Goal: Information Seeking & Learning: Learn about a topic

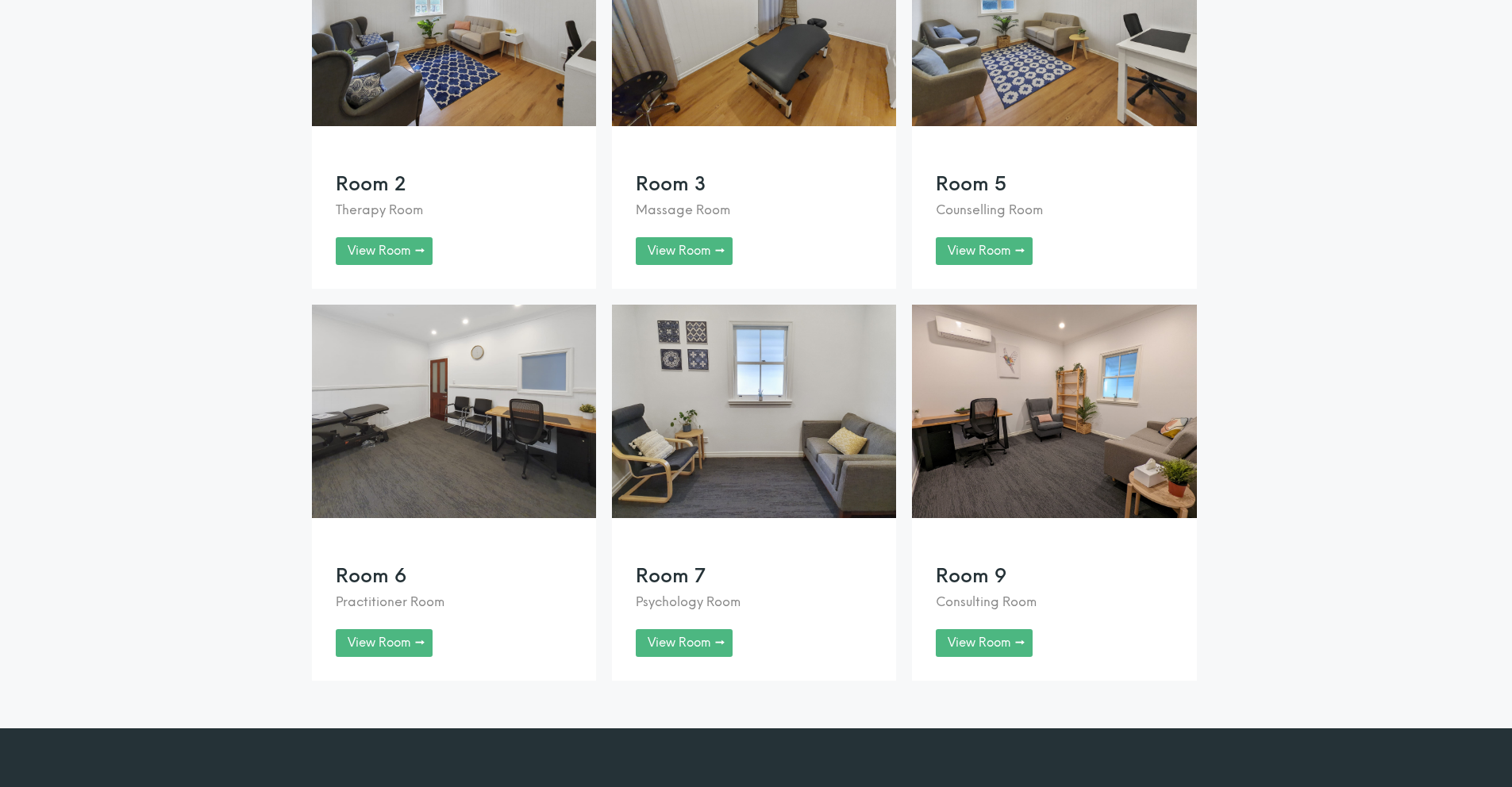
scroll to position [2601, 0]
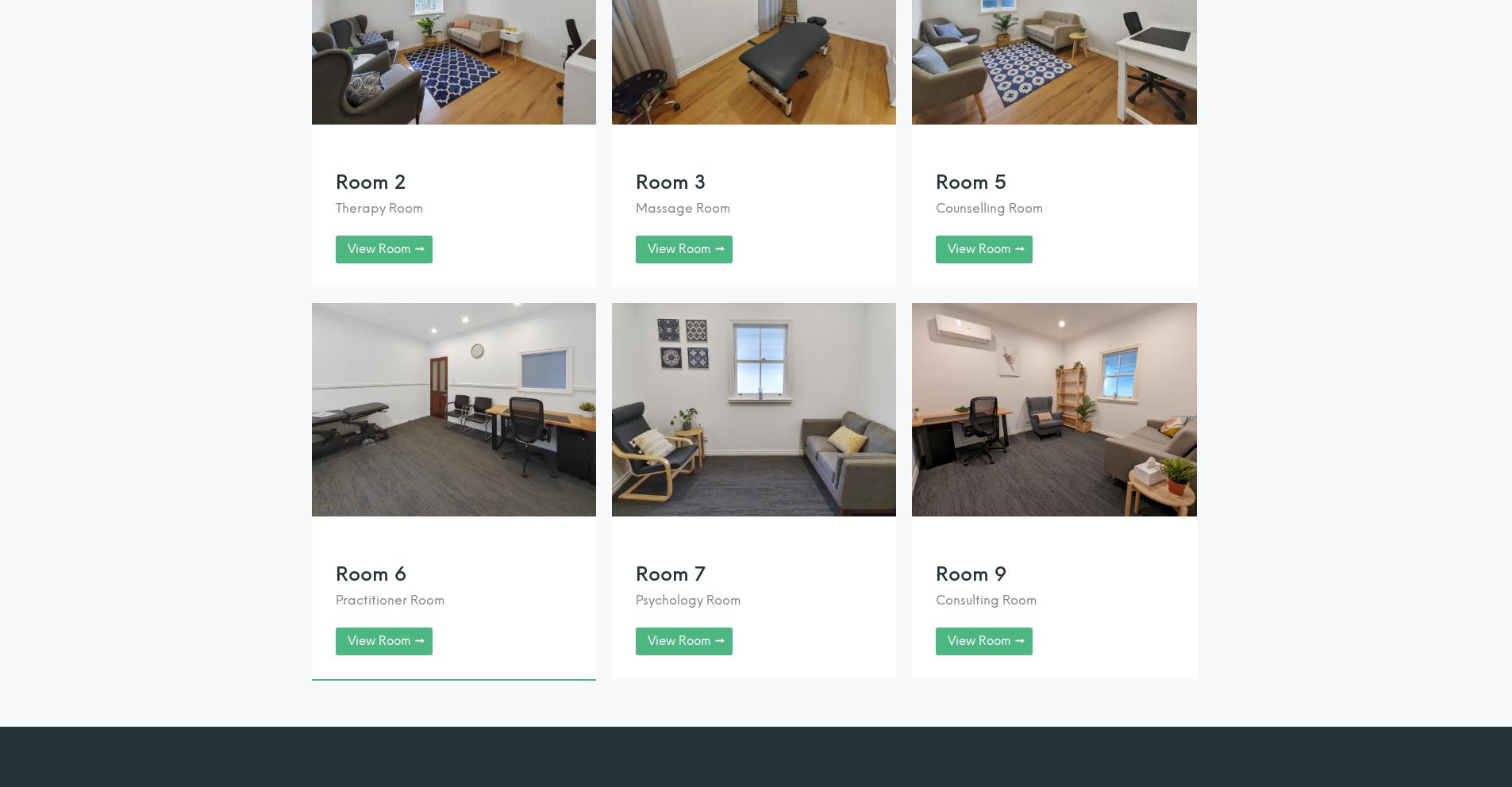
click at [338, 570] on link at bounding box center [454, 491] width 284 height 377
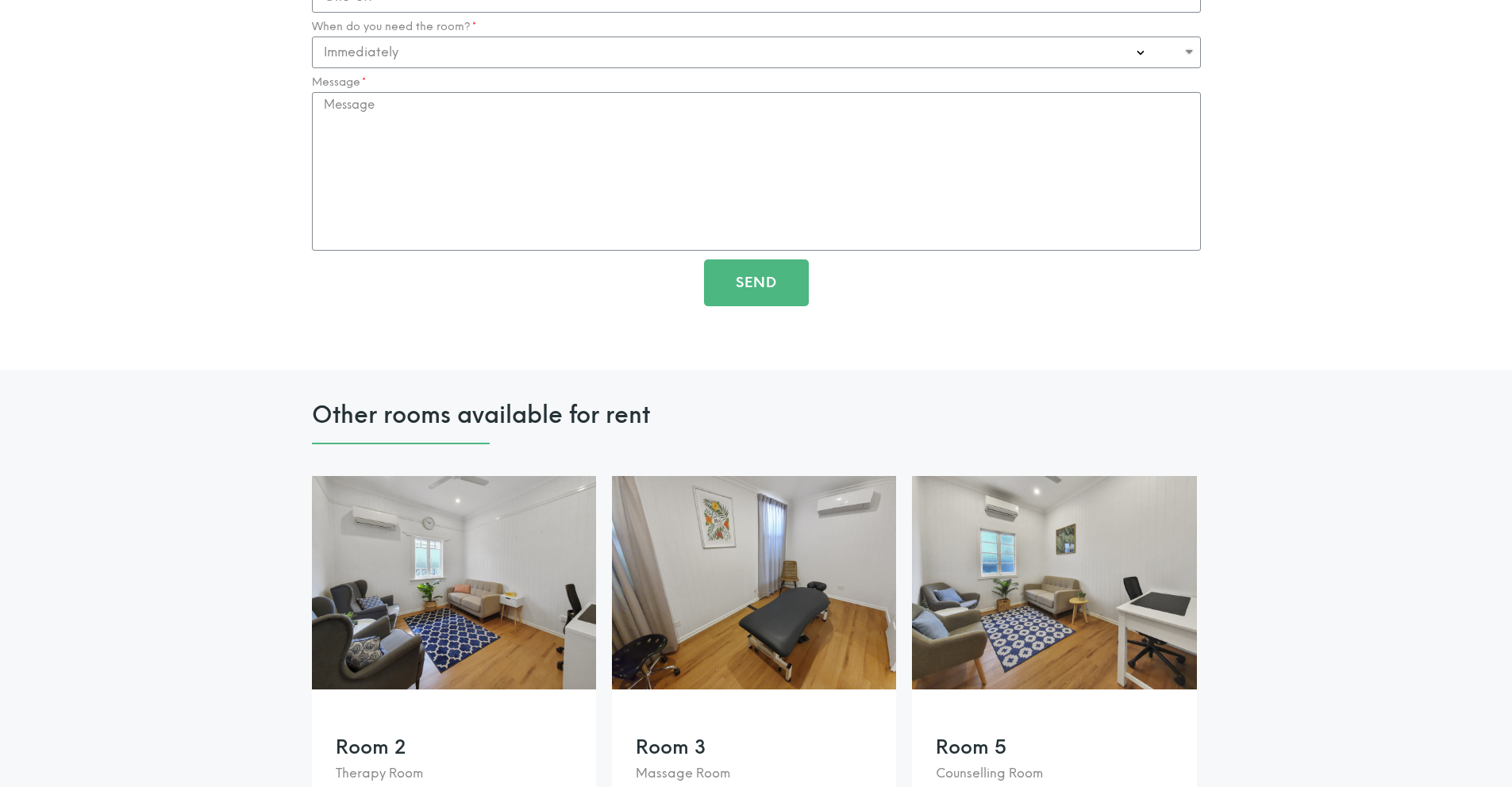
scroll to position [2419, 0]
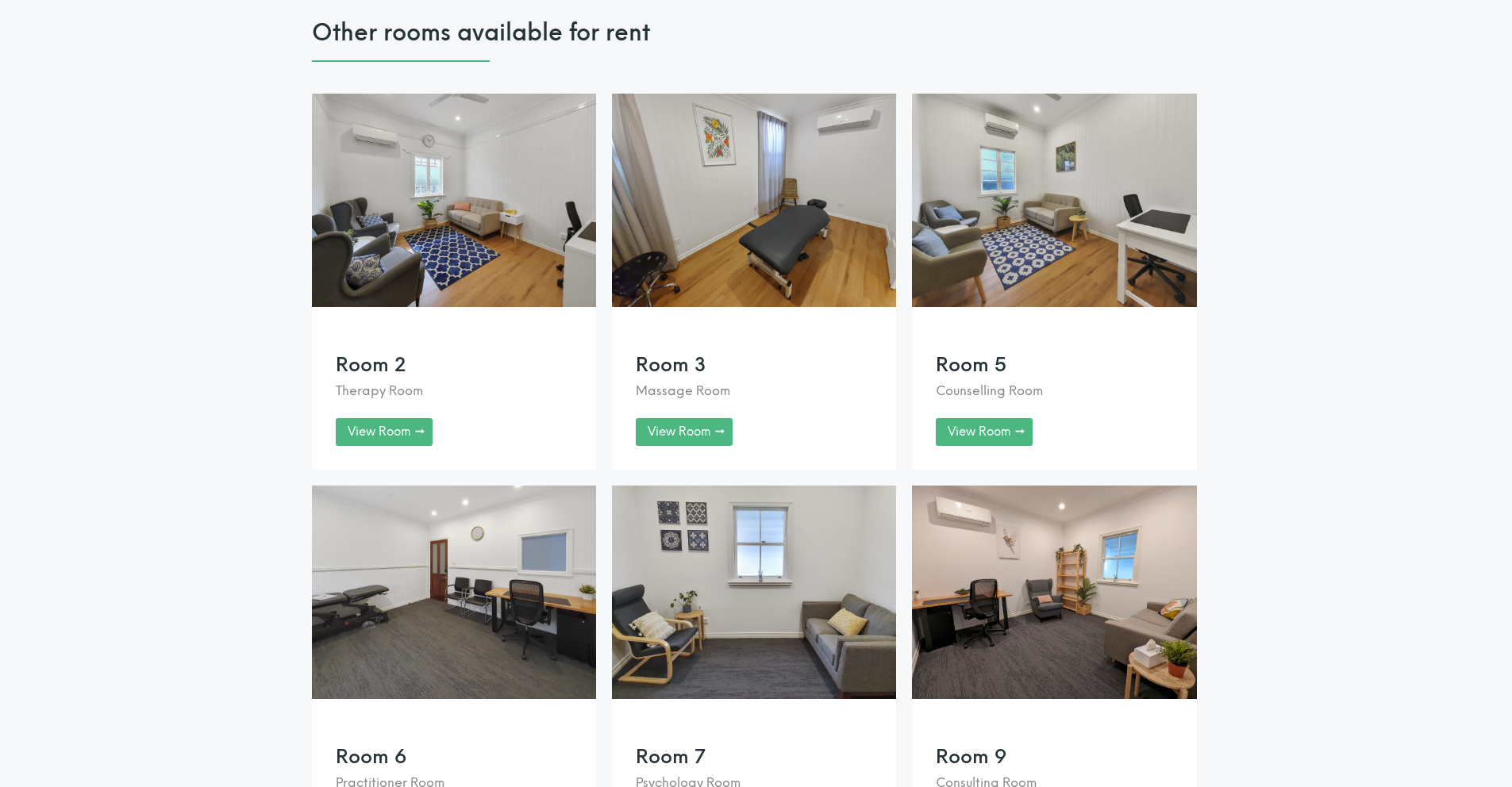
click at [366, 622] on link at bounding box center [454, 674] width 284 height 377
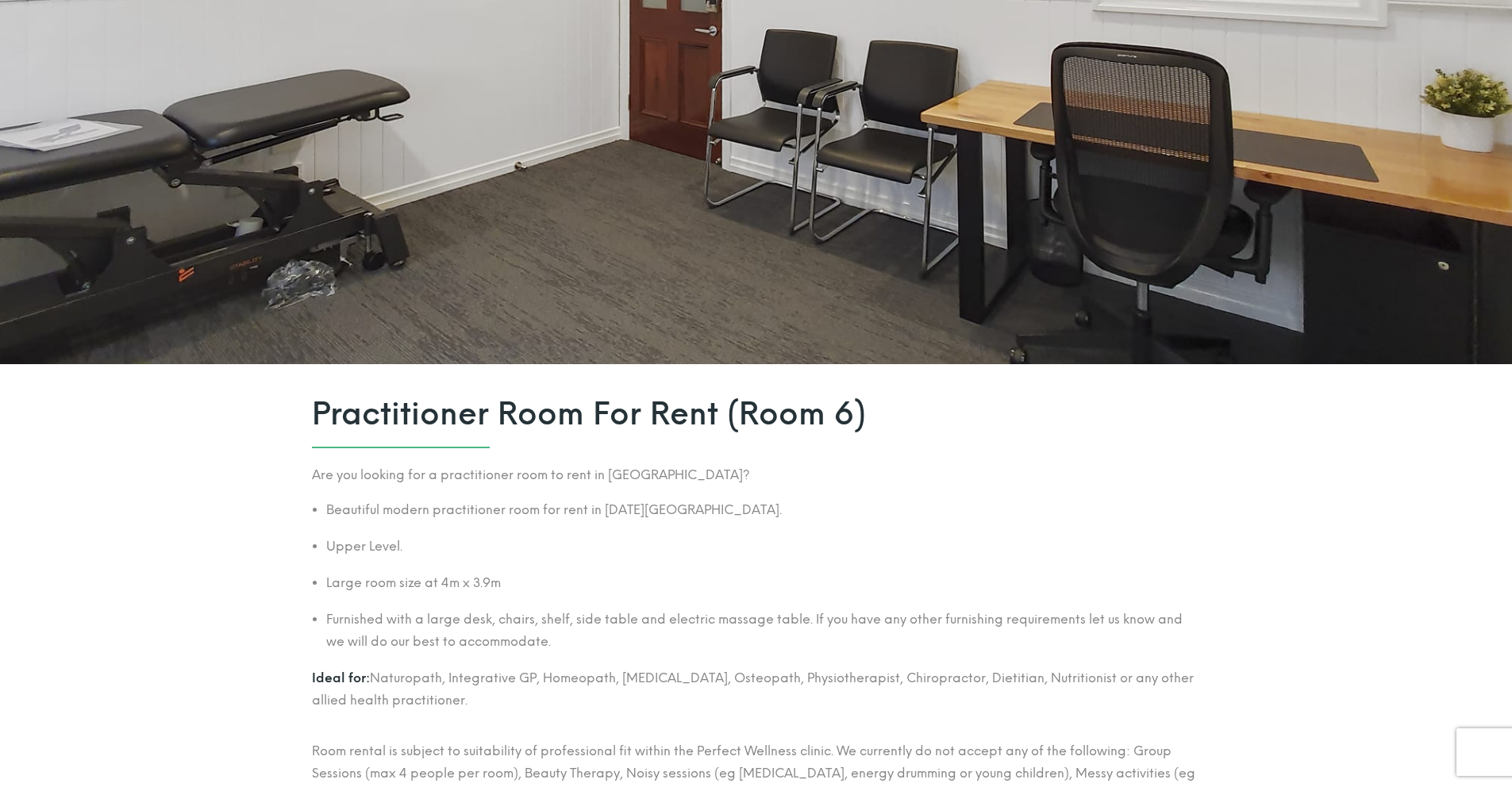
scroll to position [315, 0]
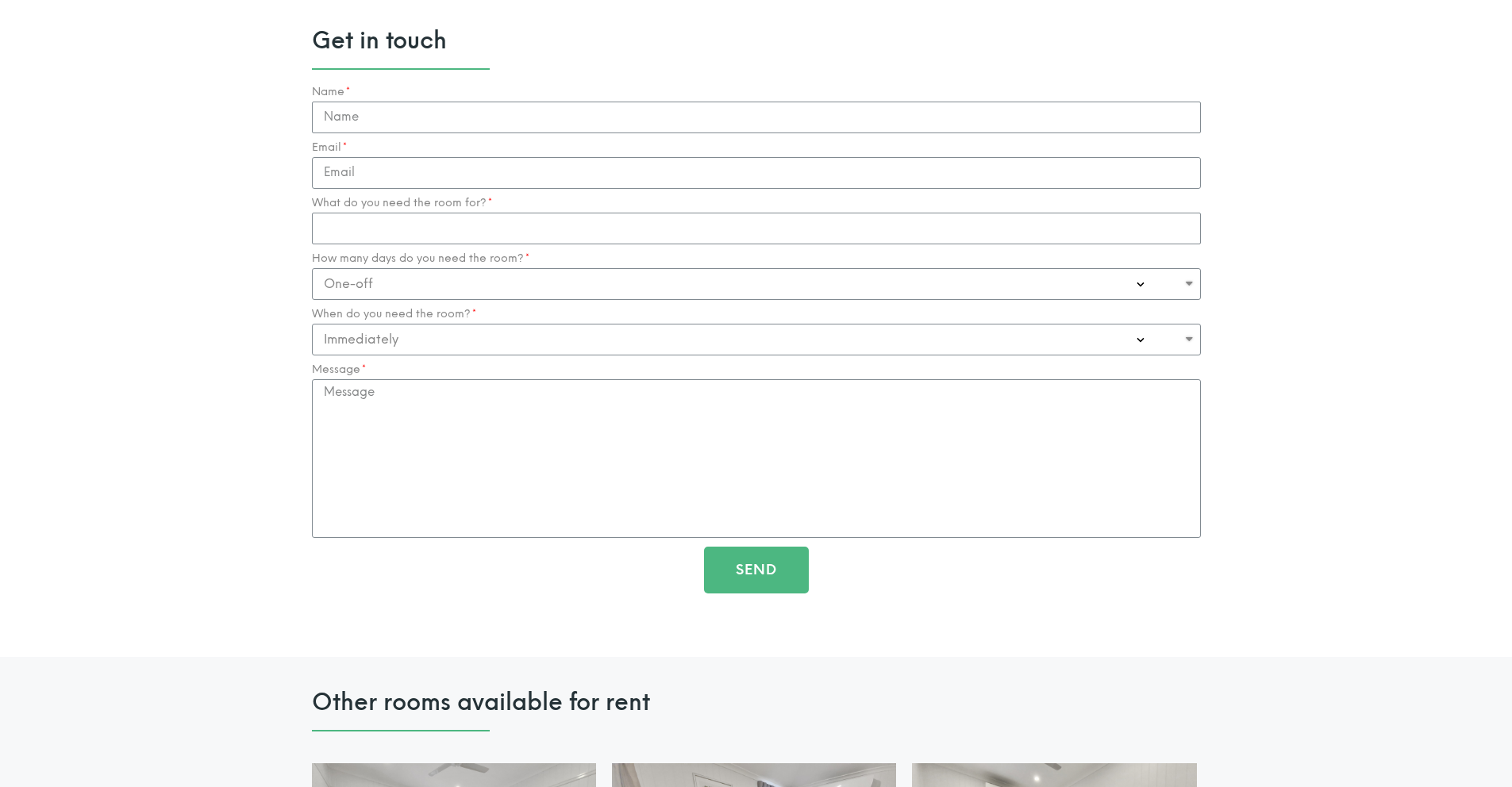
scroll to position [2054, 0]
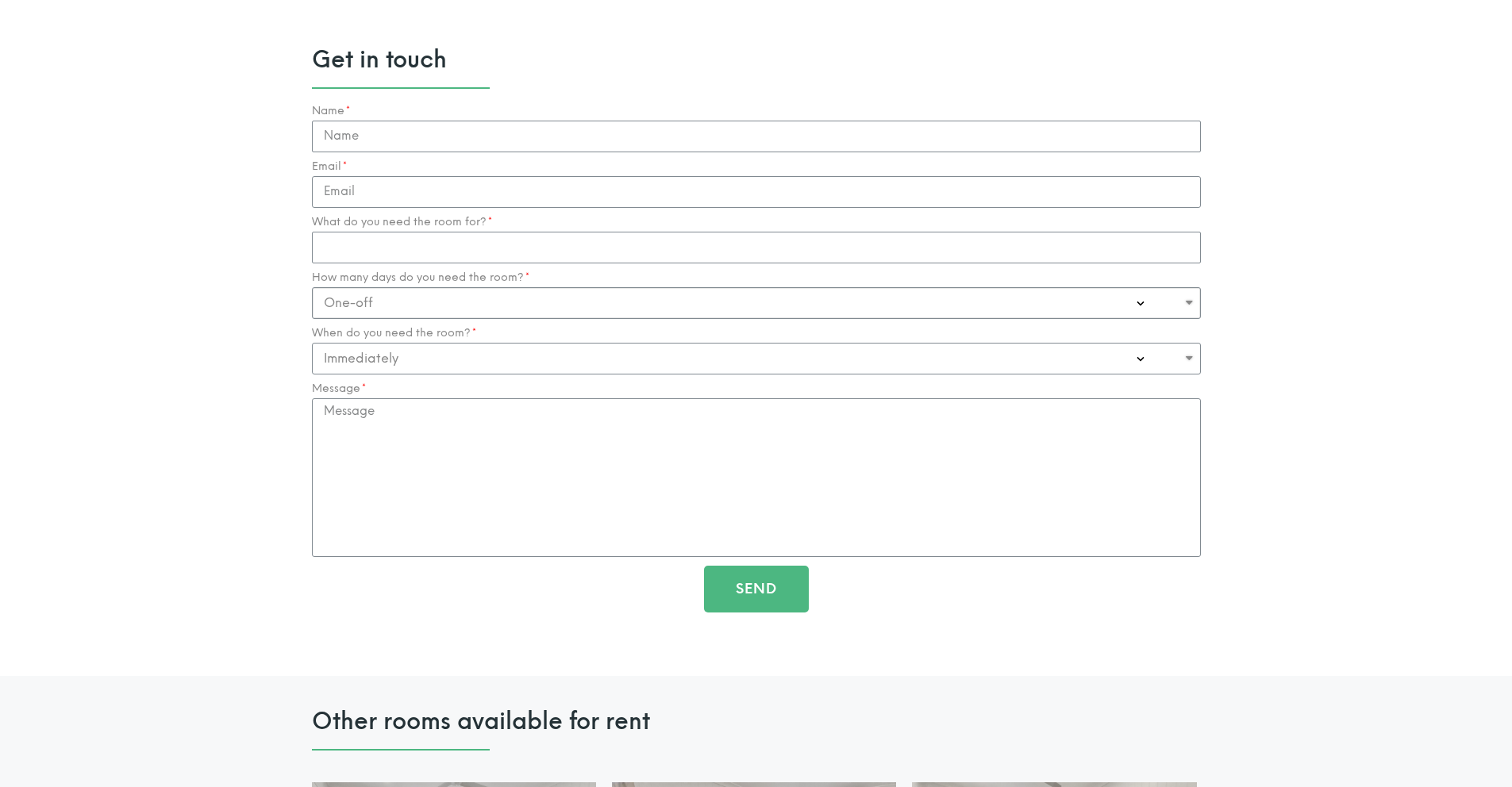
click at [475, 304] on select "One-off Casual on going 1-2 Days a week 3-4 Days a week Full time - monthly" at bounding box center [756, 302] width 889 height 32
click at [312, 287] on select "One-off Casual on going 1-2 Days a week 3-4 Days a week Full time - monthly" at bounding box center [756, 302] width 889 height 32
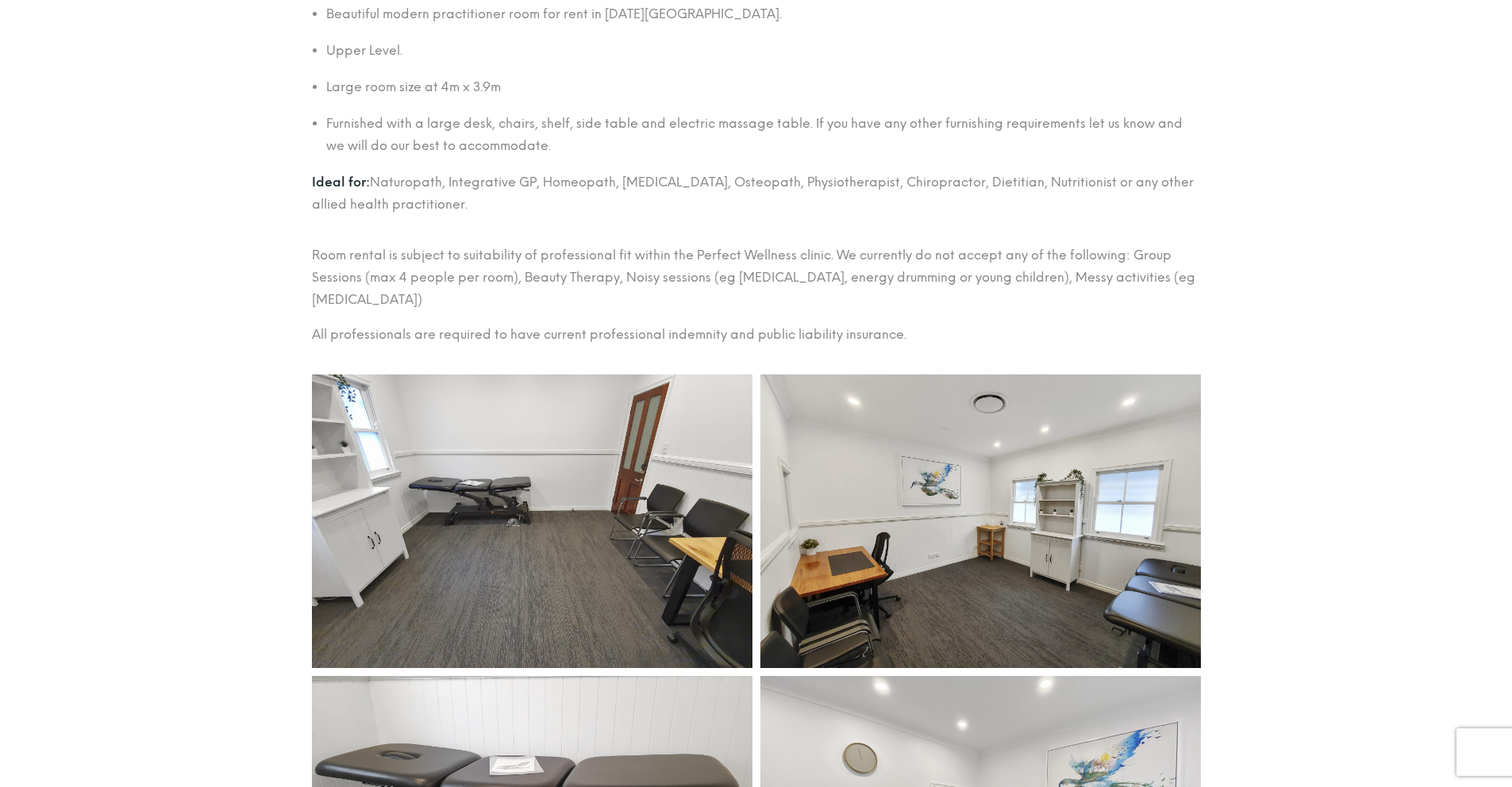
scroll to position [455, 0]
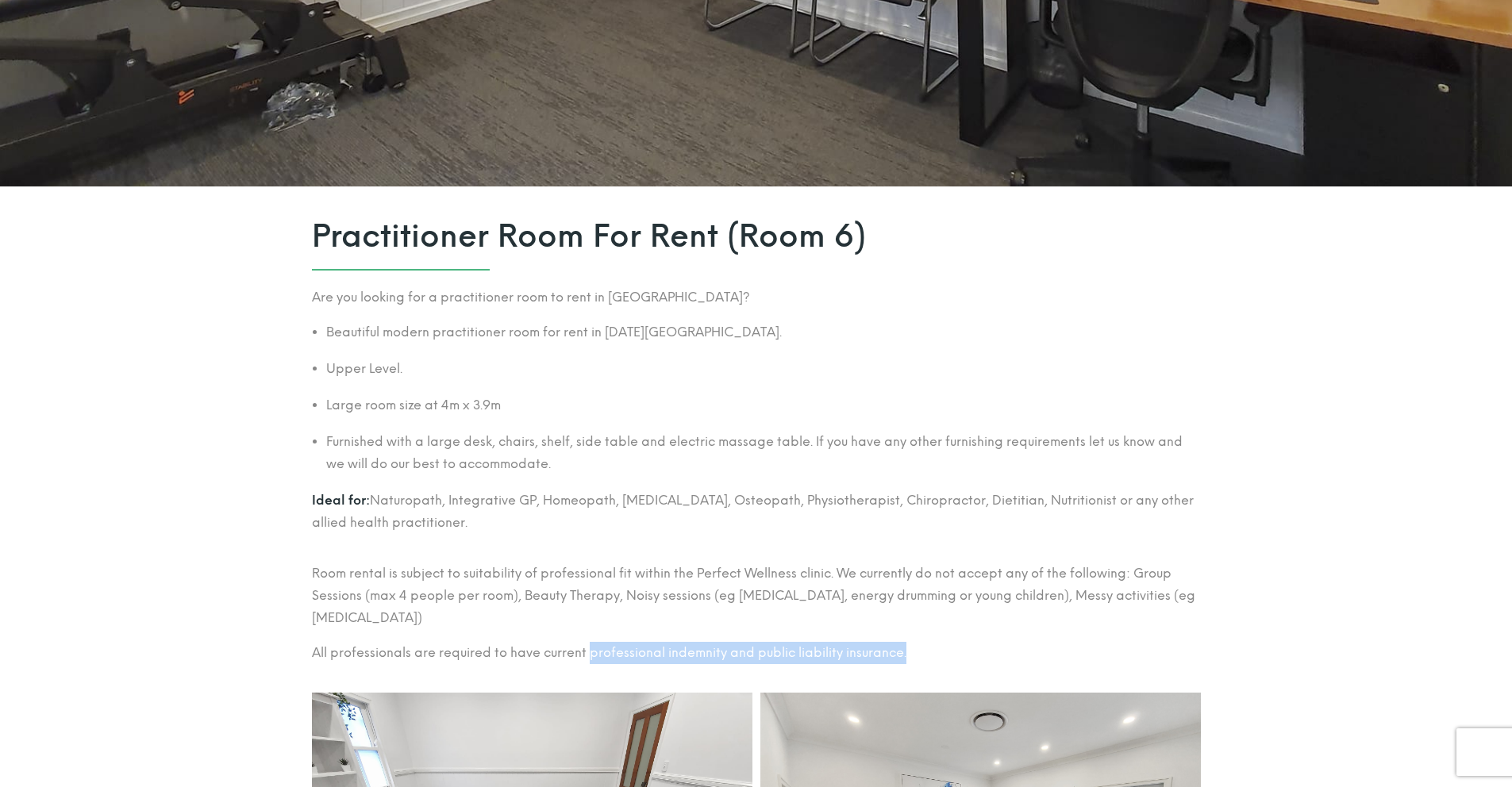
drag, startPoint x: 585, startPoint y: 655, endPoint x: 935, endPoint y: 659, distance: 350.0
click at [936, 660] on p "All professionals are required to have current professional indemnity and publi…" at bounding box center [756, 652] width 889 height 22
copy p "professional indemnity and public liability insurance."
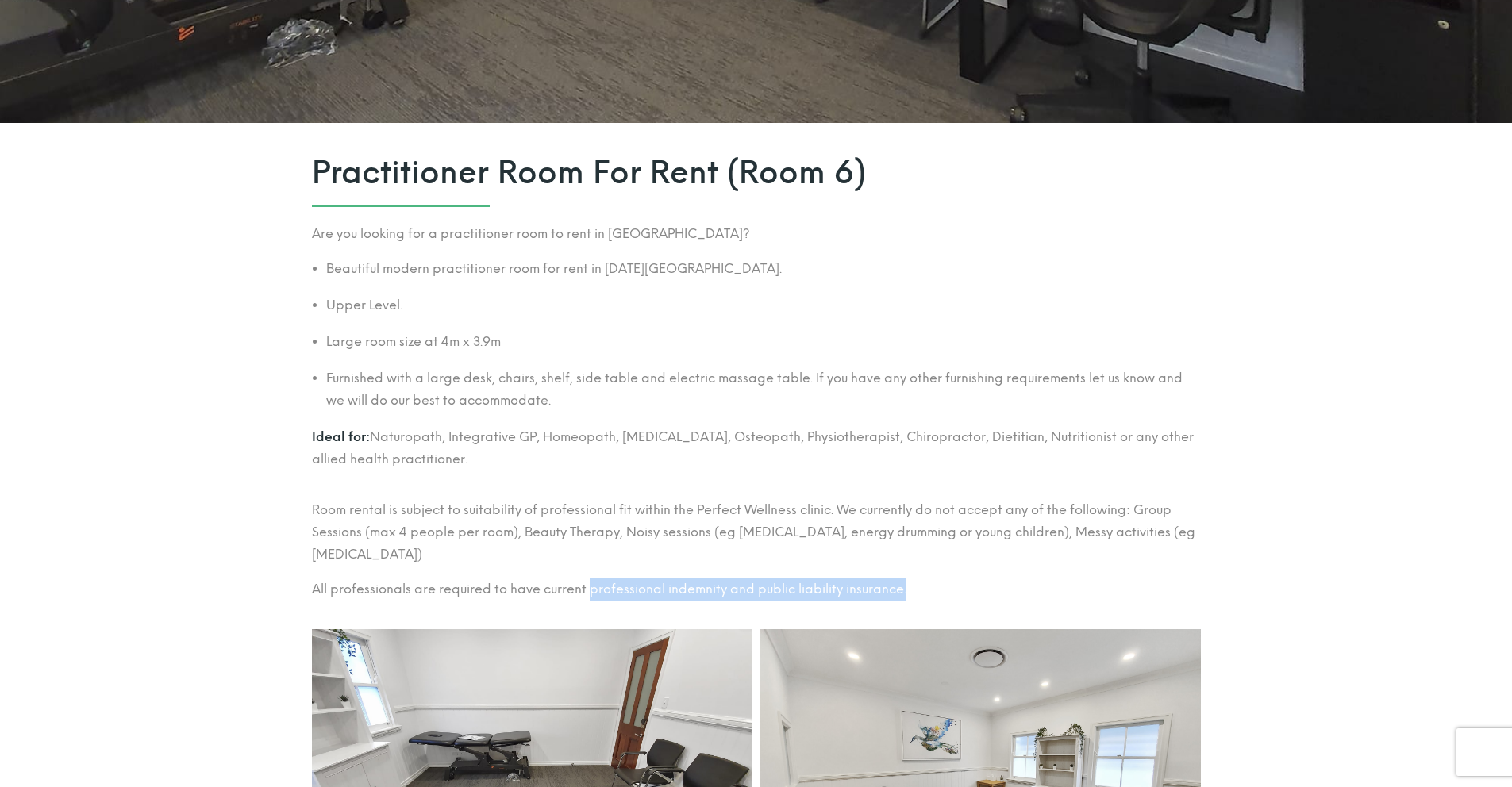
scroll to position [501, 0]
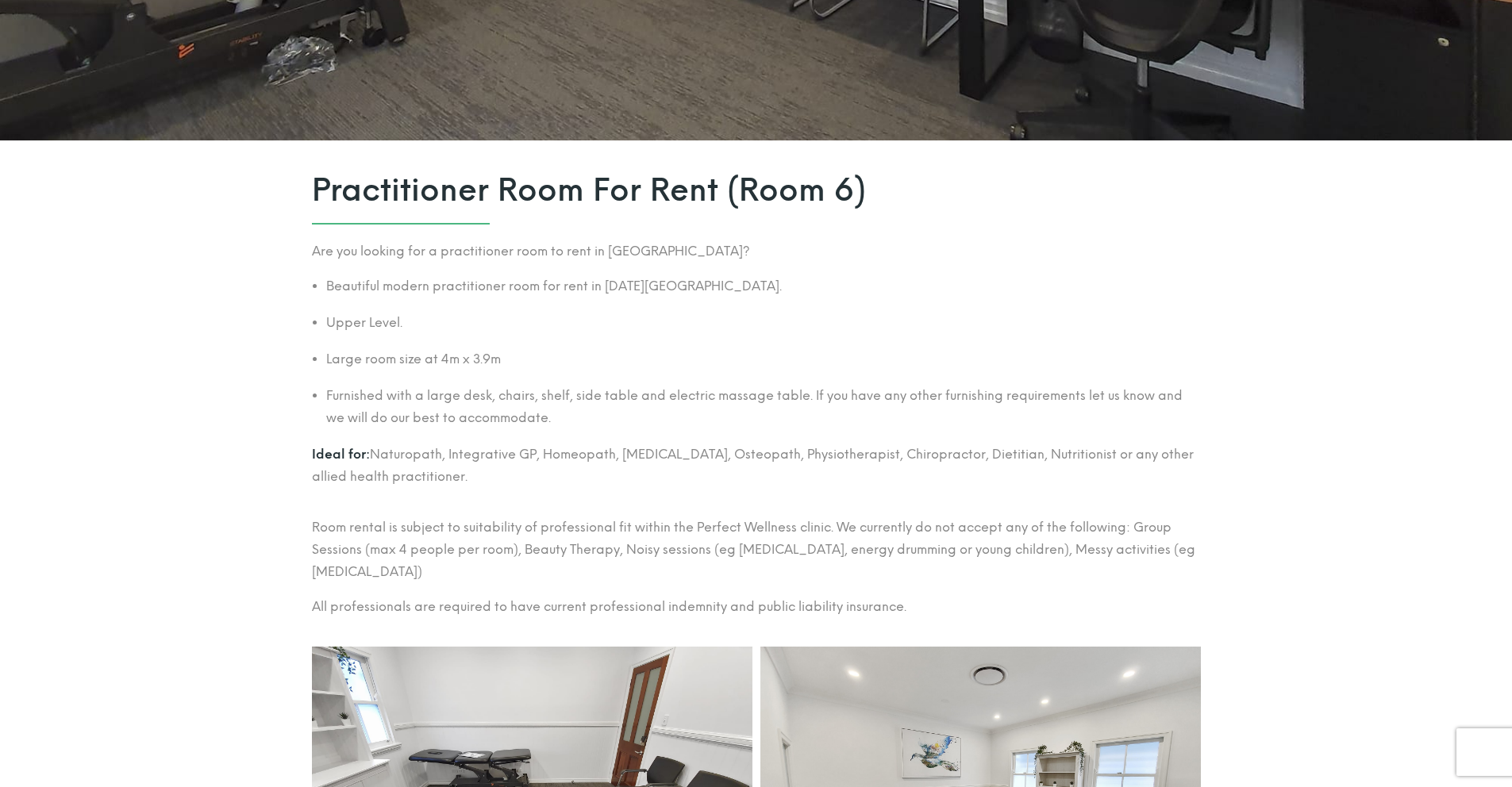
click at [537, 605] on p "All professionals are required to have current professional indemnity and publi…" at bounding box center [756, 607] width 889 height 22
drag, startPoint x: 588, startPoint y: 608, endPoint x: 948, endPoint y: 614, distance: 360.0
click at [949, 614] on p "All professionals are required to have current professional indemnity and publi…" at bounding box center [756, 607] width 889 height 22
copy p "professional indemnity and public liability insurance."
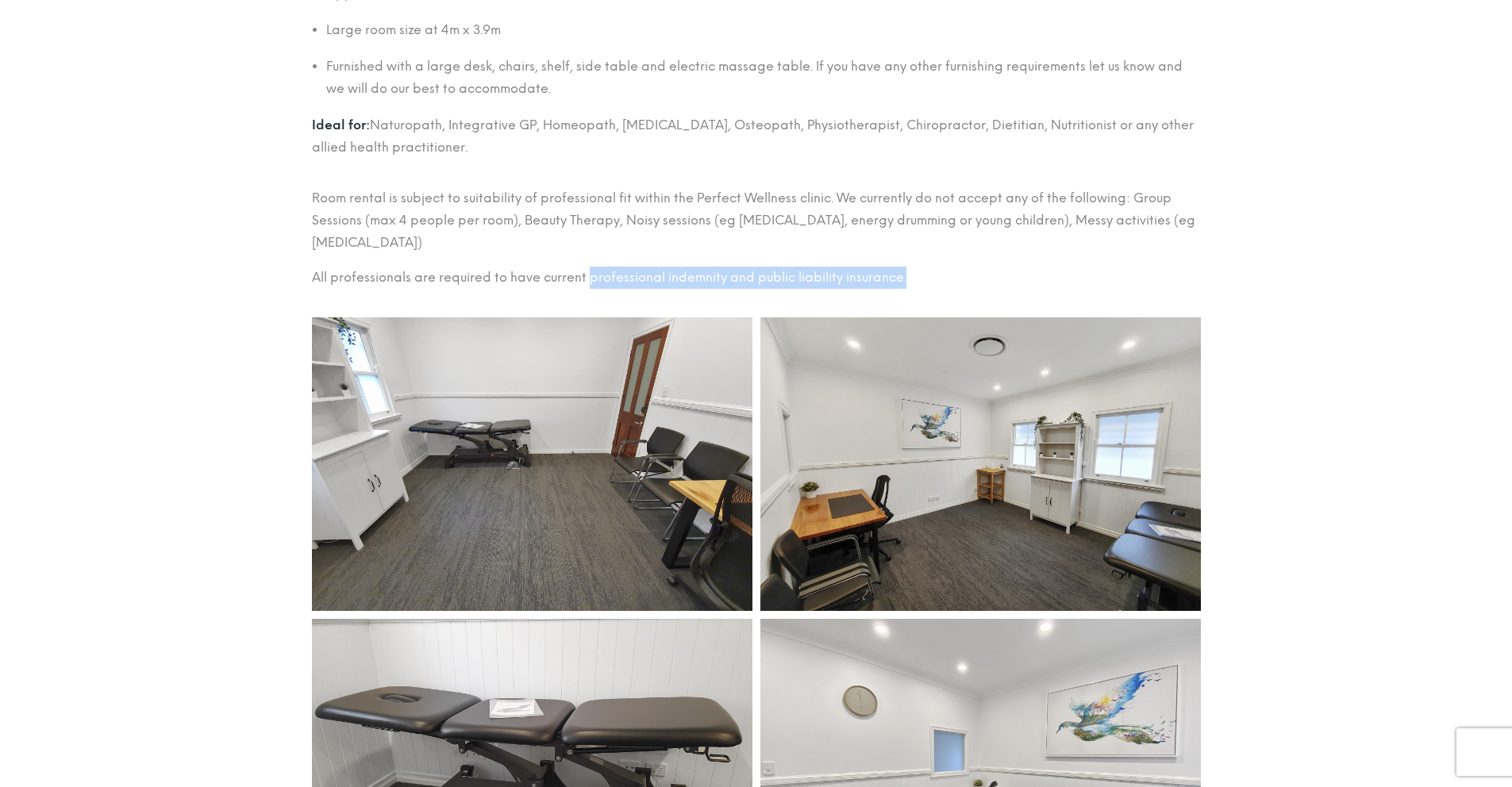
scroll to position [529, 0]
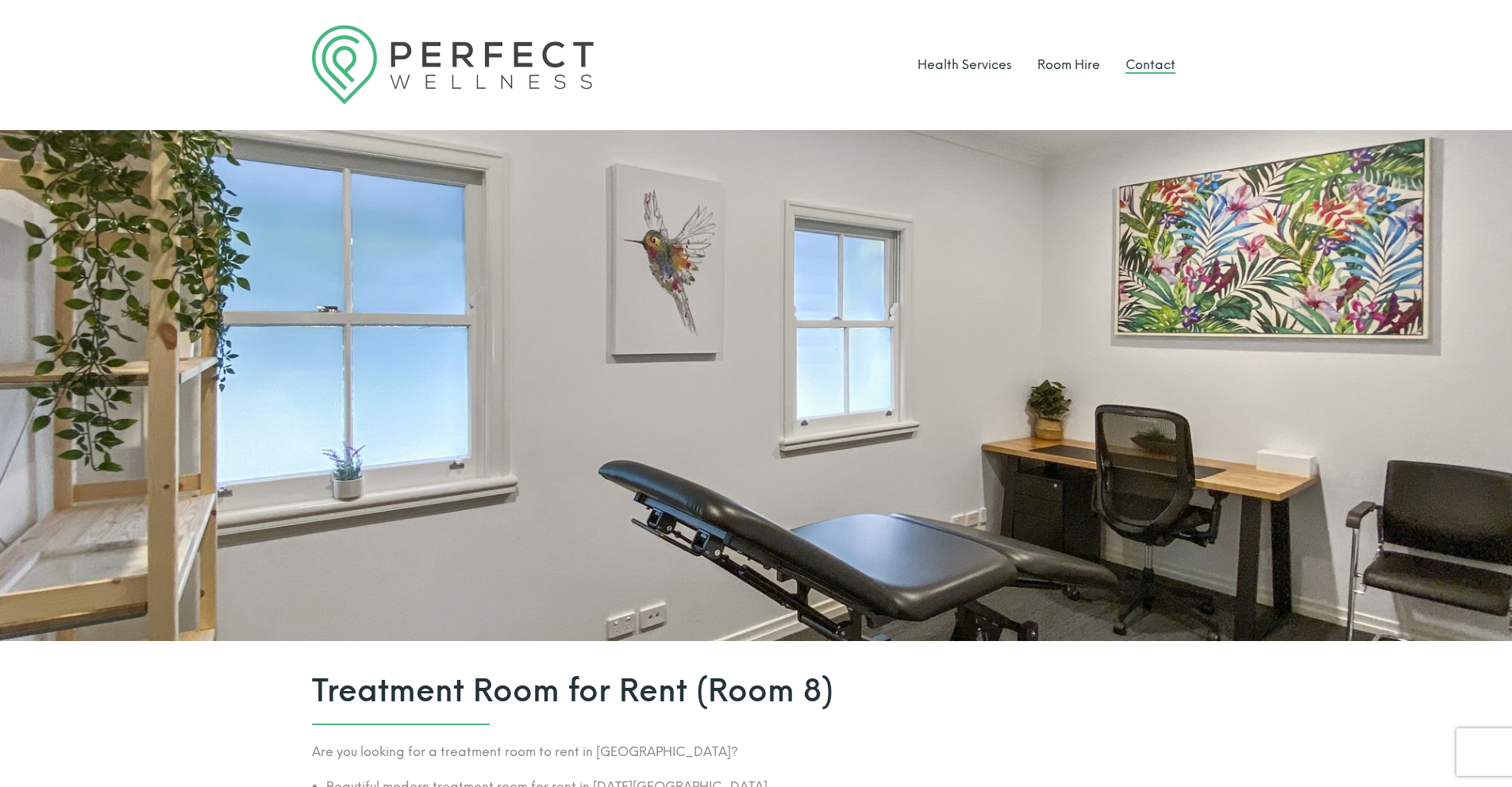
click at [1144, 63] on link "Contact" at bounding box center [1150, 65] width 50 height 16
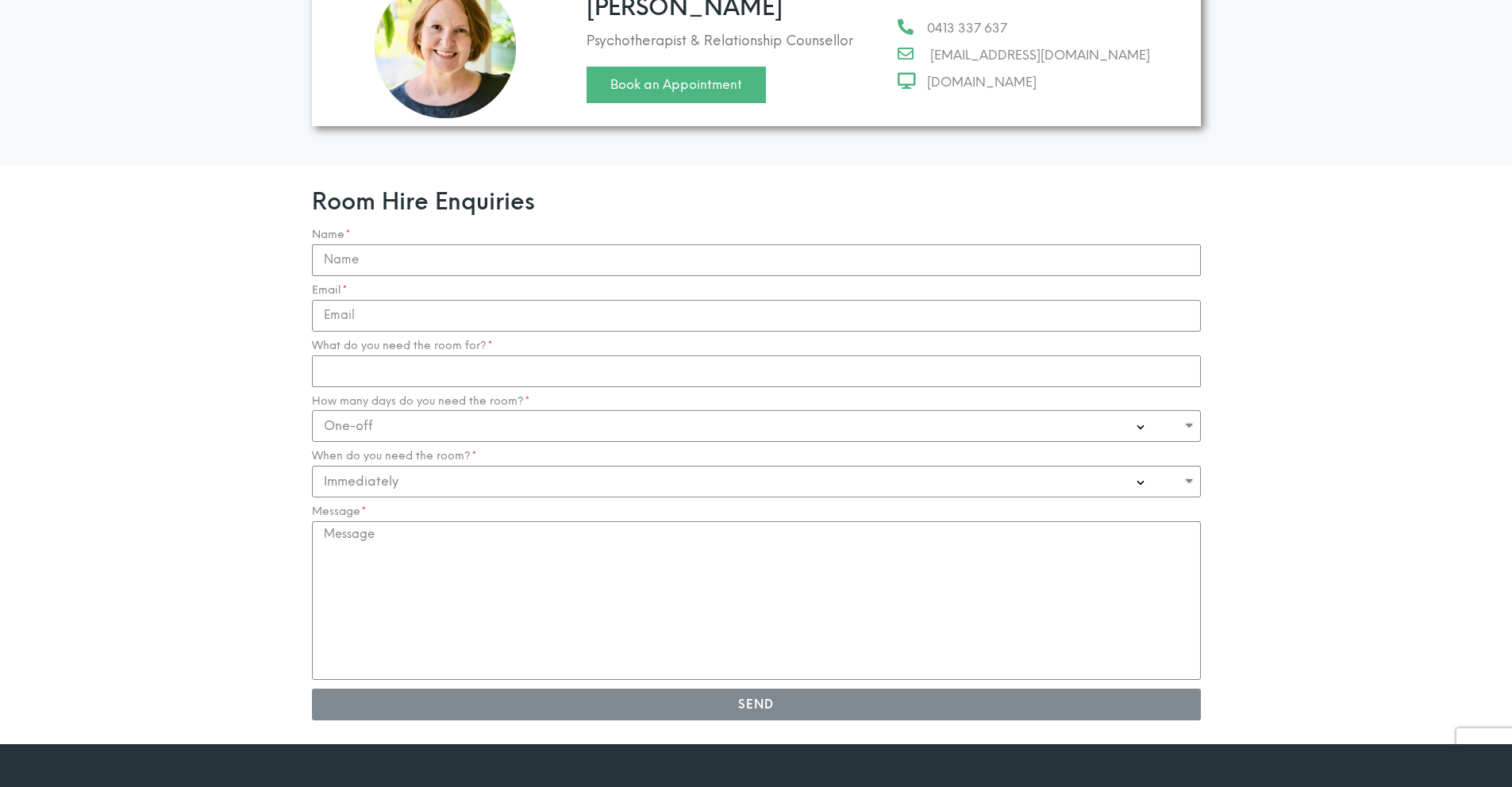
scroll to position [1671, 0]
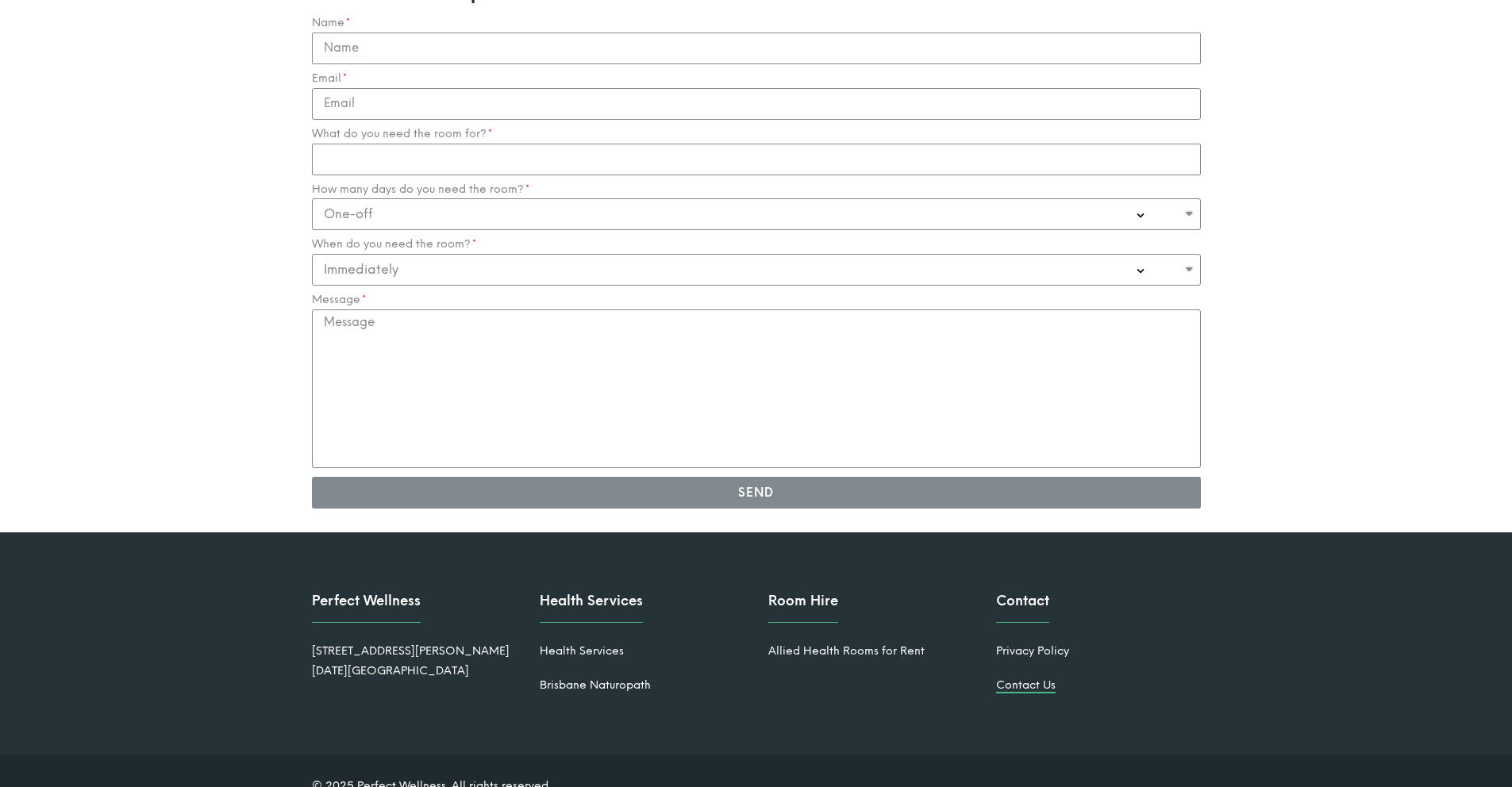
click at [1021, 678] on link "Contact Us" at bounding box center [1025, 685] width 59 height 14
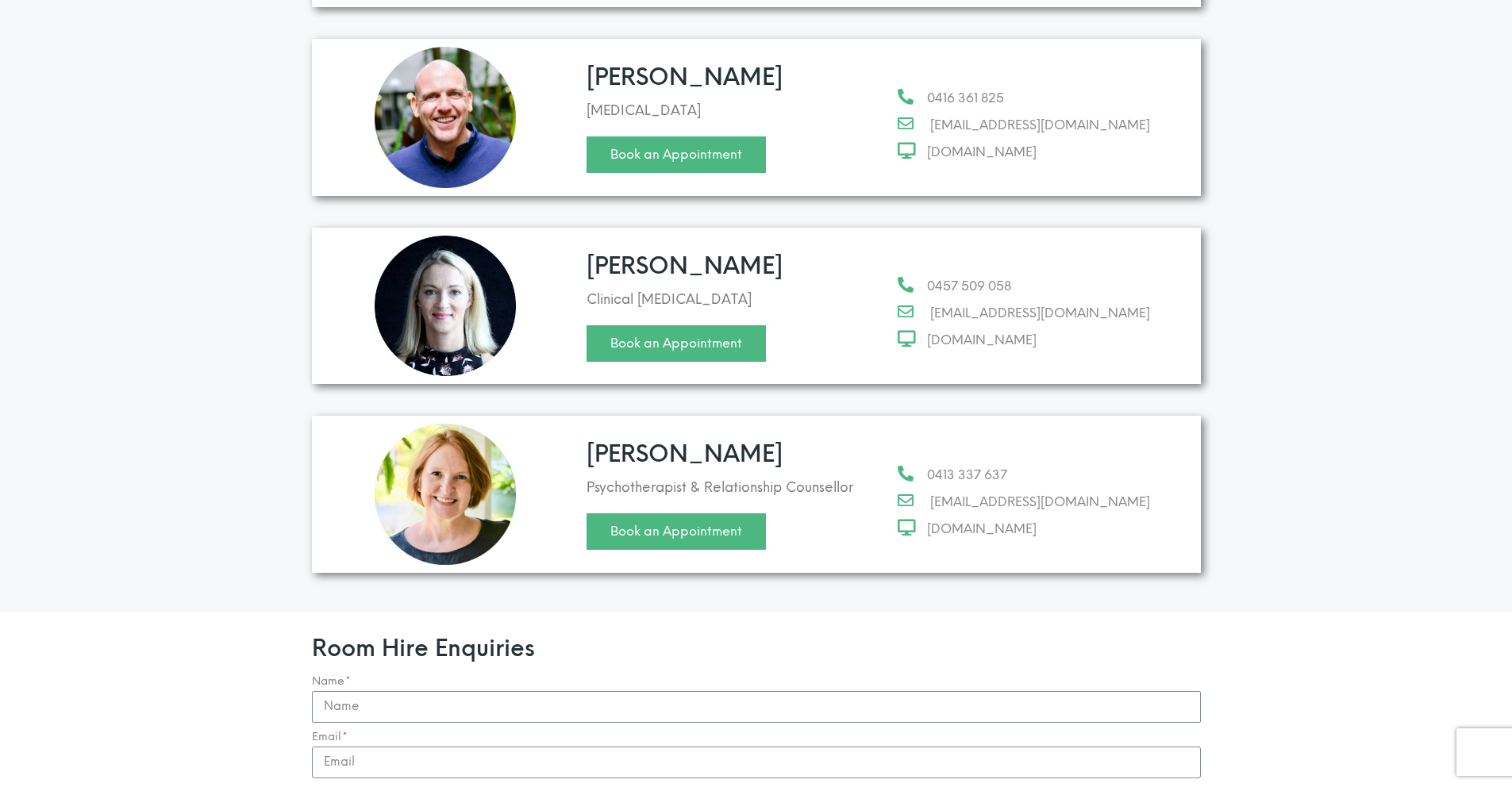
scroll to position [1013, 0]
drag, startPoint x: 513, startPoint y: 542, endPoint x: 513, endPoint y: 468, distance: 74.0
click at [513, 468] on div "Contact your health professional [PERSON_NAME] Naturopath Book an Appointment 0…" at bounding box center [756, 99] width 889 height 978
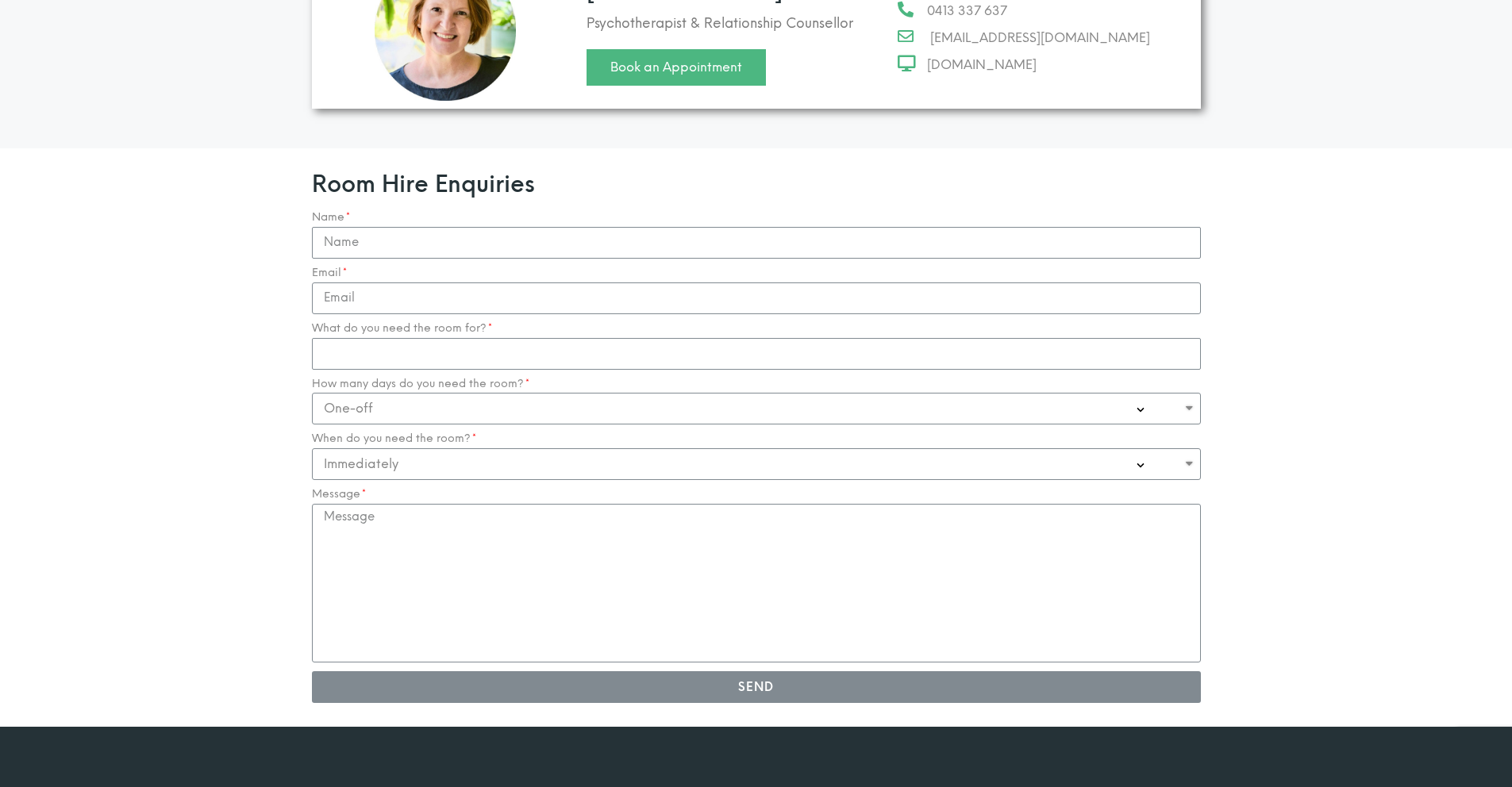
scroll to position [1530, 0]
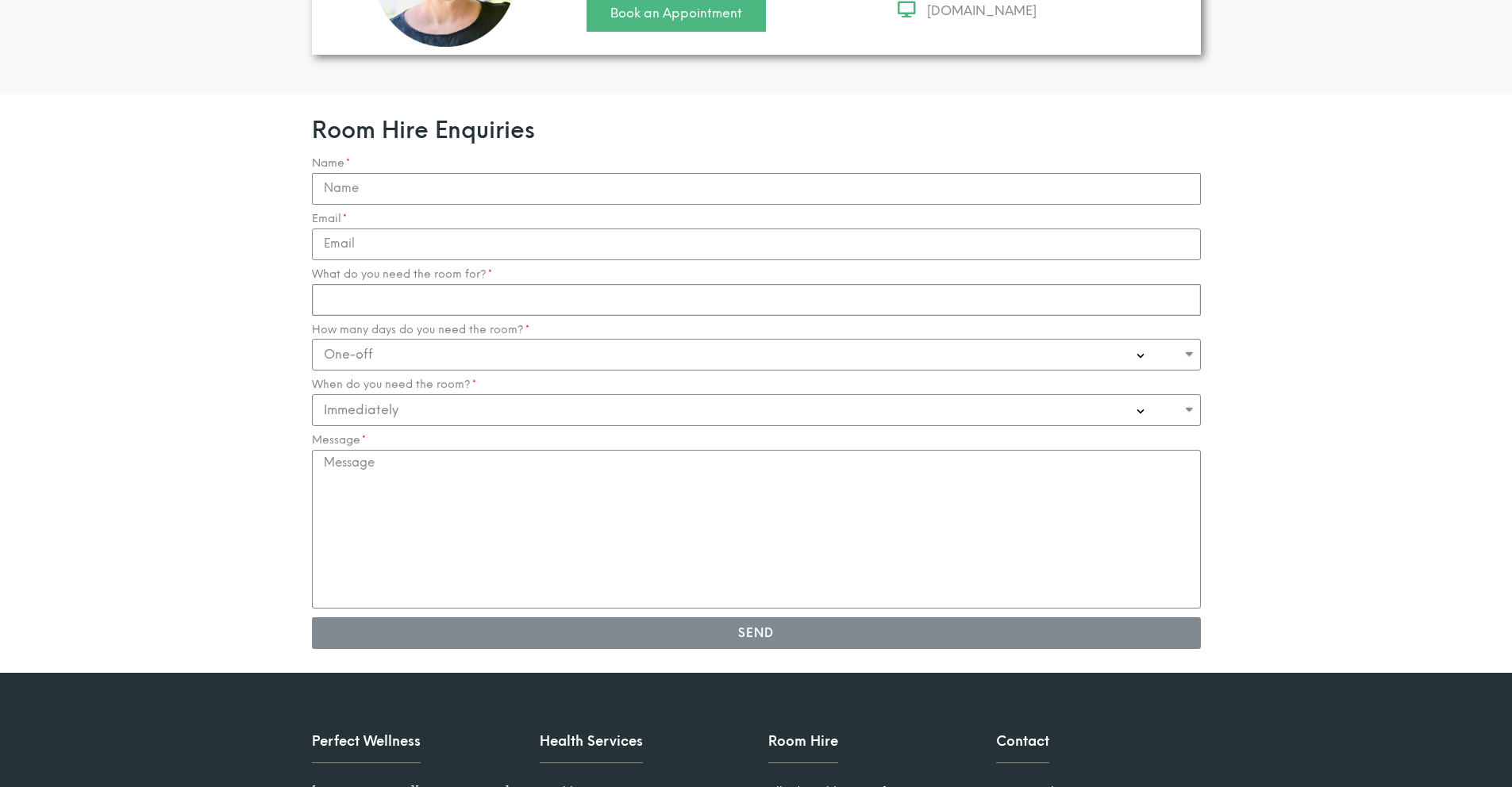
click at [394, 284] on input "What do you need the room for?" at bounding box center [756, 299] width 889 height 32
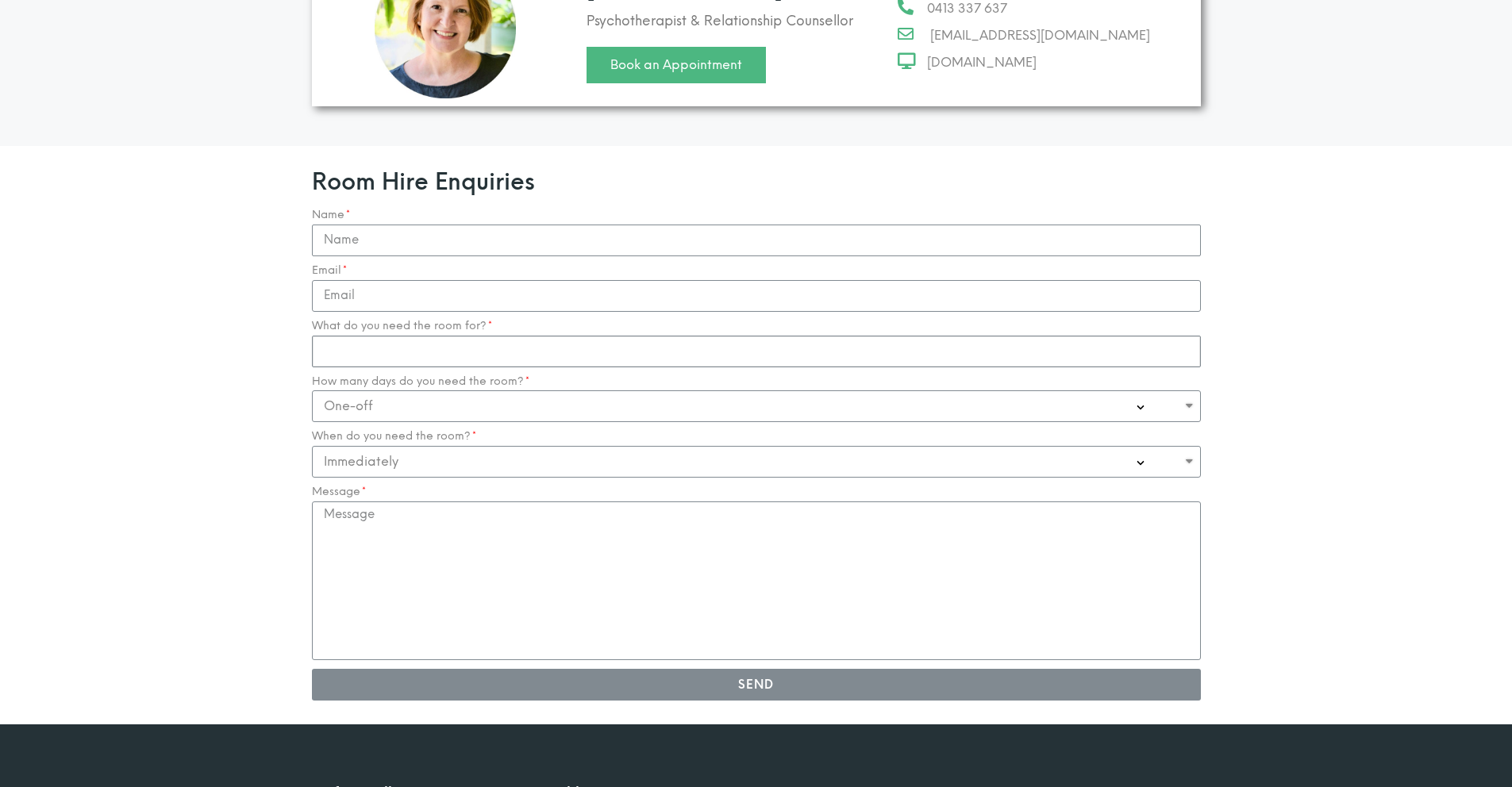
scroll to position [1477, 0]
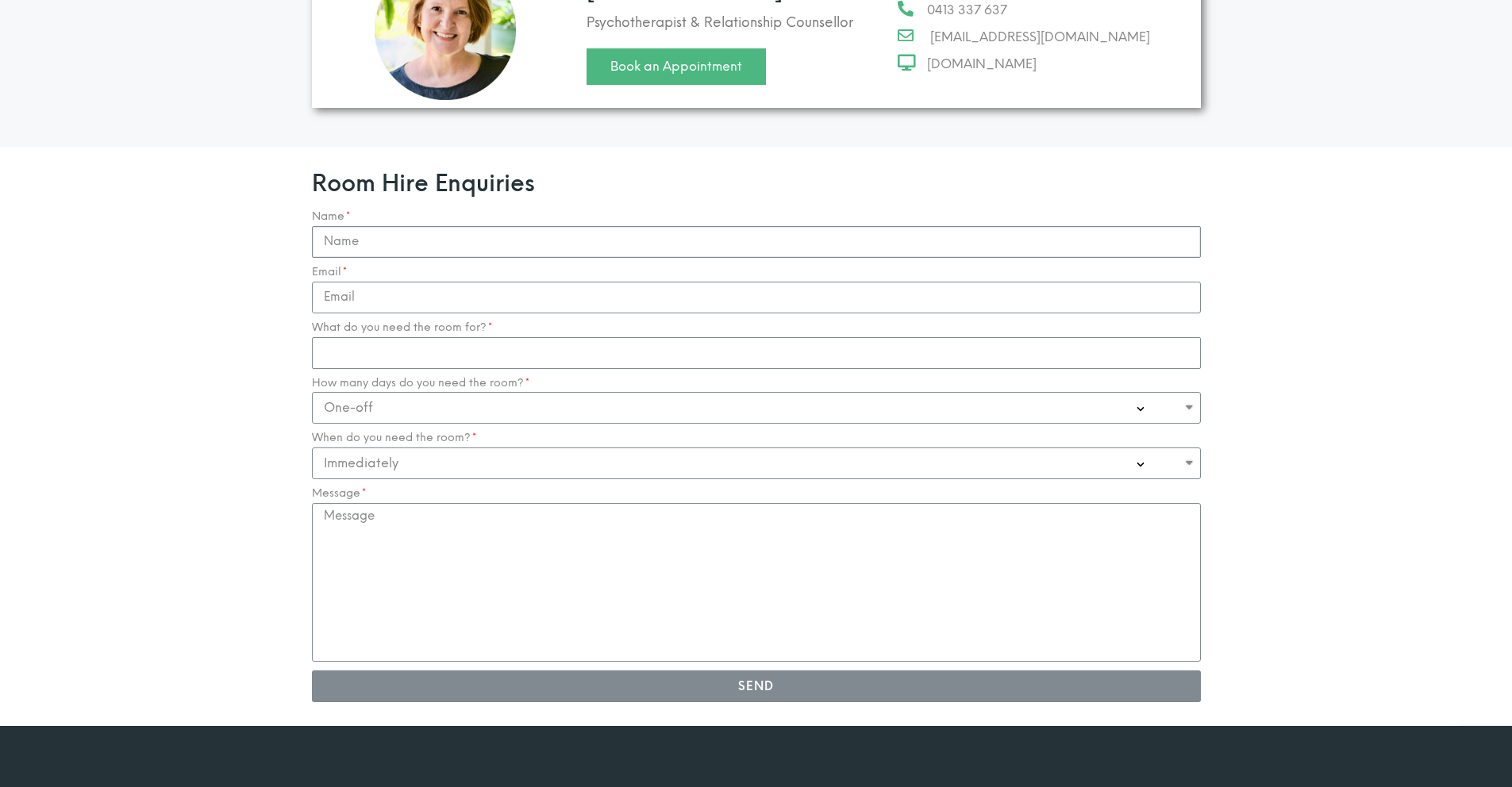
click at [363, 226] on input "Name" at bounding box center [756, 241] width 889 height 32
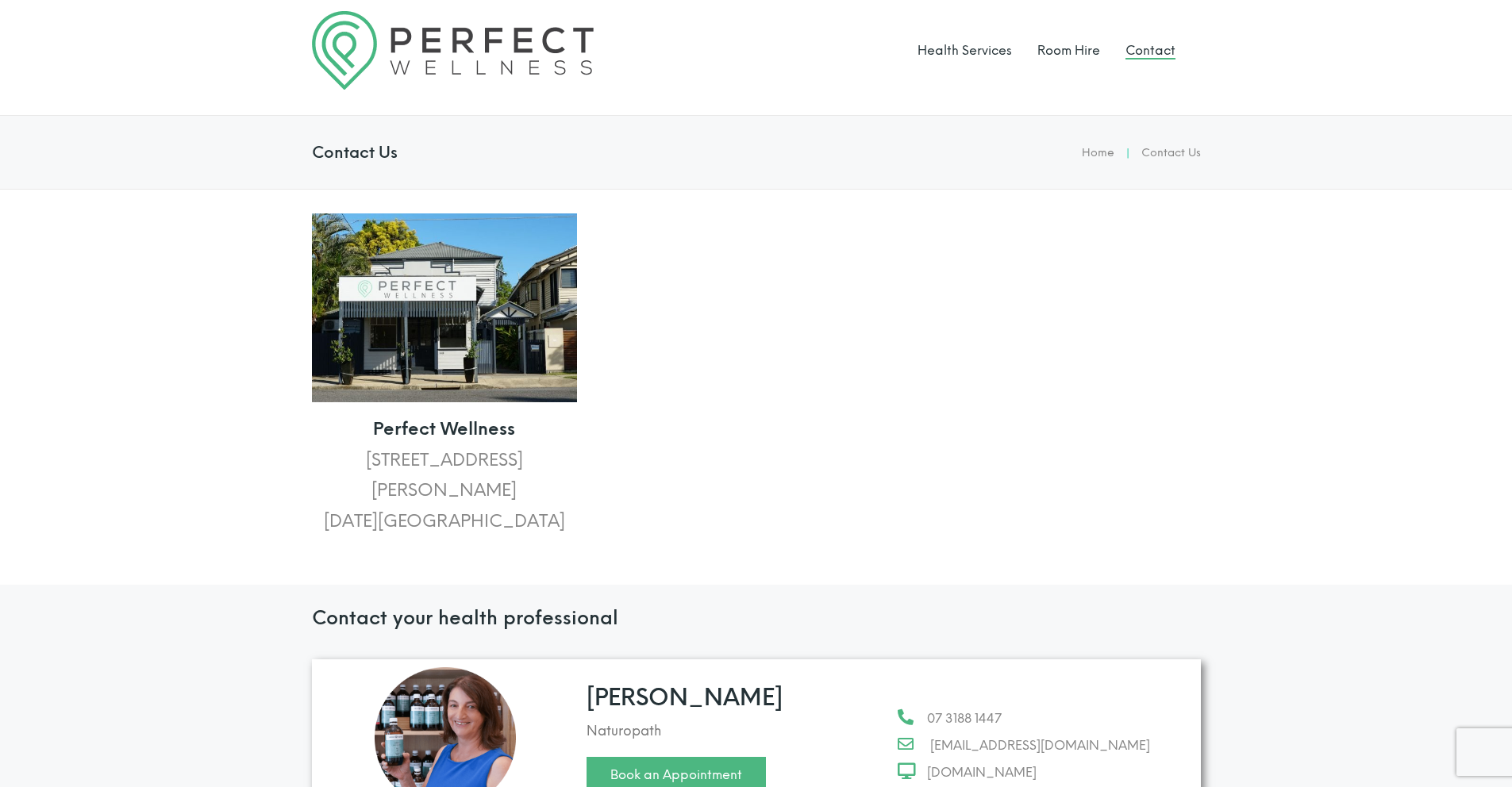
scroll to position [0, 0]
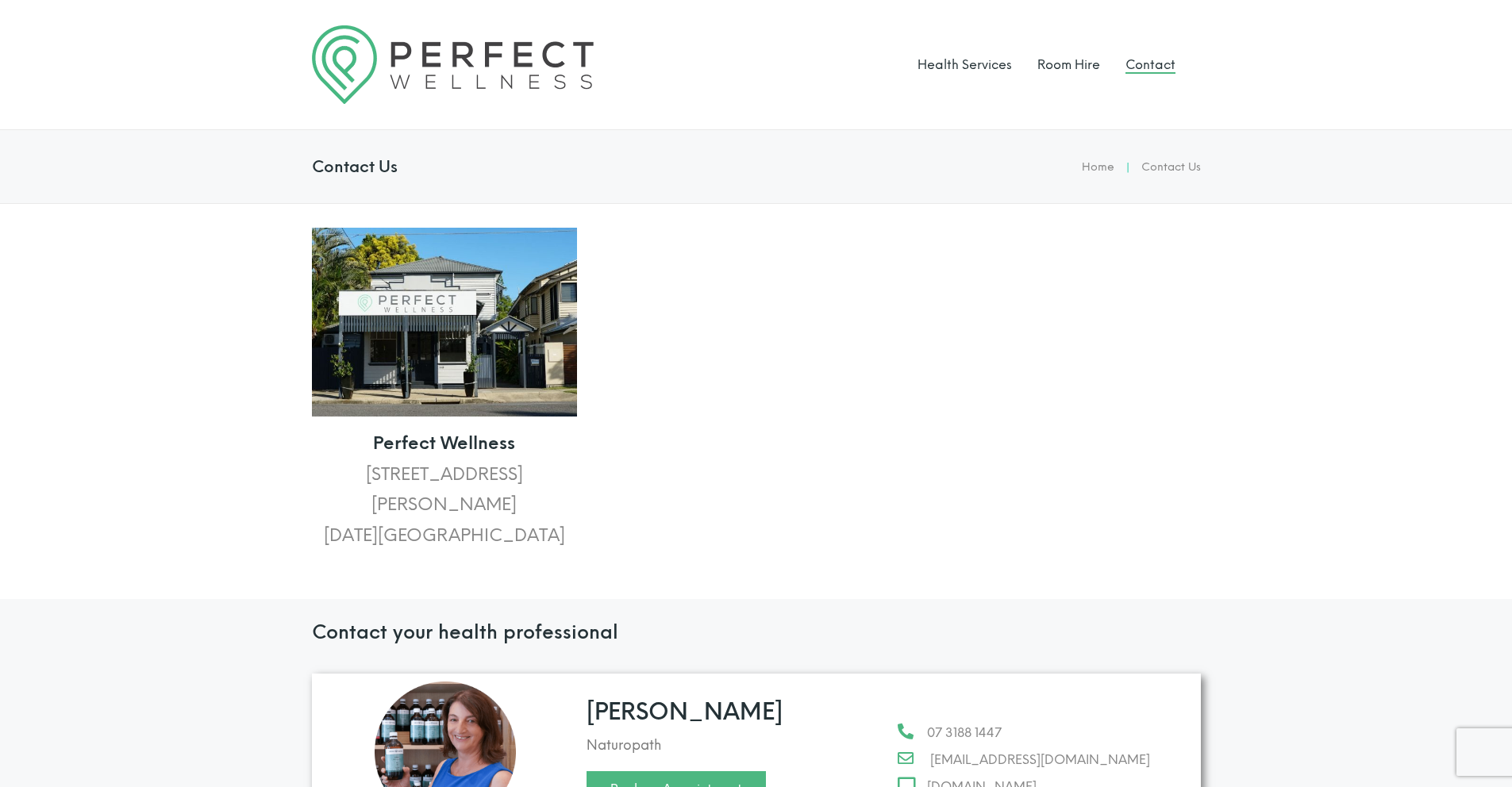
click at [436, 438] on strong "Perfect Wellness" at bounding box center [444, 443] width 142 height 21
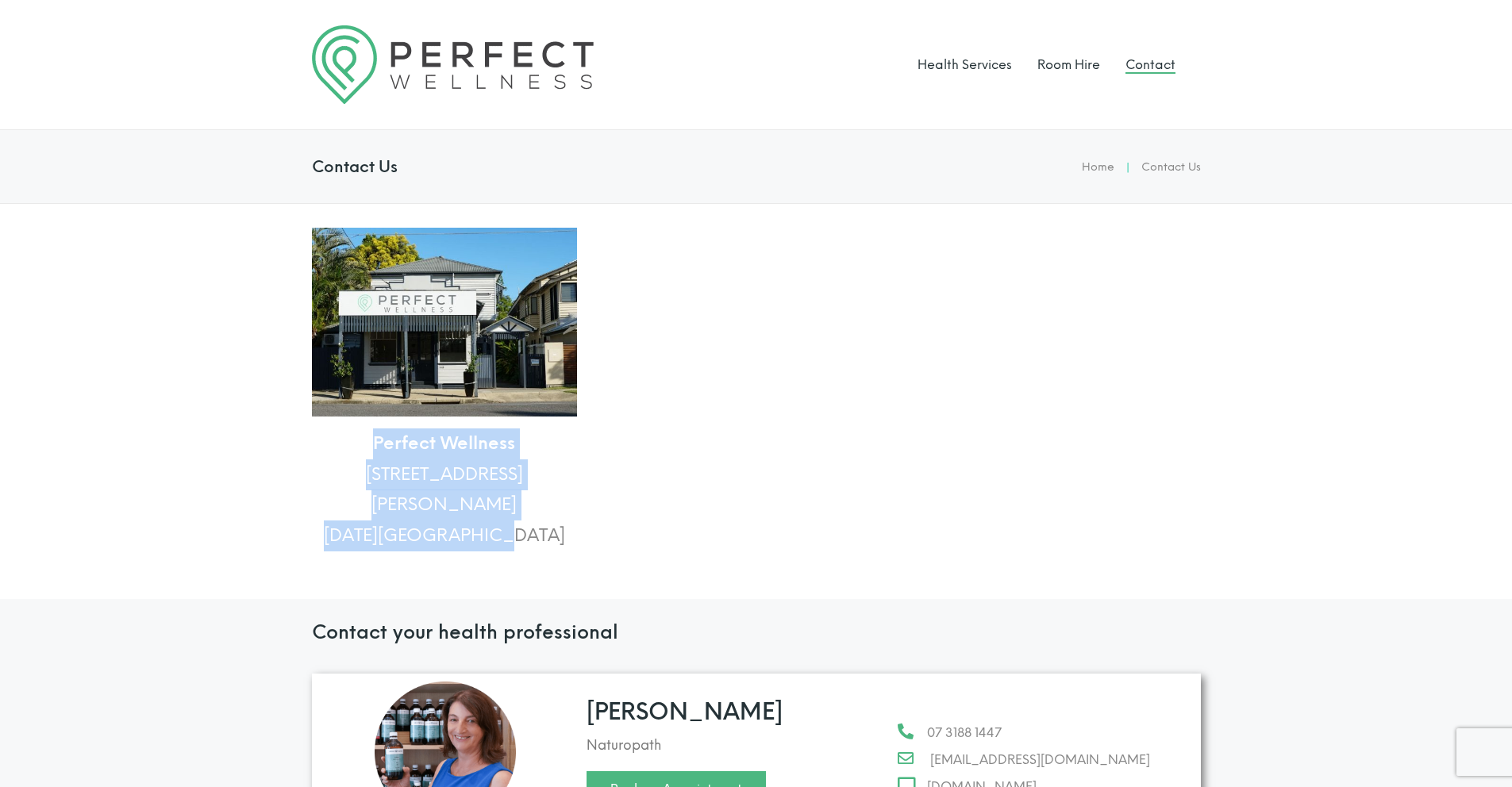
drag, startPoint x: 371, startPoint y: 443, endPoint x: 539, endPoint y: 511, distance: 181.2
click at [539, 511] on p "Perfect Wellness 148 Arthur Terrace Red Hill, QLD 4059" at bounding box center [445, 489] width 266 height 122
copy p "Perfect Wellness 148 Arthur Terrace Red Hill, QLD 4059"
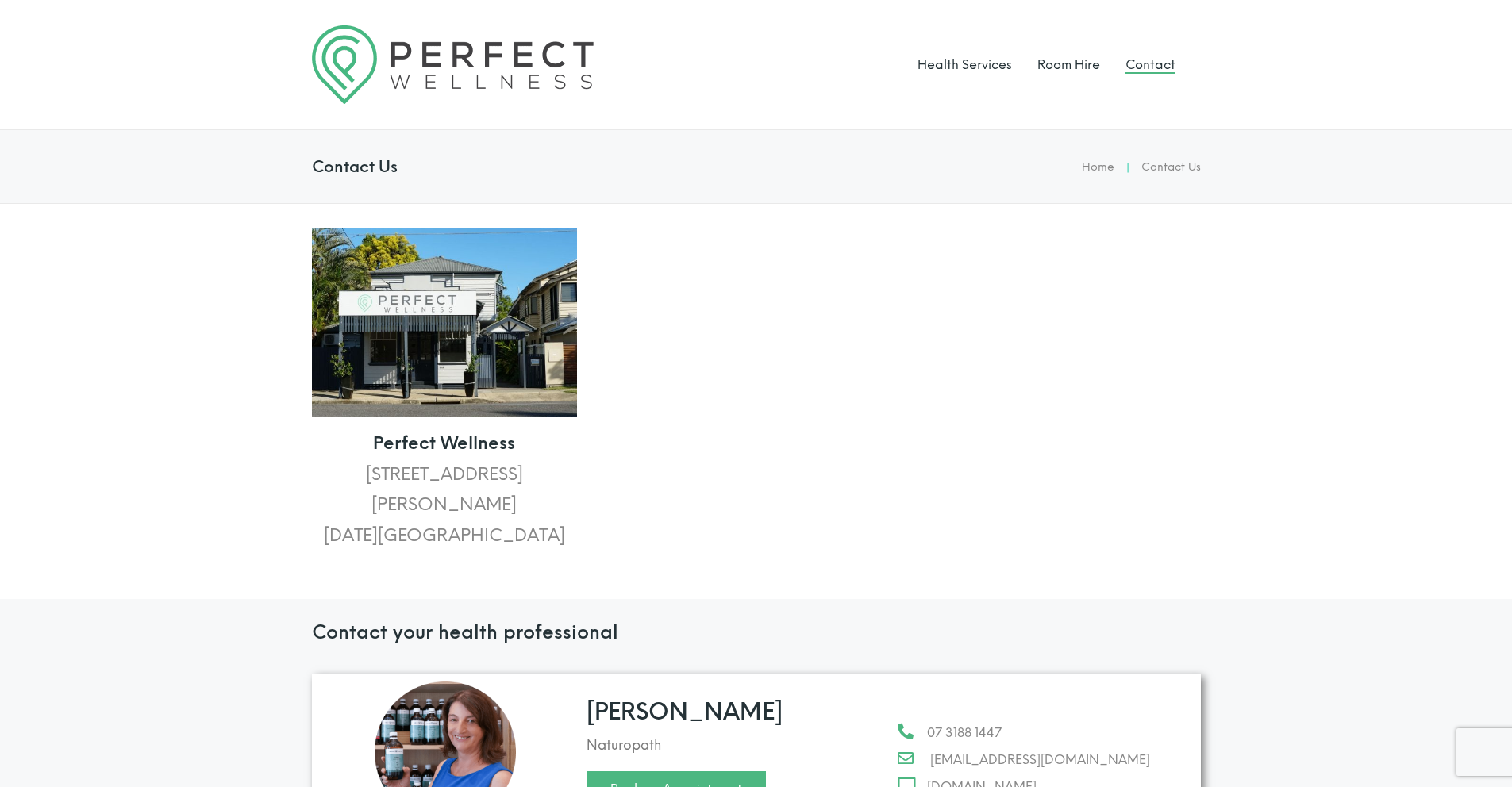
click at [381, 428] on p "Perfect Wellness 148 Arthur Terrace Red Hill, QLD 4059" at bounding box center [445, 489] width 266 height 122
click at [427, 331] on img at bounding box center [445, 323] width 266 height 190
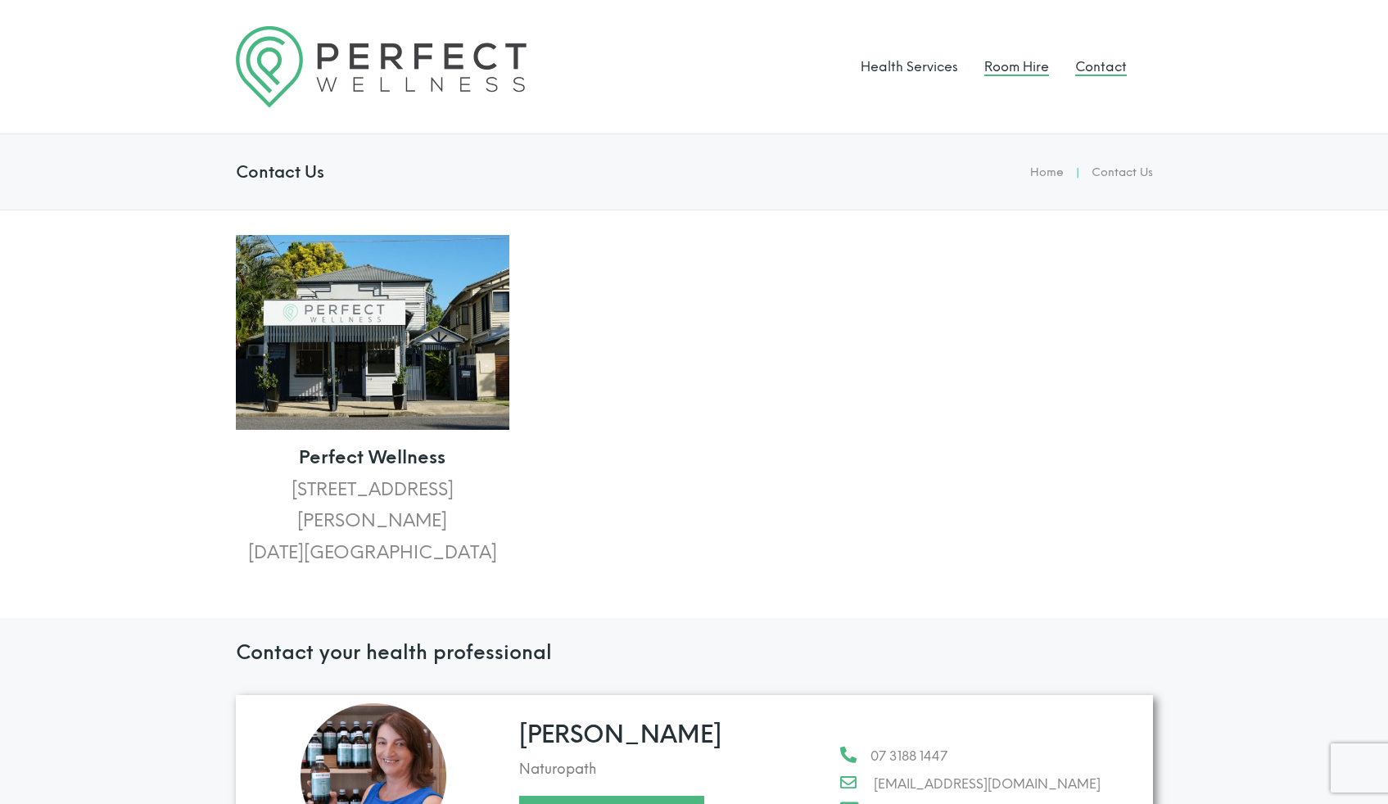
click at [1013, 66] on link "Room Hire" at bounding box center [1016, 67] width 65 height 16
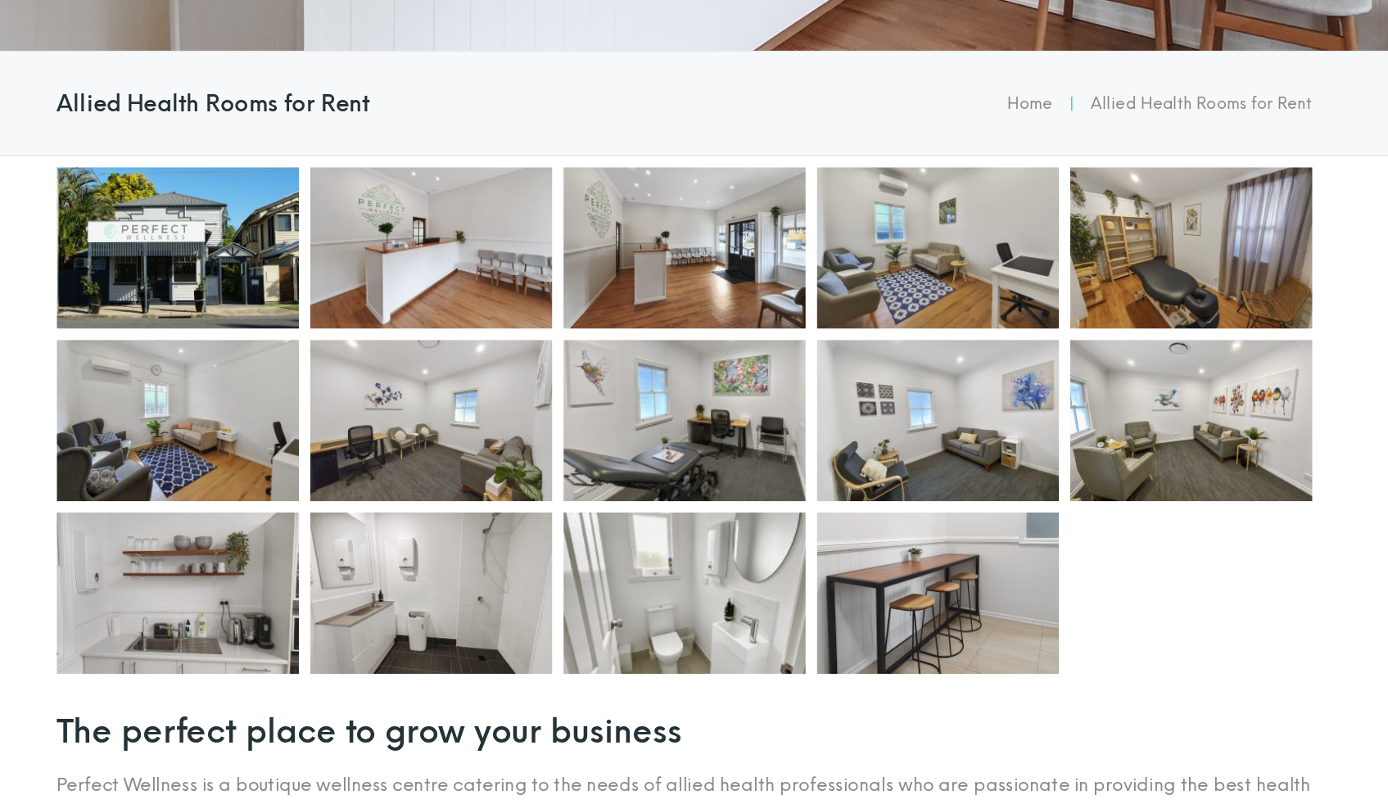
scroll to position [445, 0]
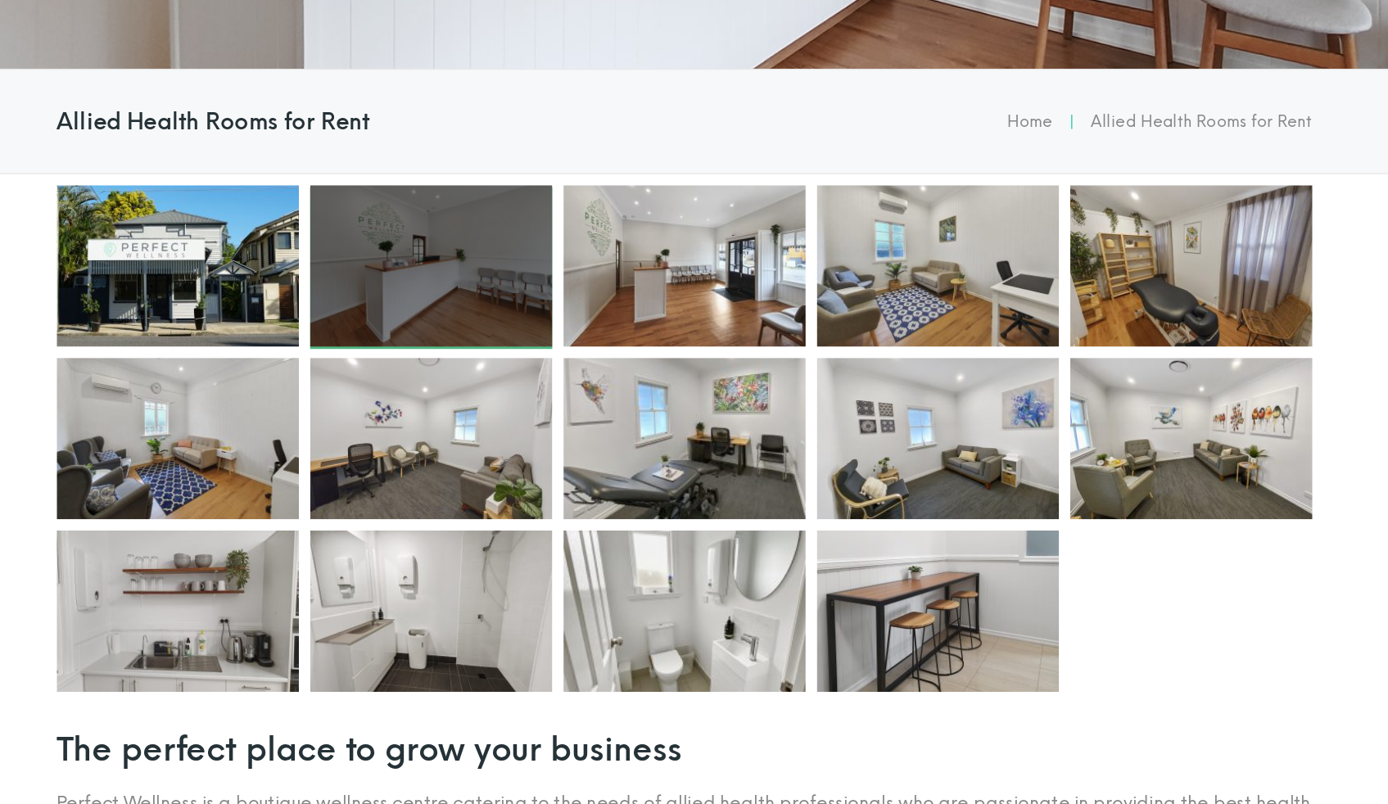
click at [545, 210] on div at bounding box center [509, 194] width 177 height 118
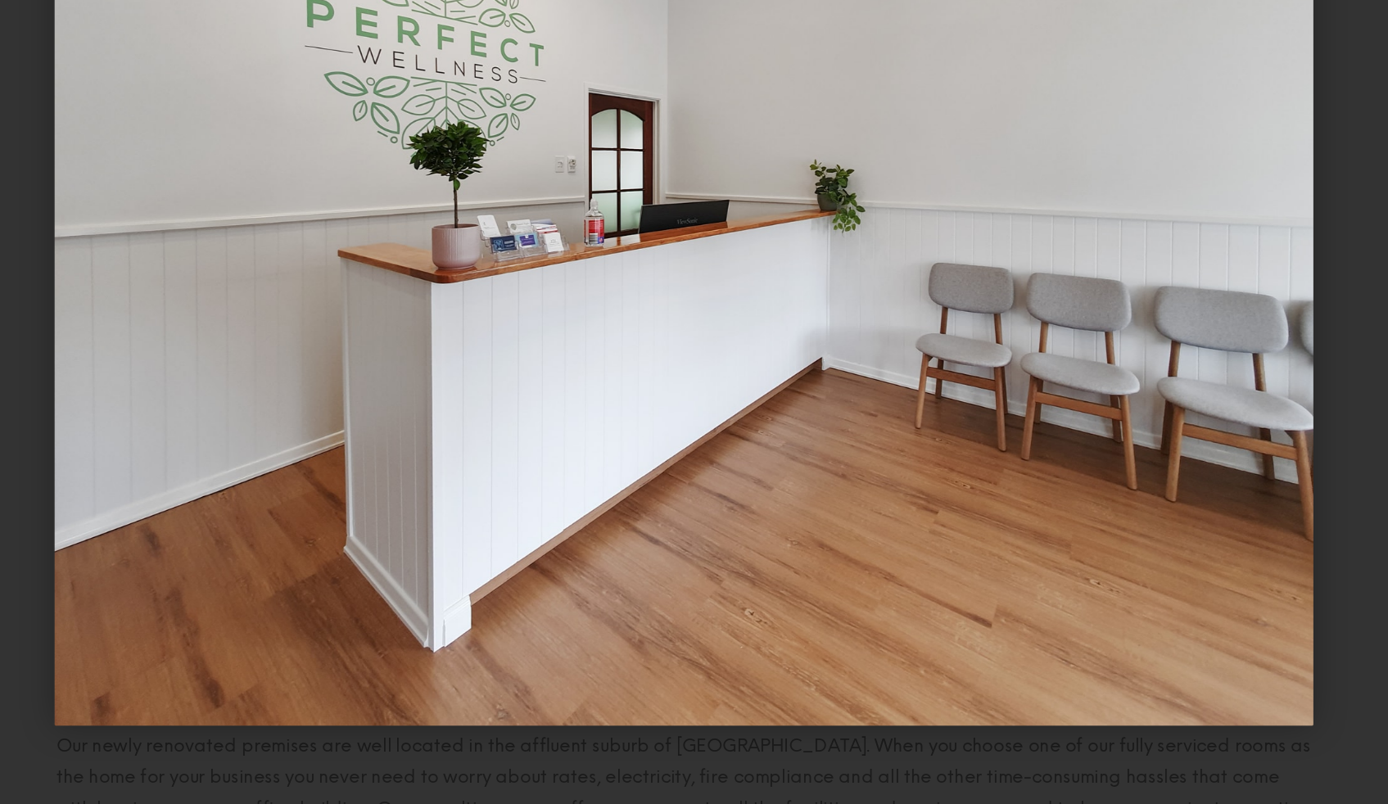
scroll to position [493, 0]
click at [1183, 519] on div "Next slide" at bounding box center [1284, 402] width 208 height 804
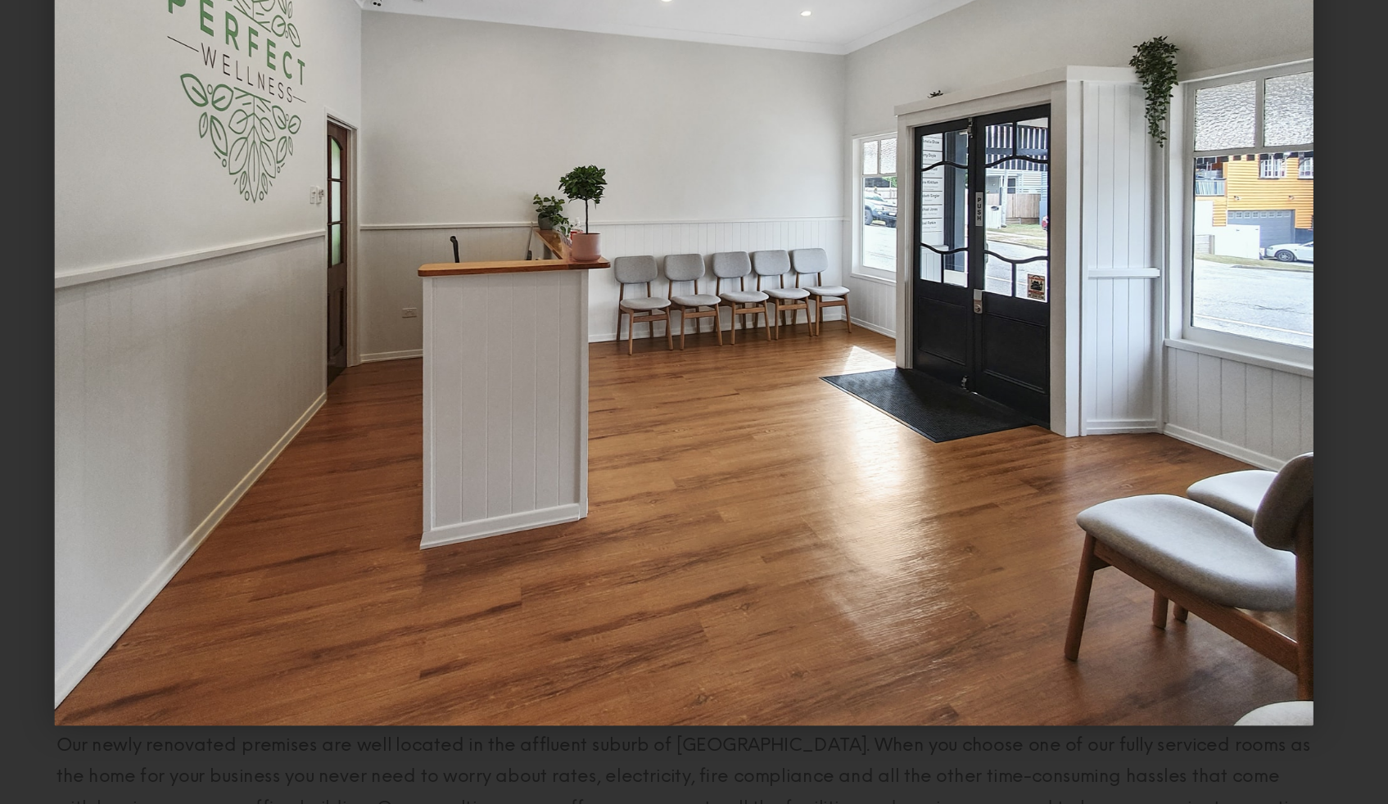
click at [1183, 527] on div "Next slide" at bounding box center [1284, 402] width 208 height 804
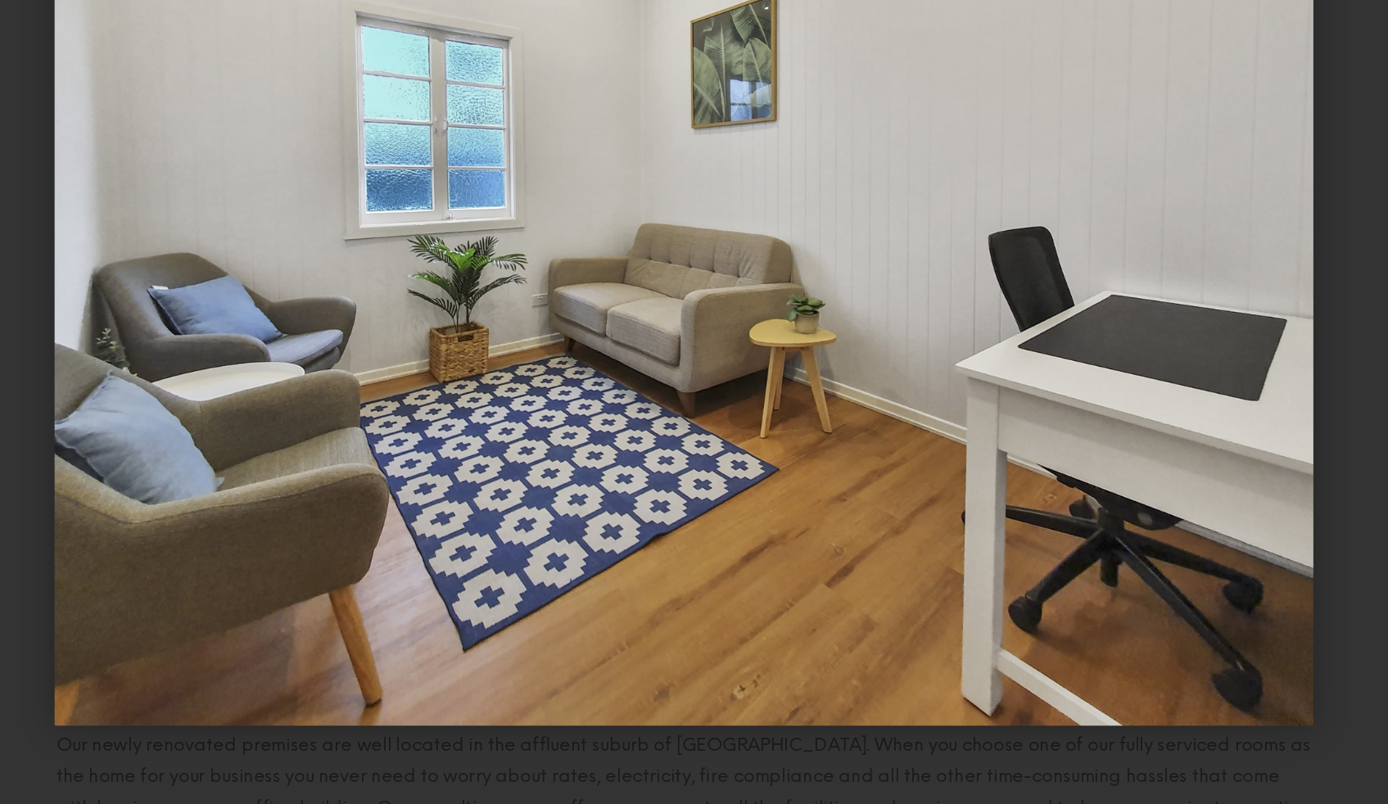
click at [1183, 527] on div "Next slide" at bounding box center [1284, 402] width 208 height 804
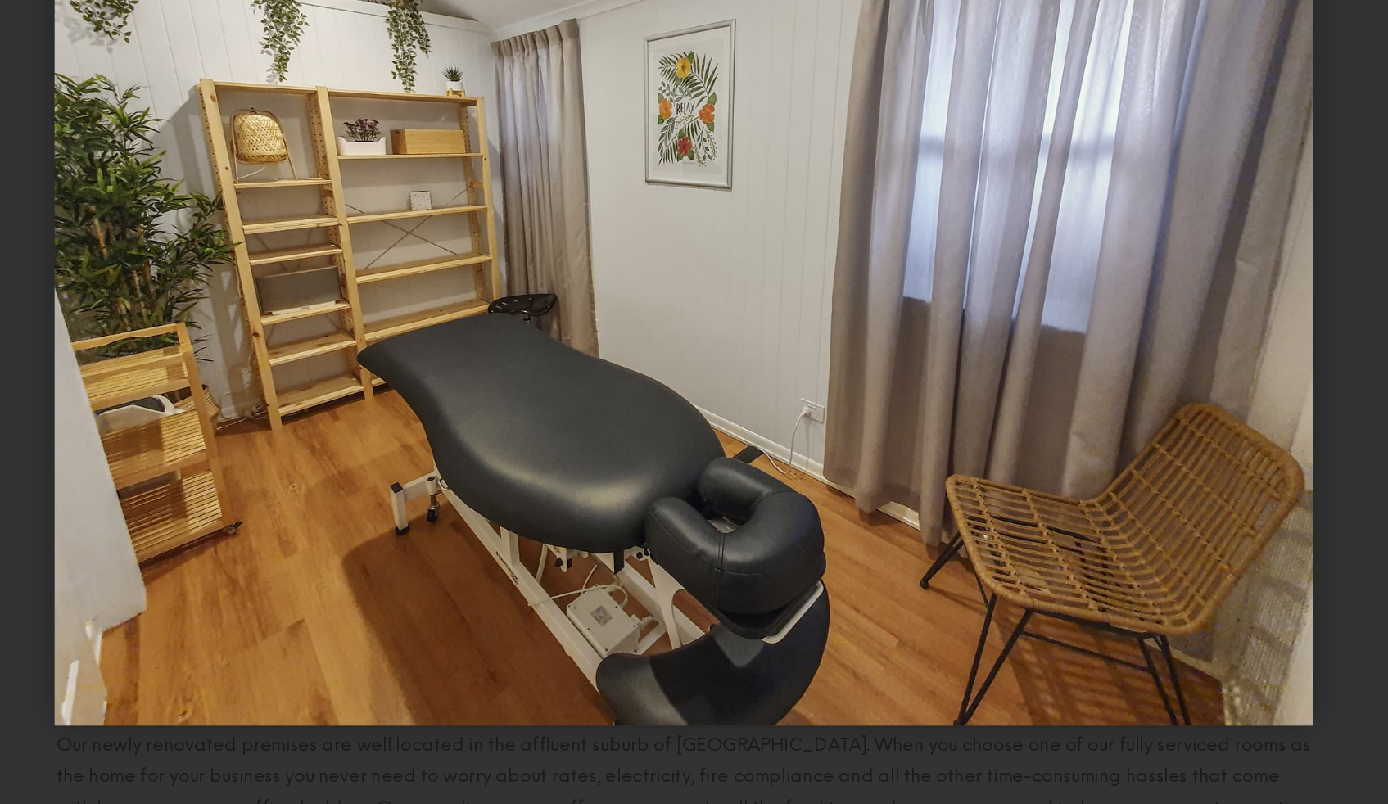
click at [1183, 528] on div "Next slide" at bounding box center [1284, 402] width 208 height 804
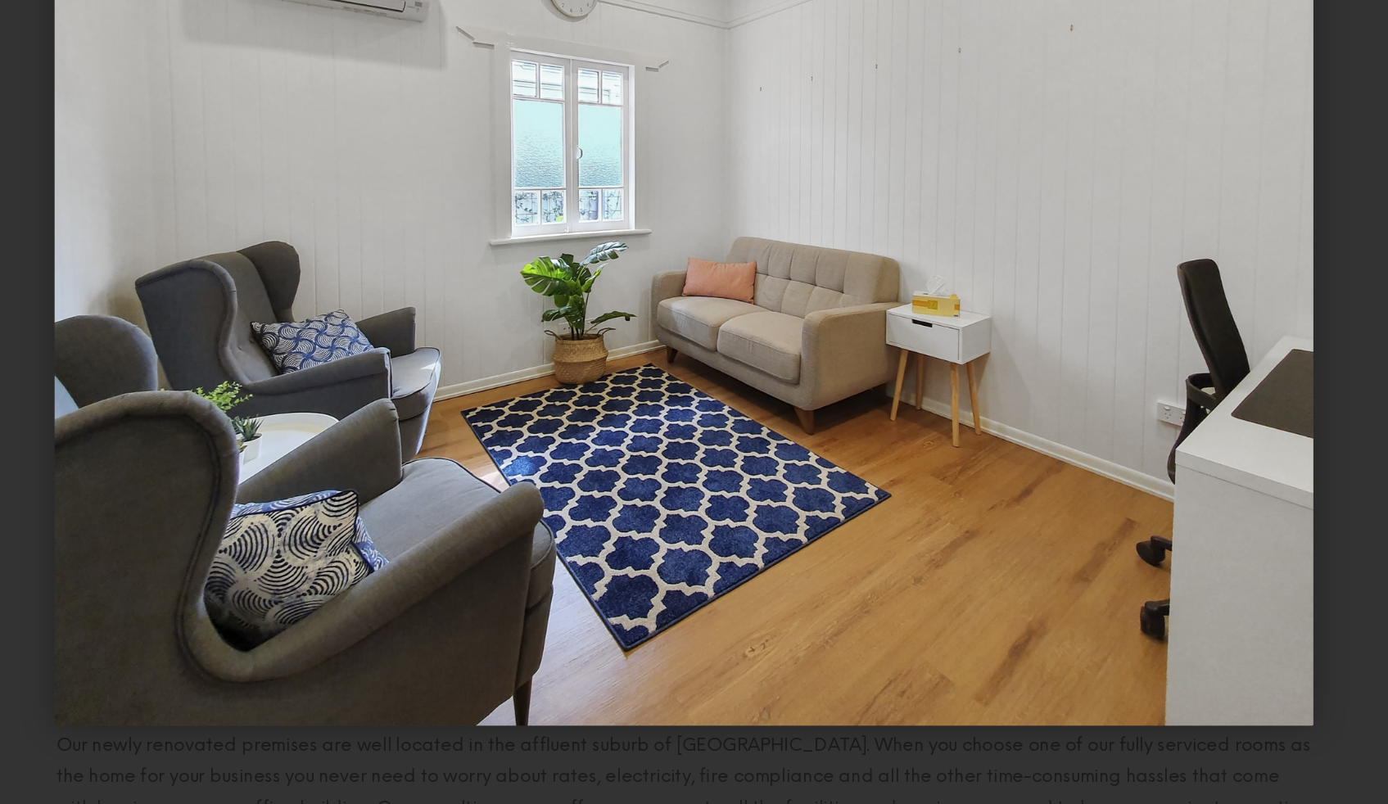
click at [1183, 529] on div "Next slide" at bounding box center [1284, 402] width 208 height 804
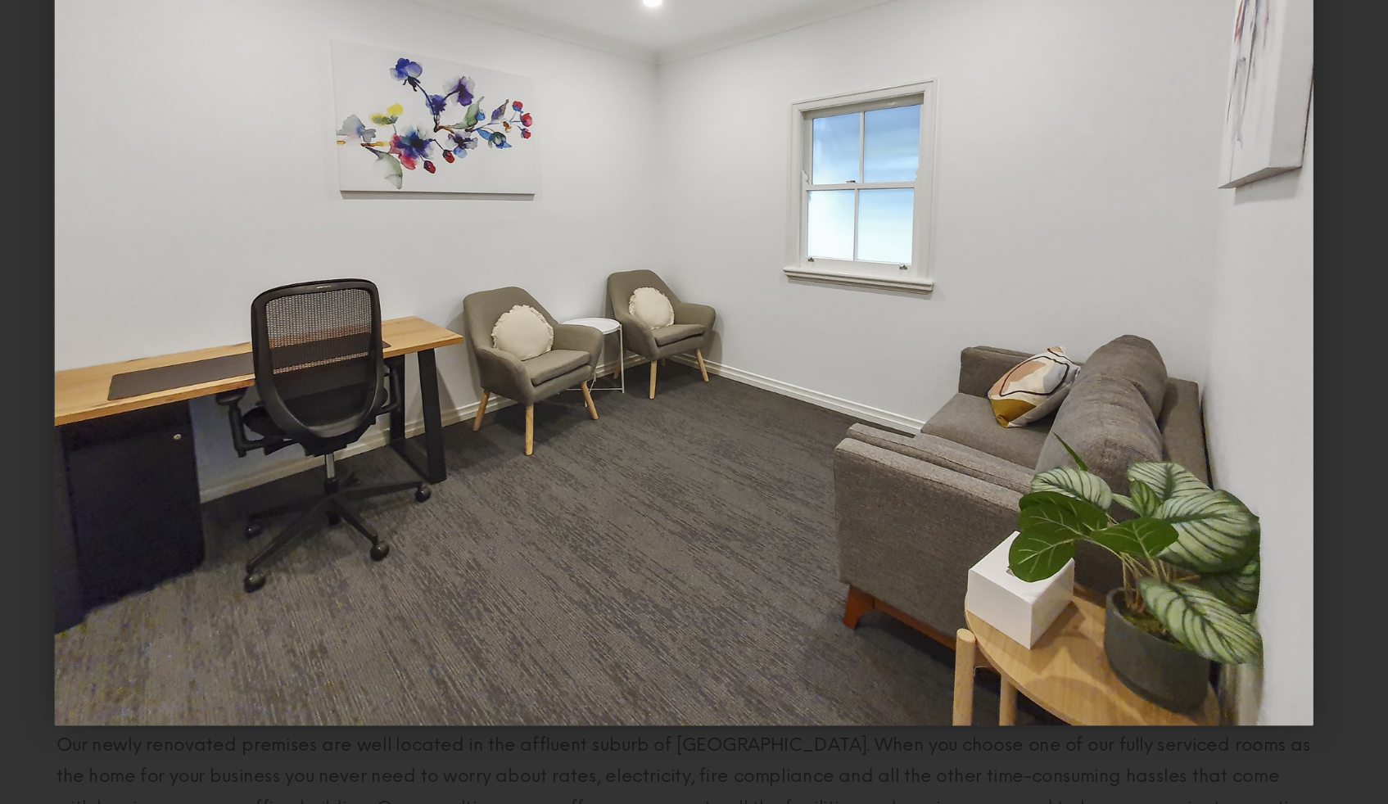
click at [1183, 530] on div "Next slide" at bounding box center [1284, 402] width 208 height 804
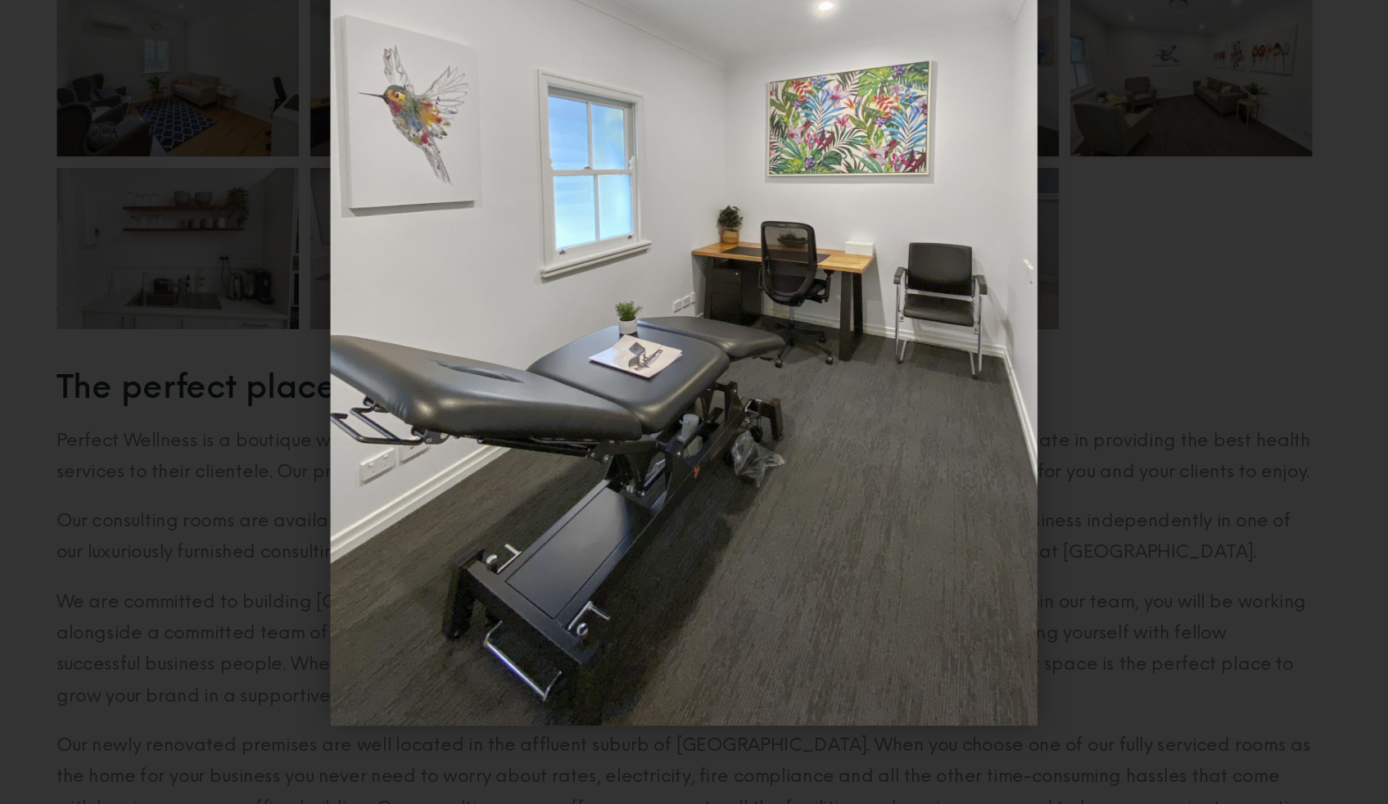
click at [1183, 530] on div "Next slide" at bounding box center [1284, 402] width 208 height 804
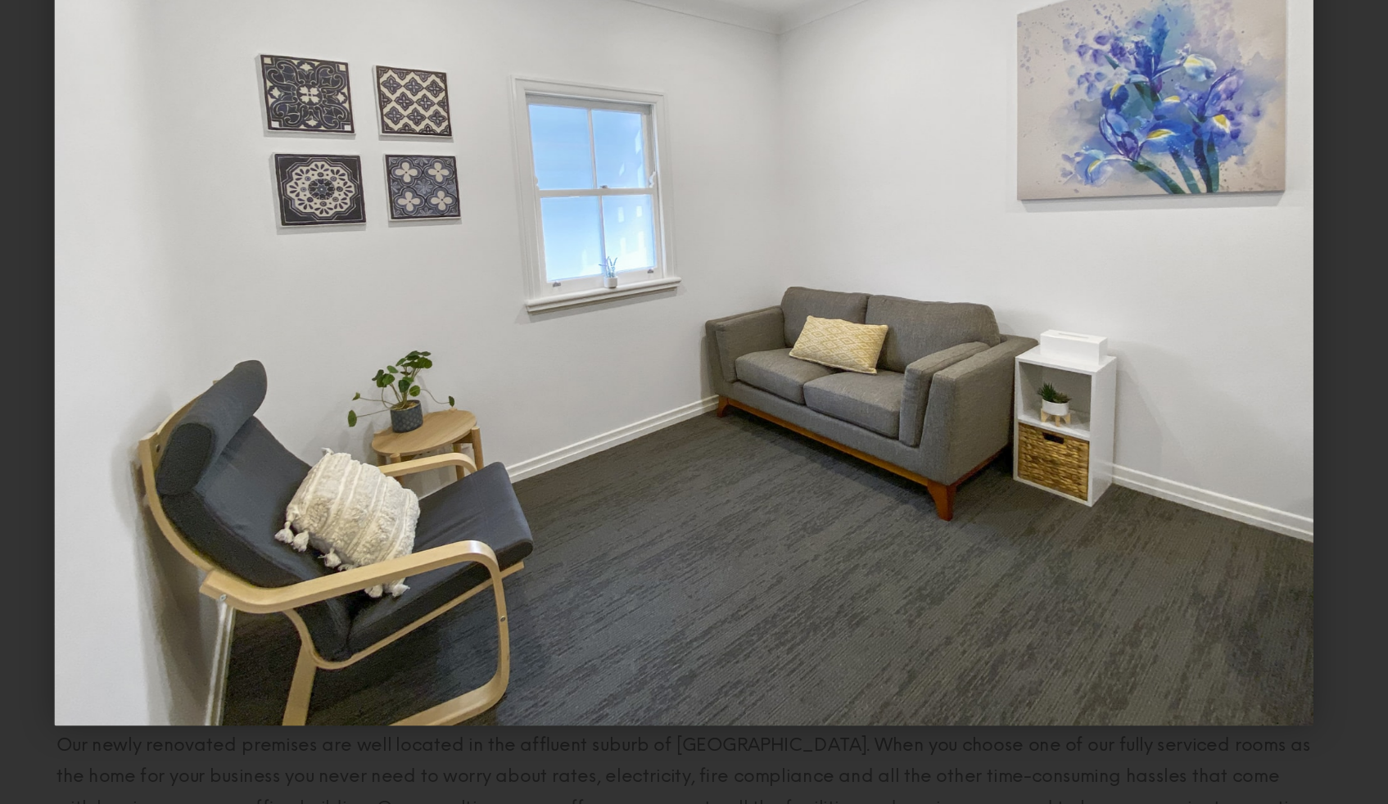
click at [1183, 530] on div "Next slide" at bounding box center [1284, 402] width 208 height 804
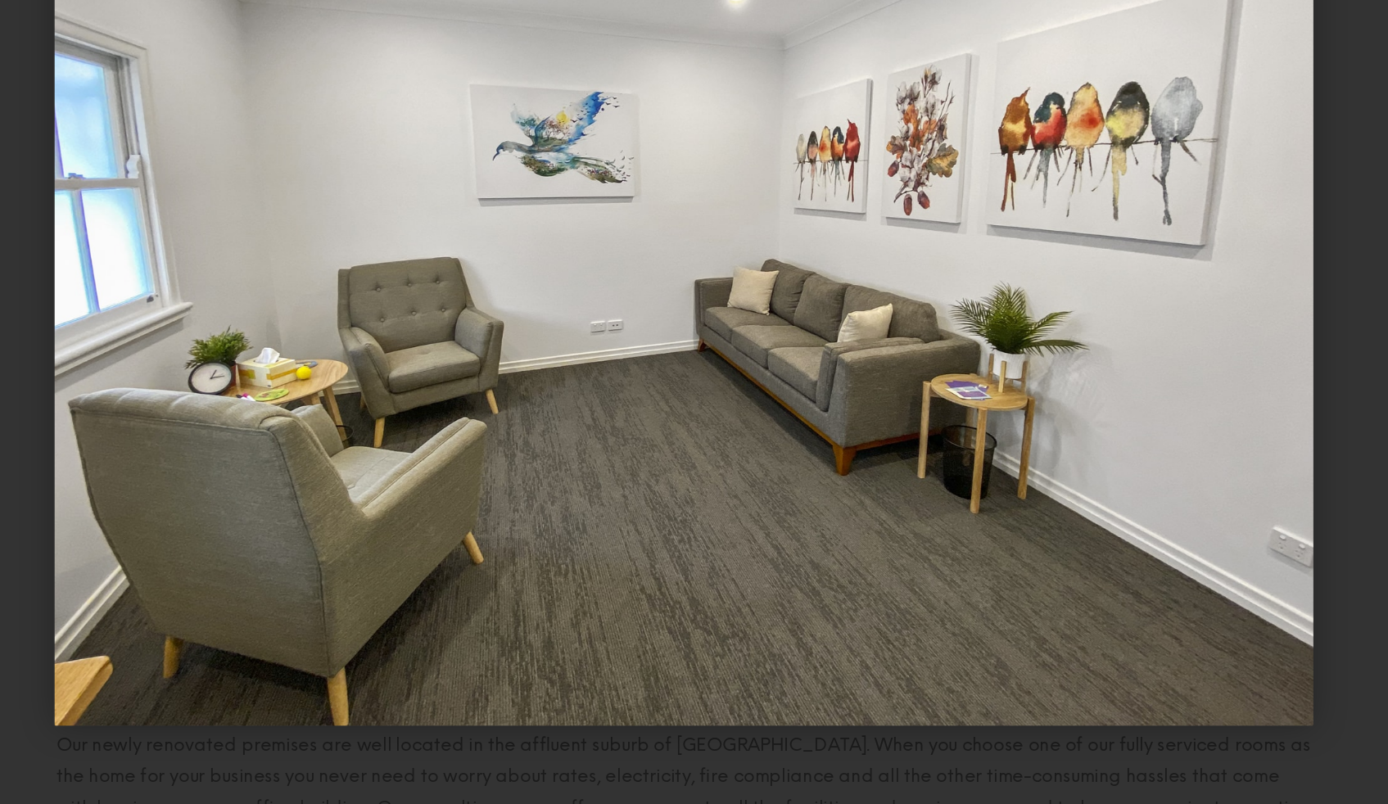
click at [1183, 530] on div "Next slide" at bounding box center [1284, 402] width 208 height 804
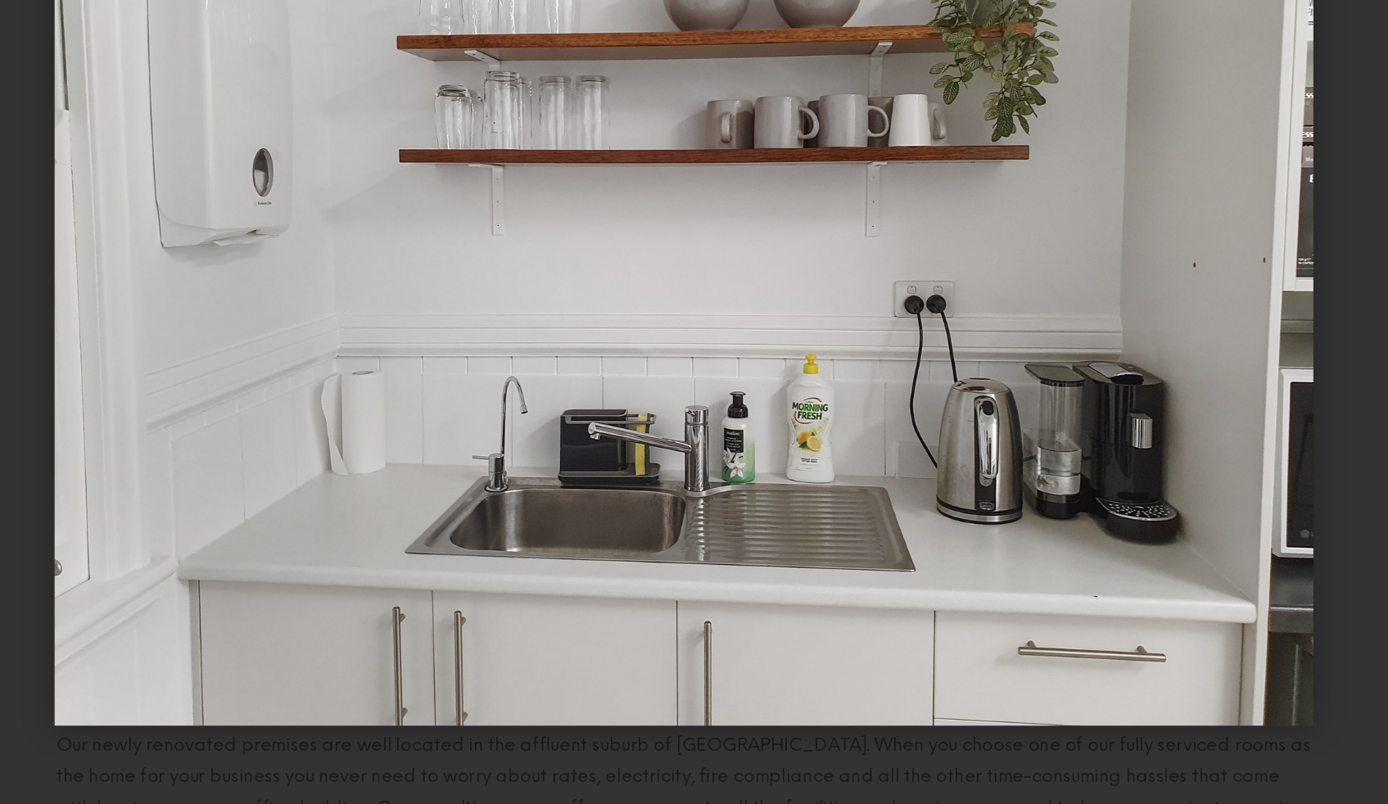
click at [1183, 530] on div "Next slide" at bounding box center [1284, 402] width 208 height 804
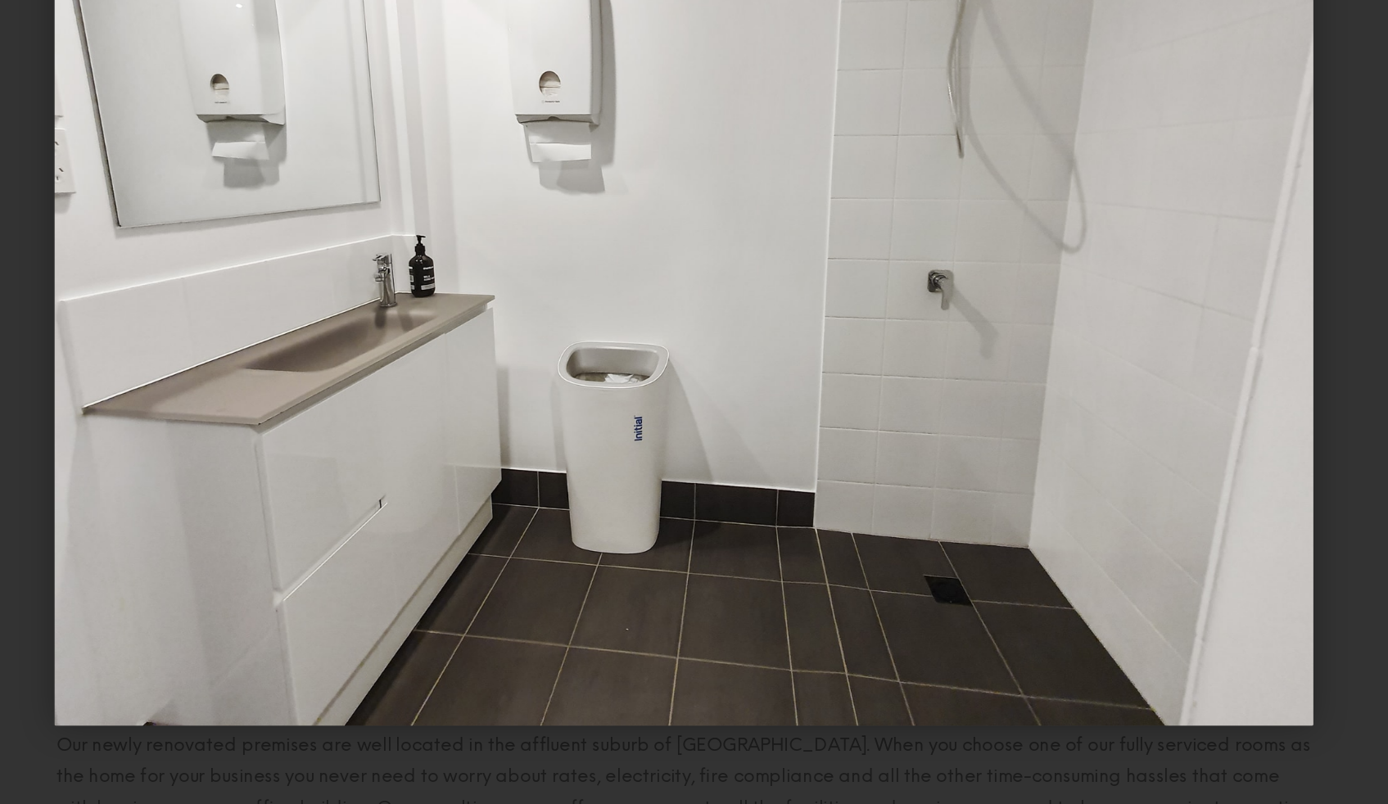
click at [1183, 531] on div "Next slide" at bounding box center [1284, 402] width 208 height 804
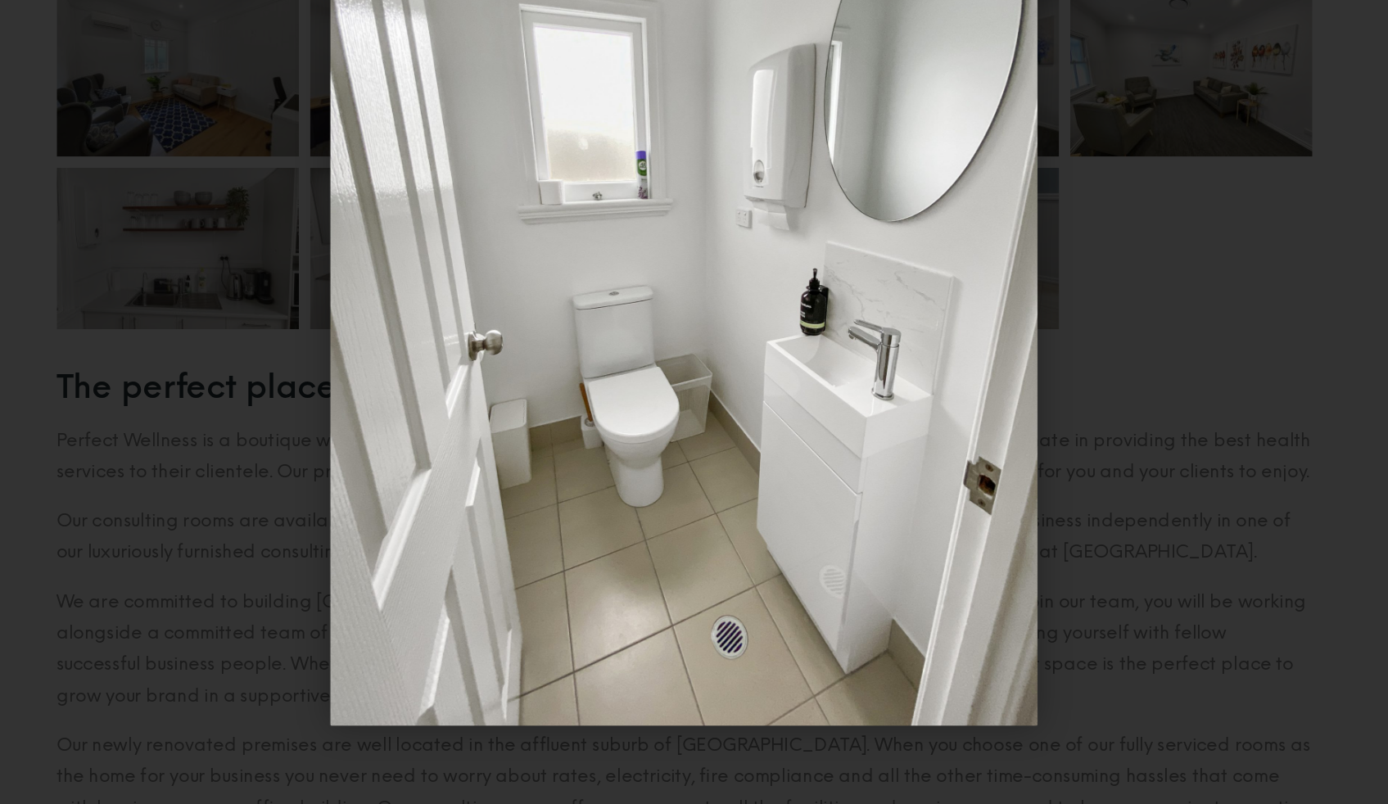
click at [1183, 531] on div "Next slide" at bounding box center [1284, 402] width 208 height 804
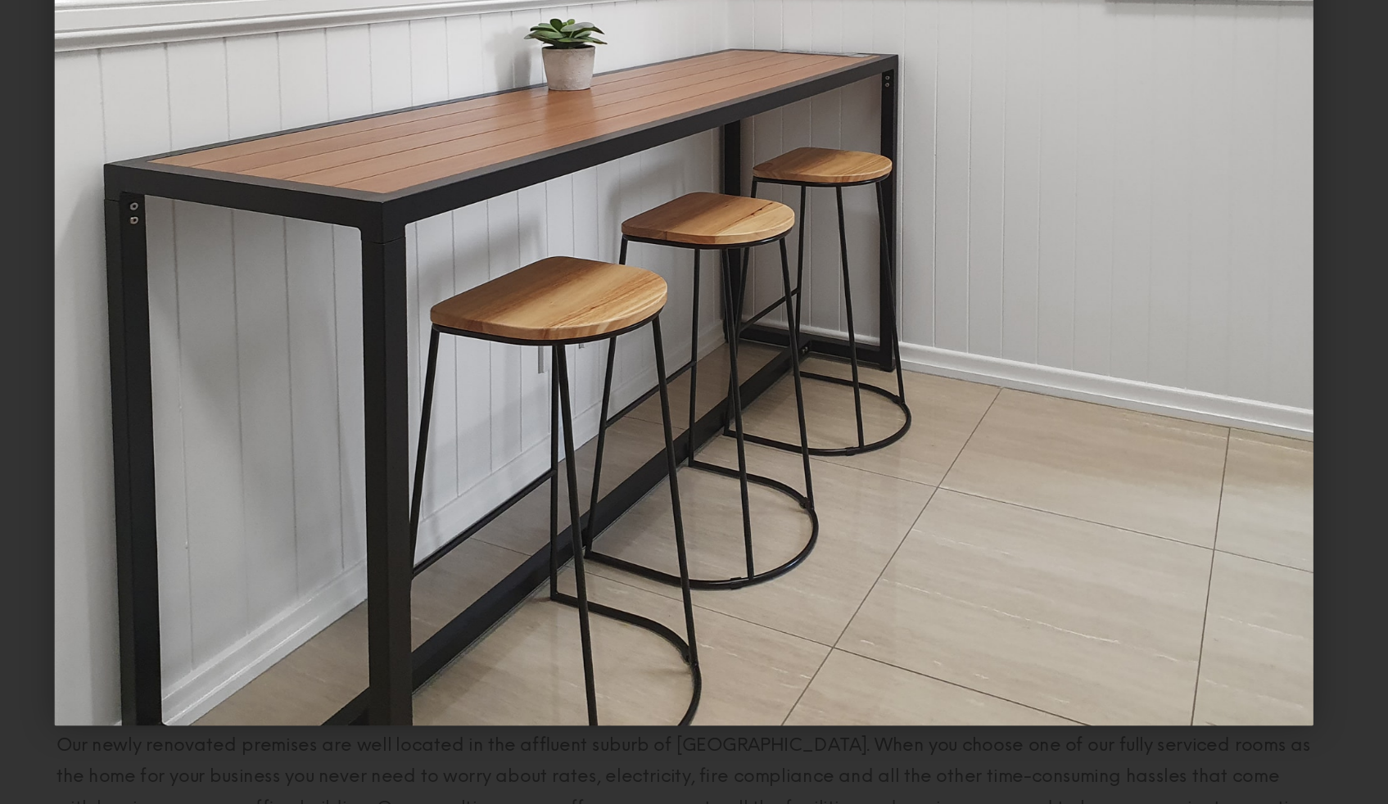
click at [1183, 531] on div "Next slide" at bounding box center [1284, 402] width 208 height 804
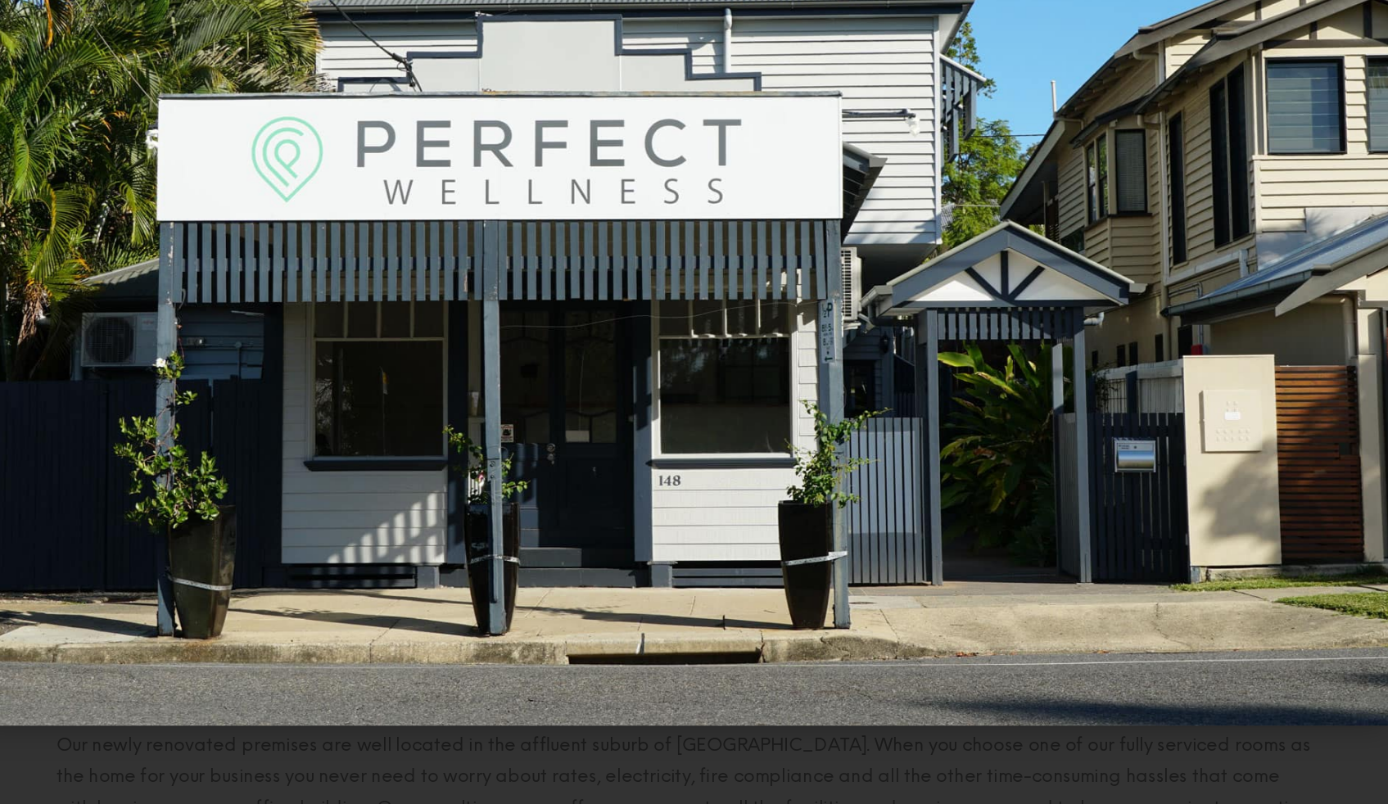
click at [1183, 531] on div "Next slide" at bounding box center [1284, 402] width 208 height 804
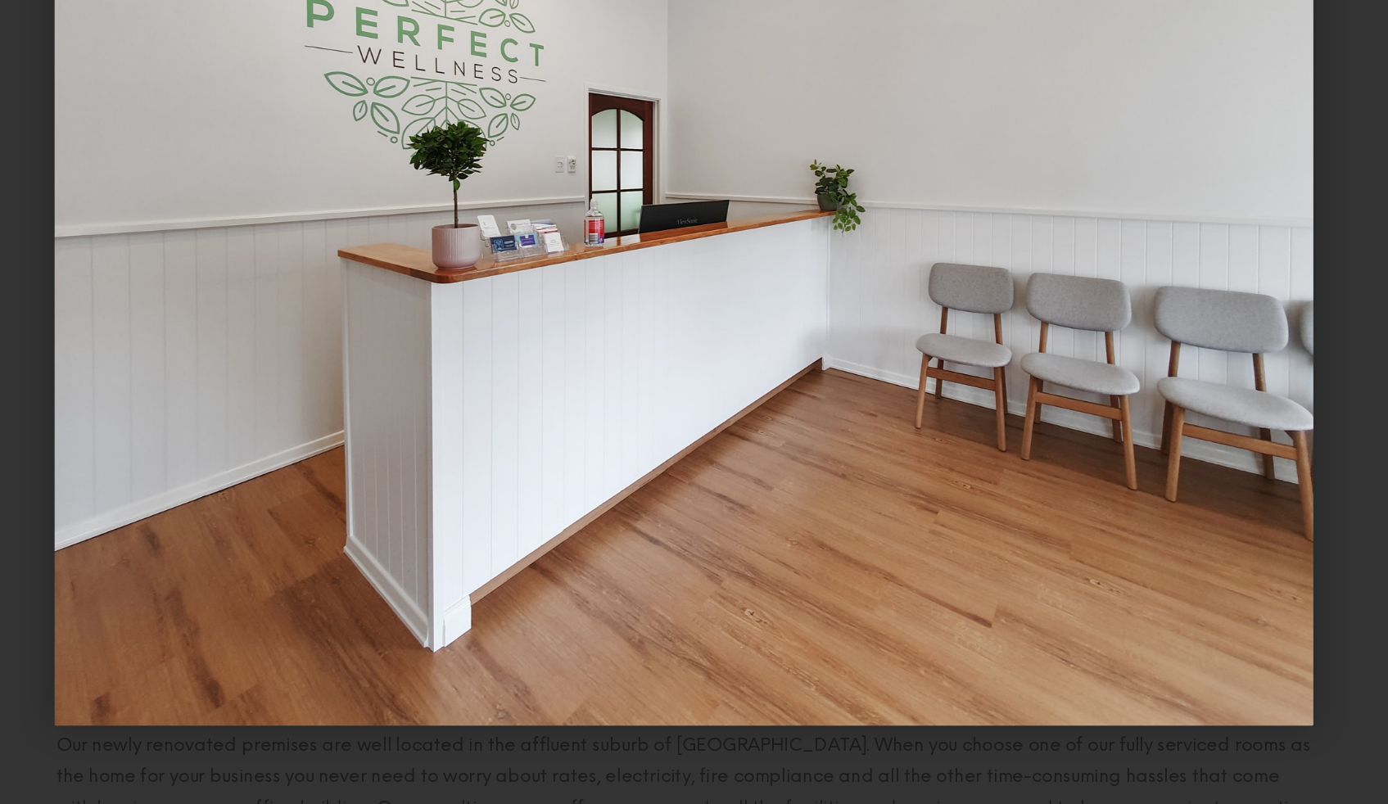
click at [1183, 531] on div "Next slide" at bounding box center [1284, 402] width 208 height 804
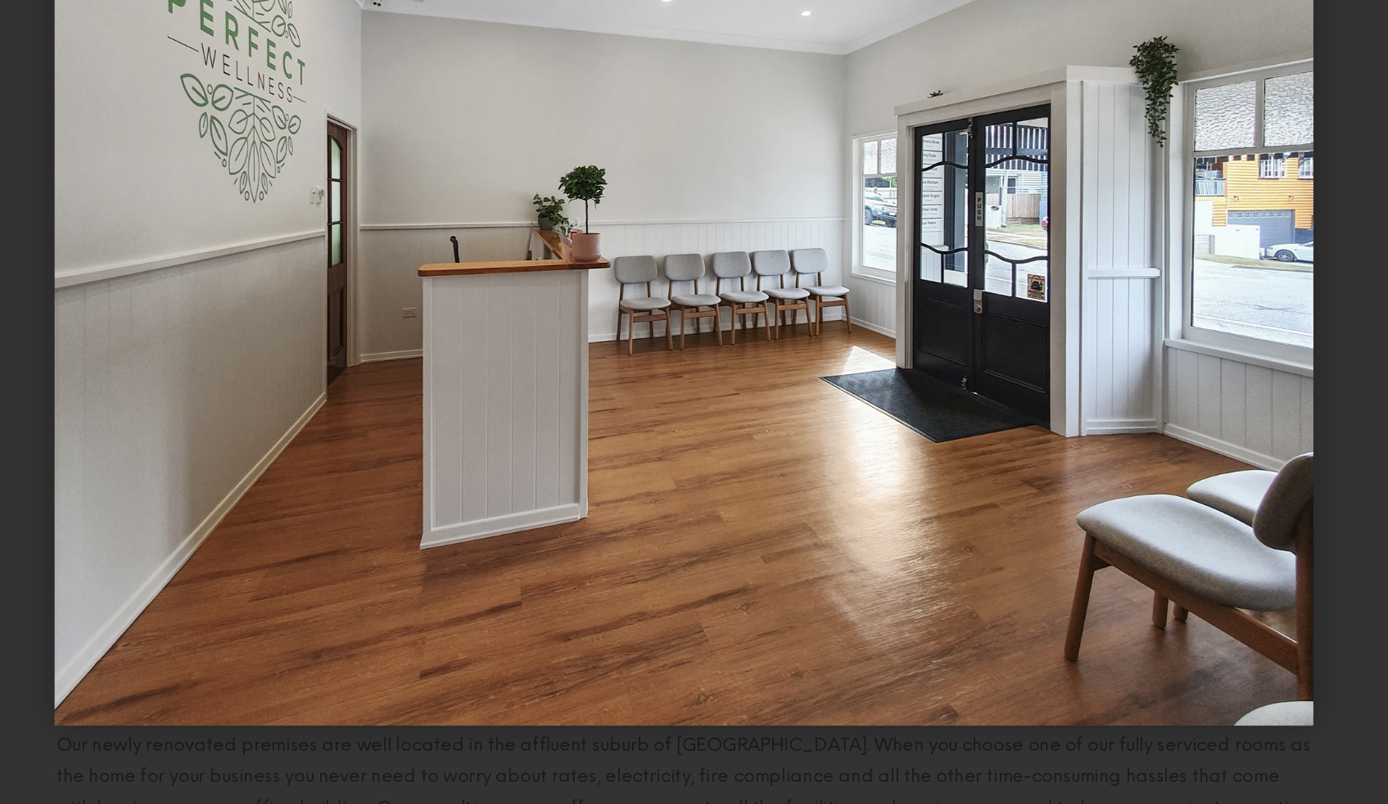
click at [1183, 531] on div "Next slide" at bounding box center [1284, 402] width 208 height 804
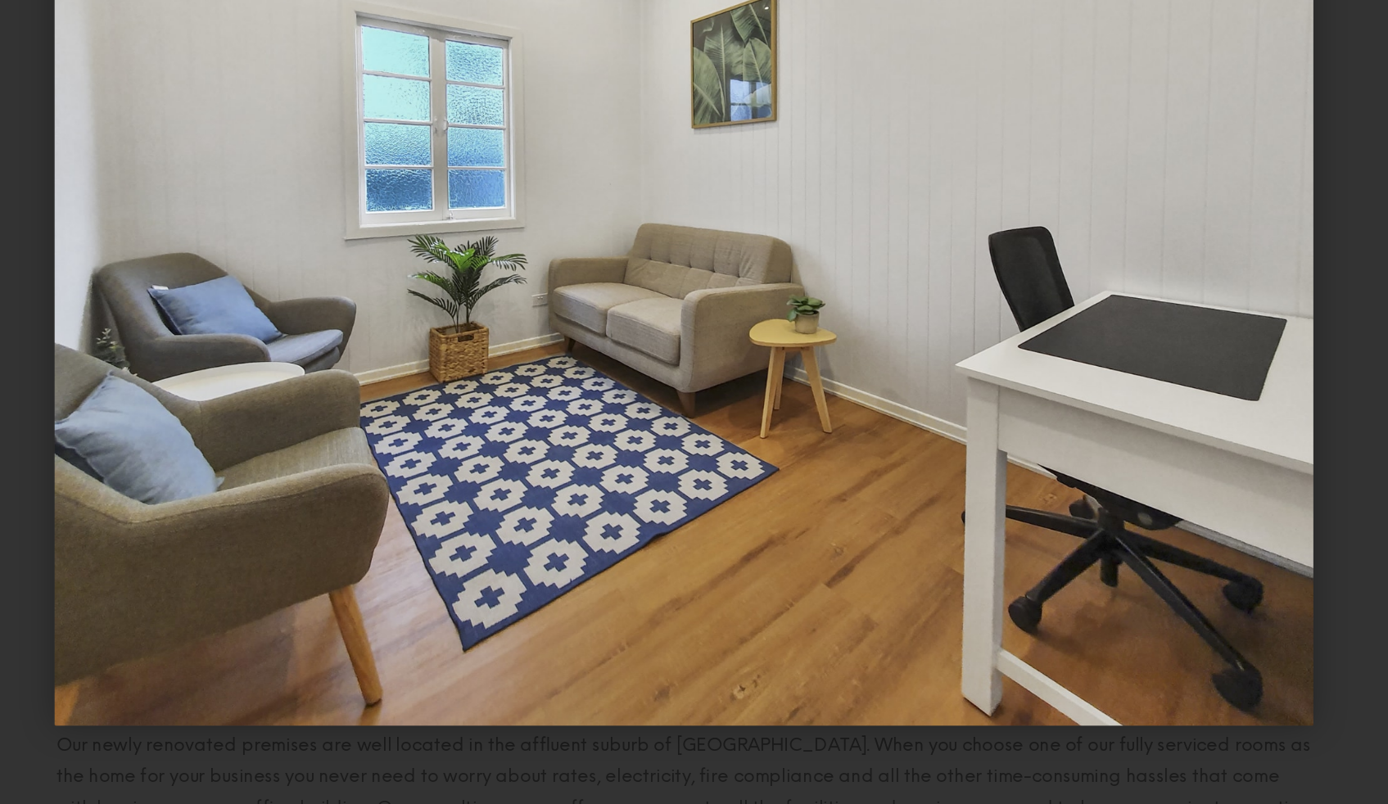
click at [1183, 531] on div "Next slide" at bounding box center [1284, 402] width 208 height 804
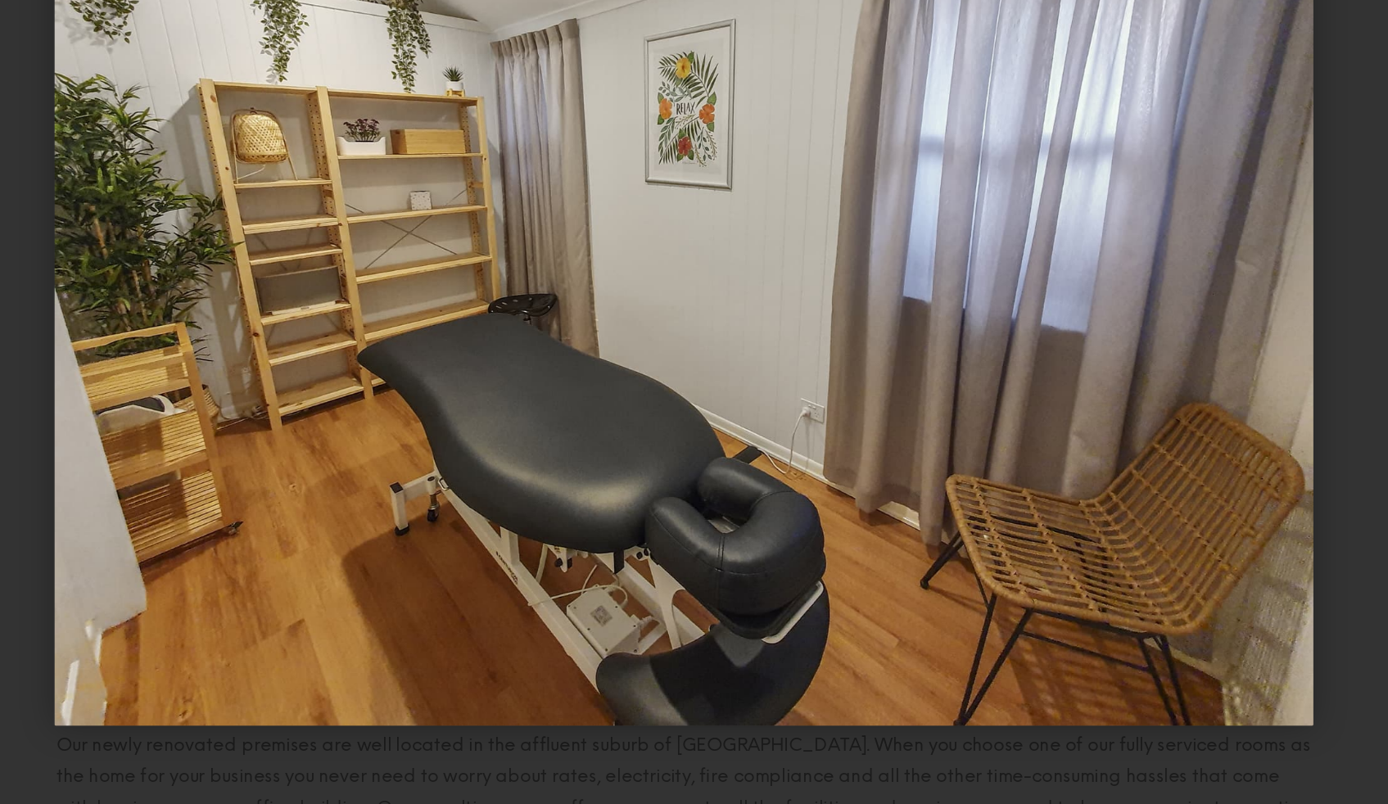
click at [1183, 531] on div "Next slide" at bounding box center [1284, 402] width 208 height 804
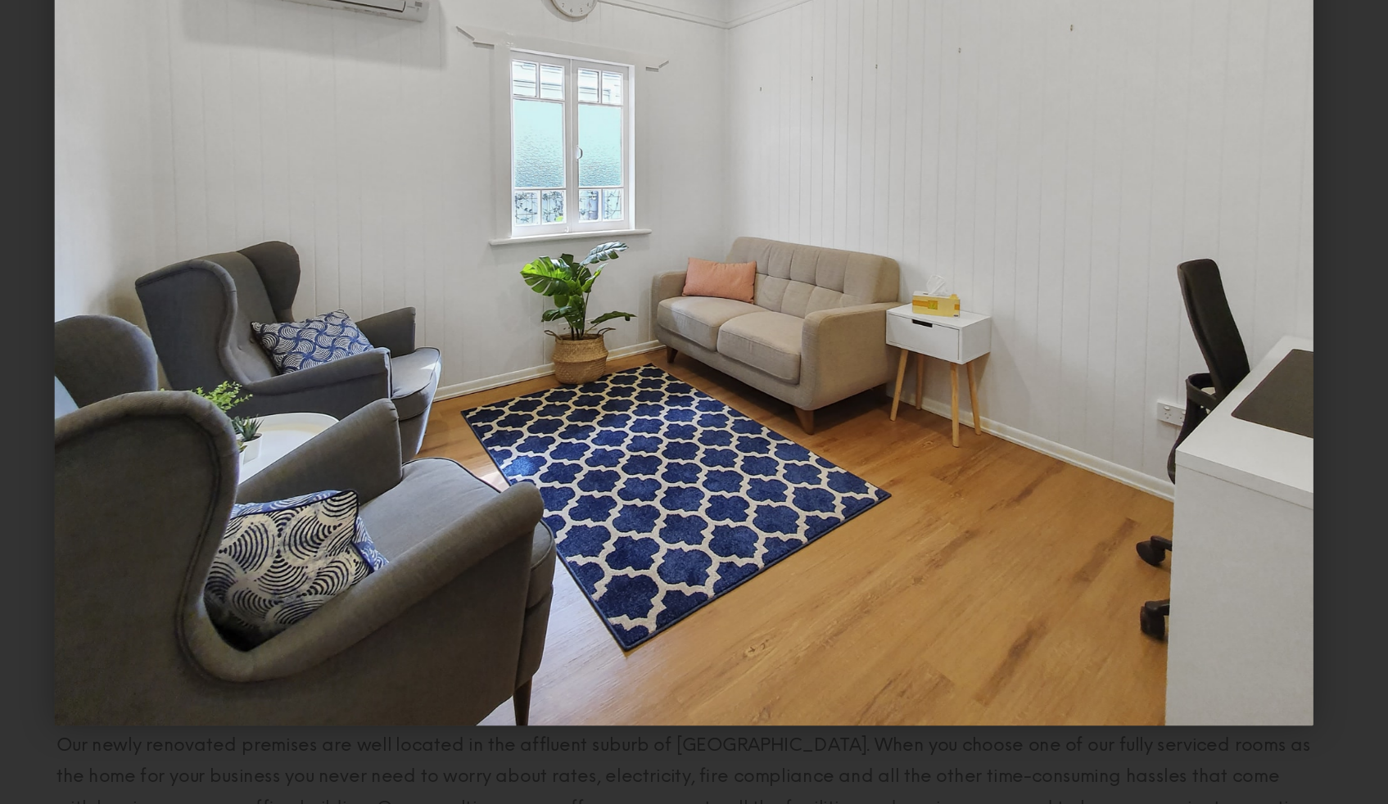
click at [1183, 531] on div "Next slide" at bounding box center [1284, 402] width 208 height 804
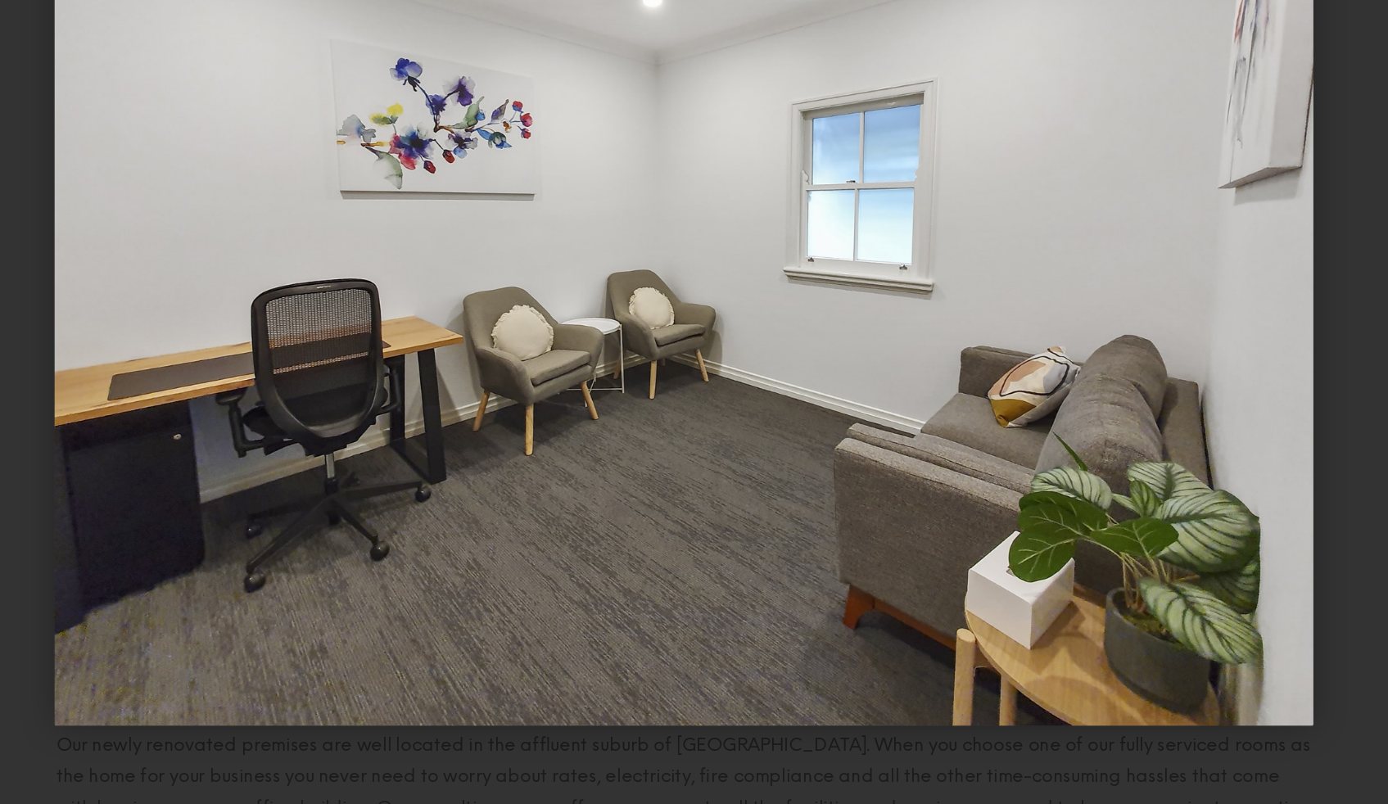
click at [1183, 531] on div "Next slide" at bounding box center [1284, 402] width 208 height 804
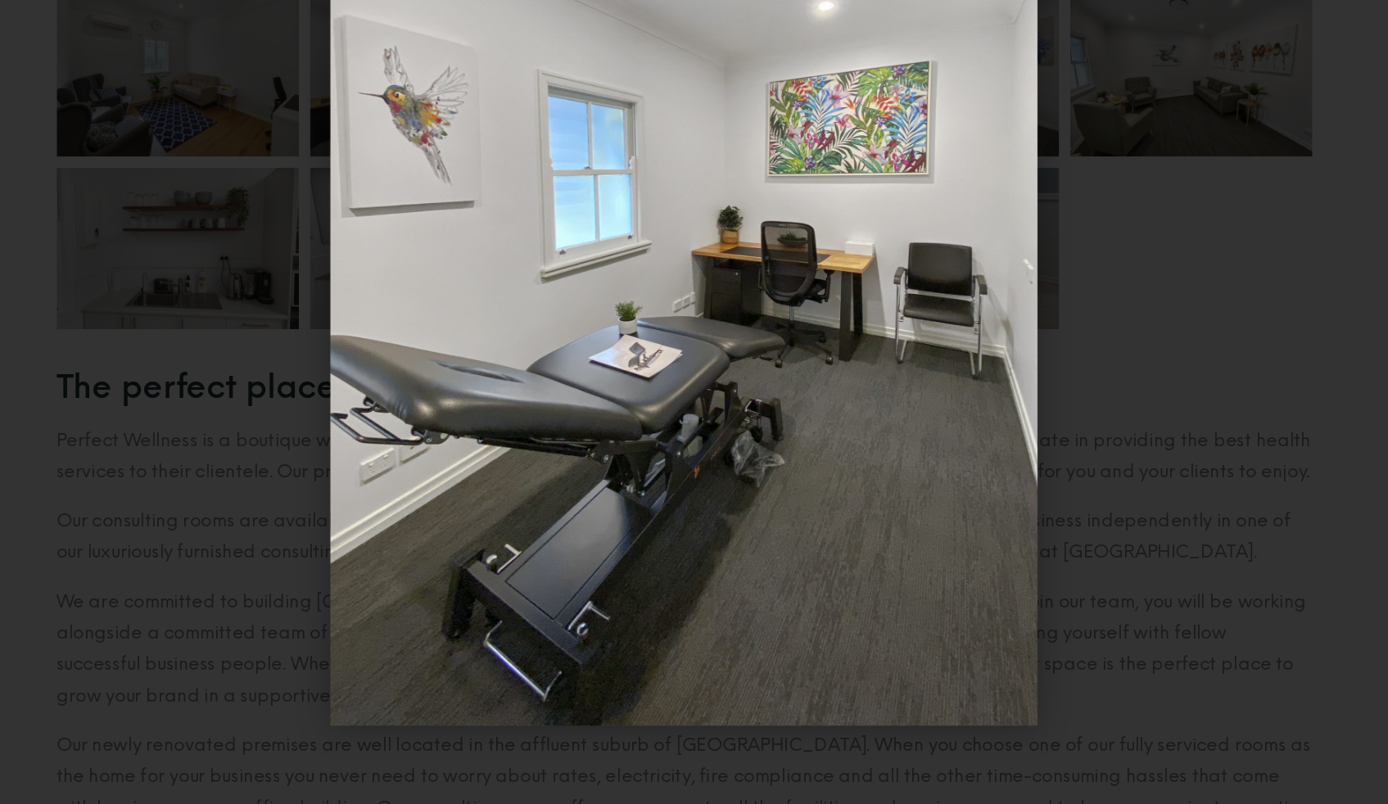
click at [1183, 531] on div "Next slide" at bounding box center [1284, 402] width 208 height 804
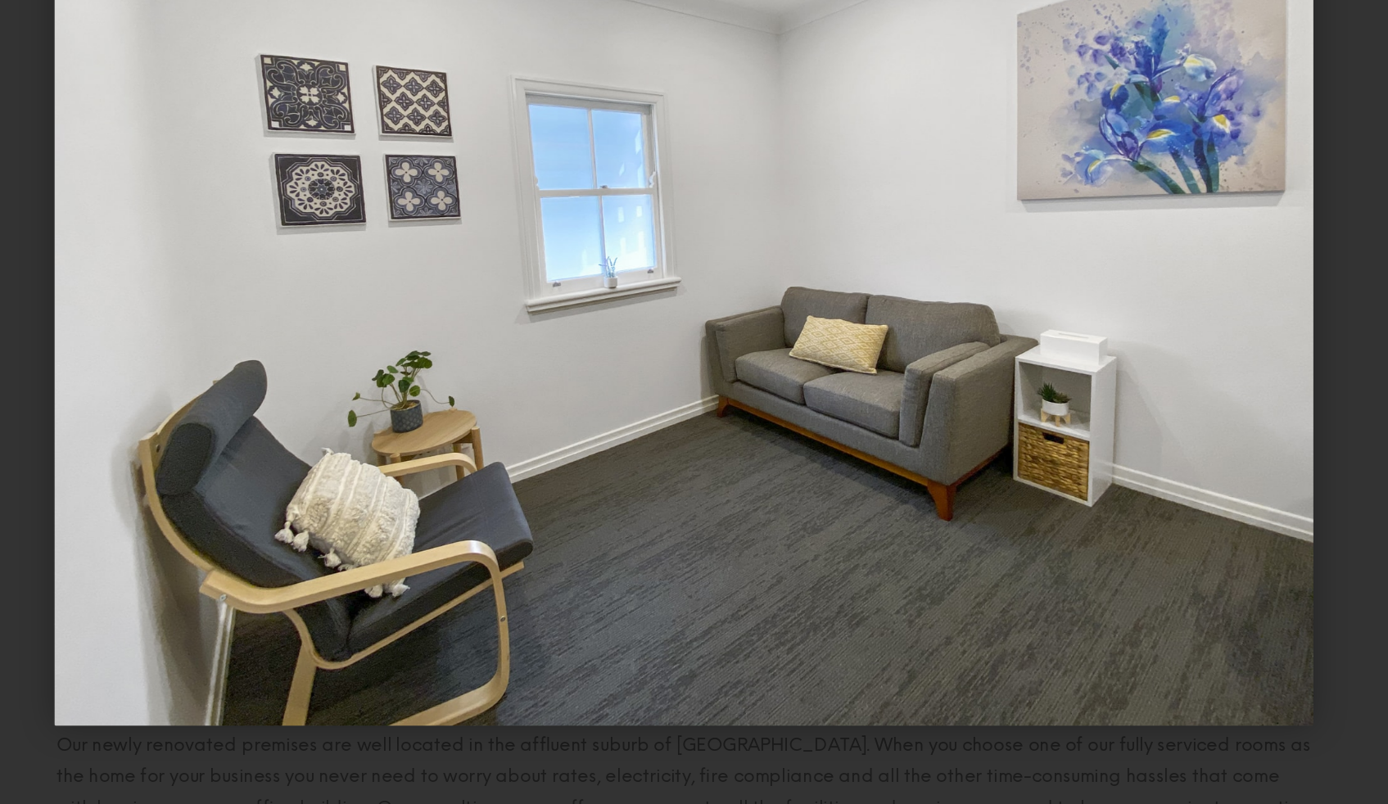
click at [1184, 531] on div "Next slide" at bounding box center [1284, 402] width 208 height 804
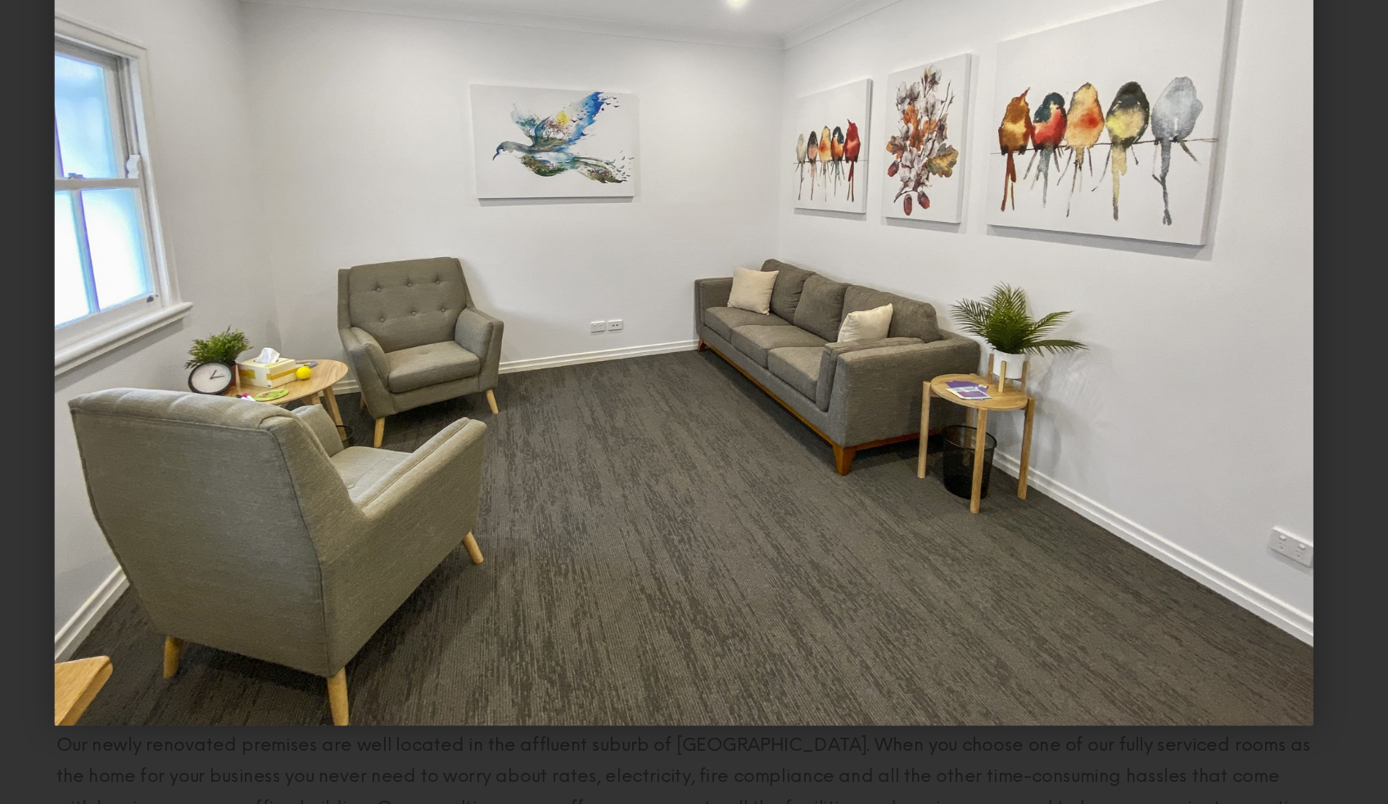
click at [1184, 530] on div "Next slide" at bounding box center [1284, 402] width 208 height 804
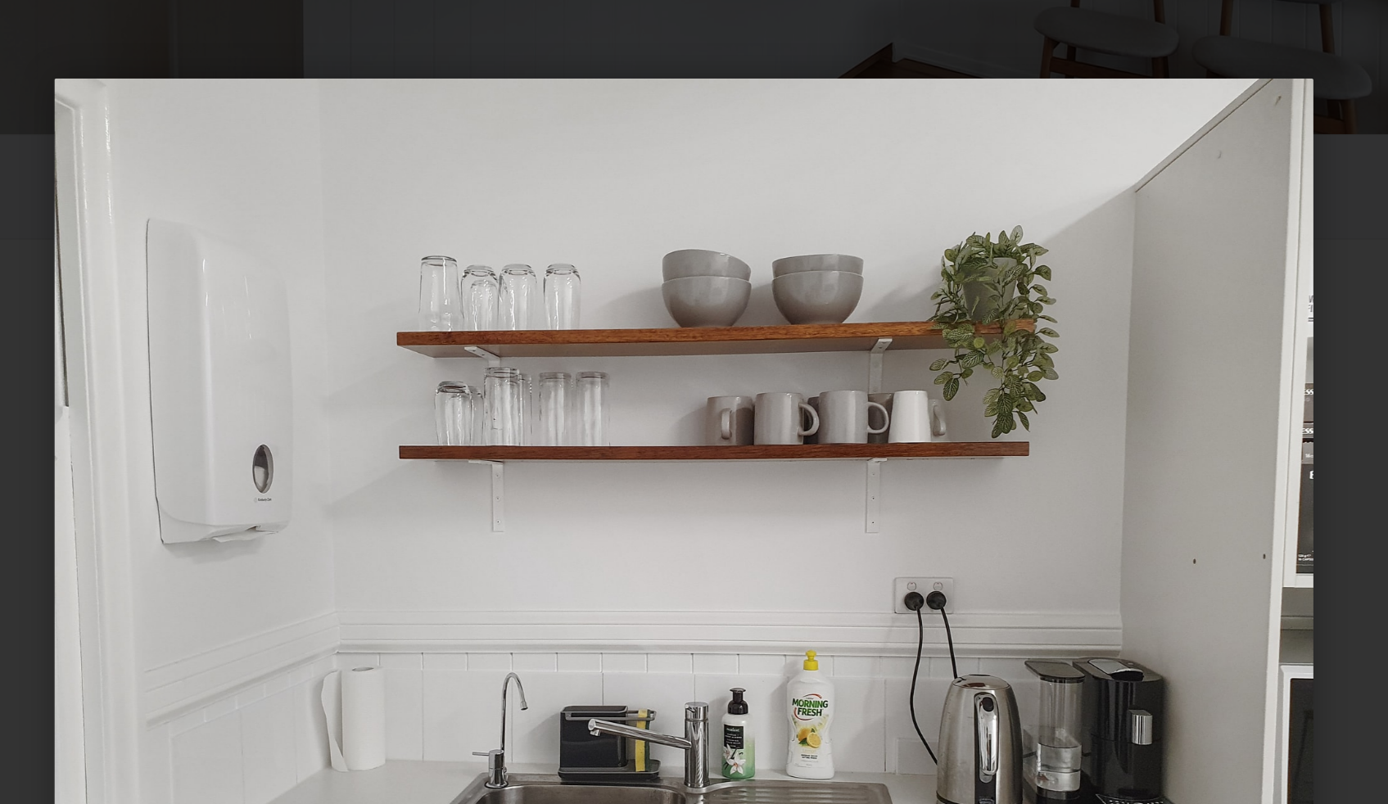
scroll to position [326, 0]
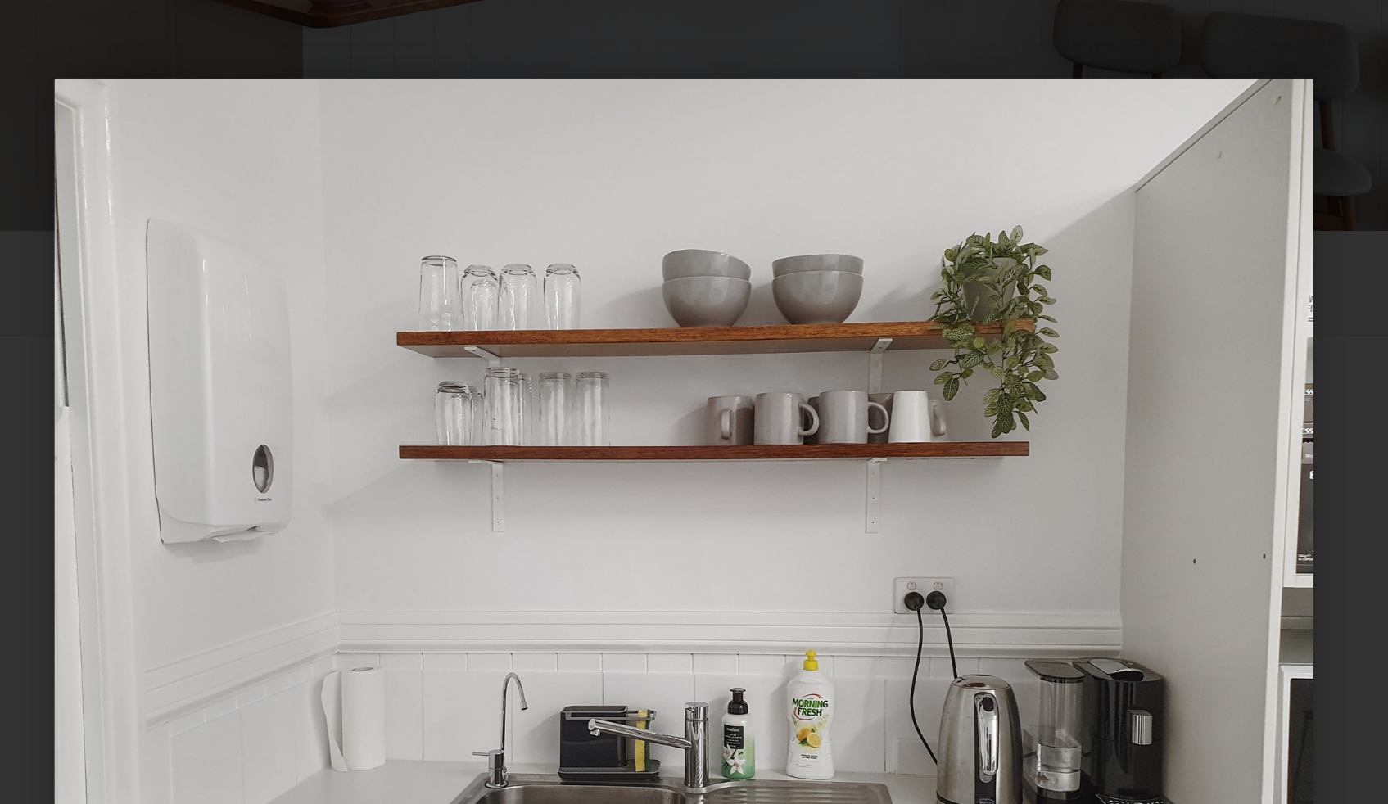
click at [1172, 68] on div at bounding box center [693, 402] width 1273 height 690
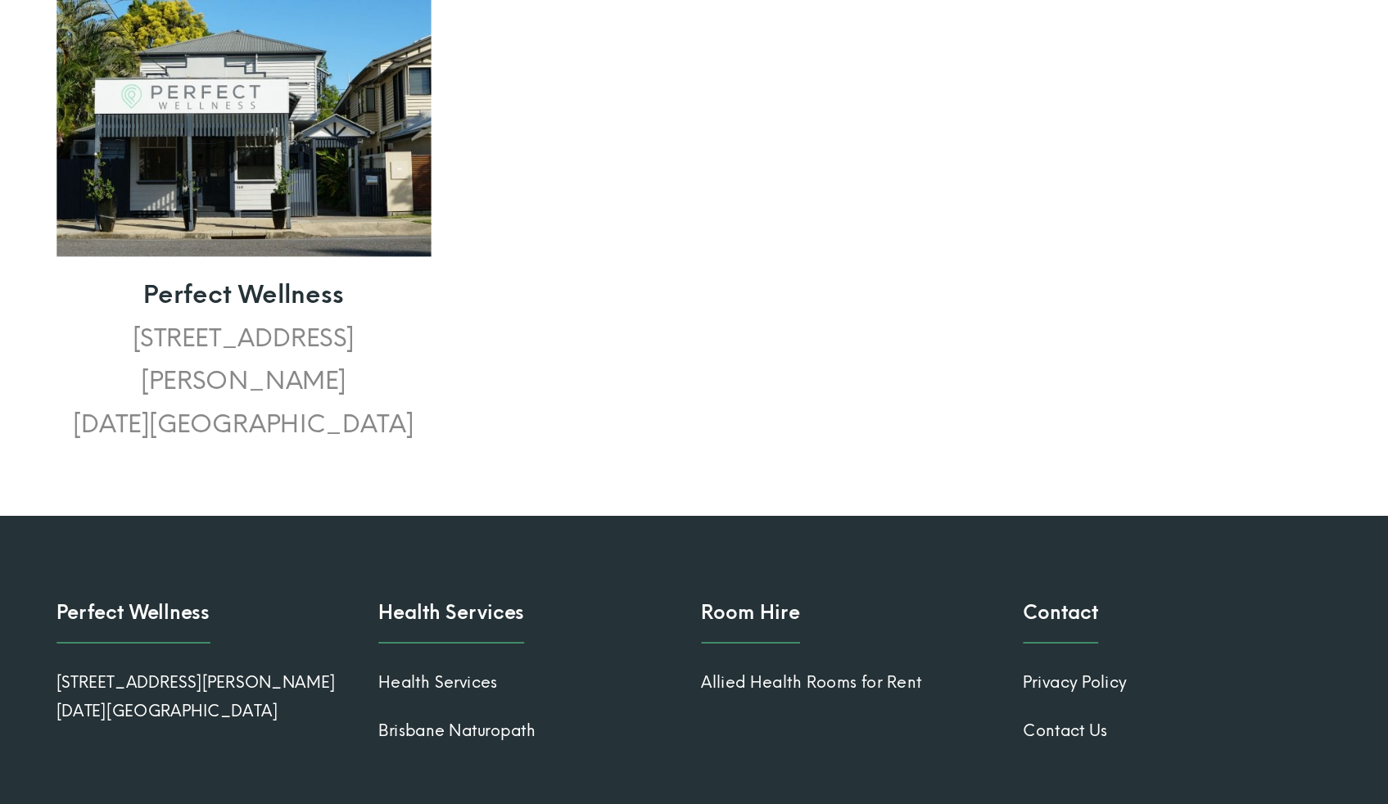
scroll to position [2602, 0]
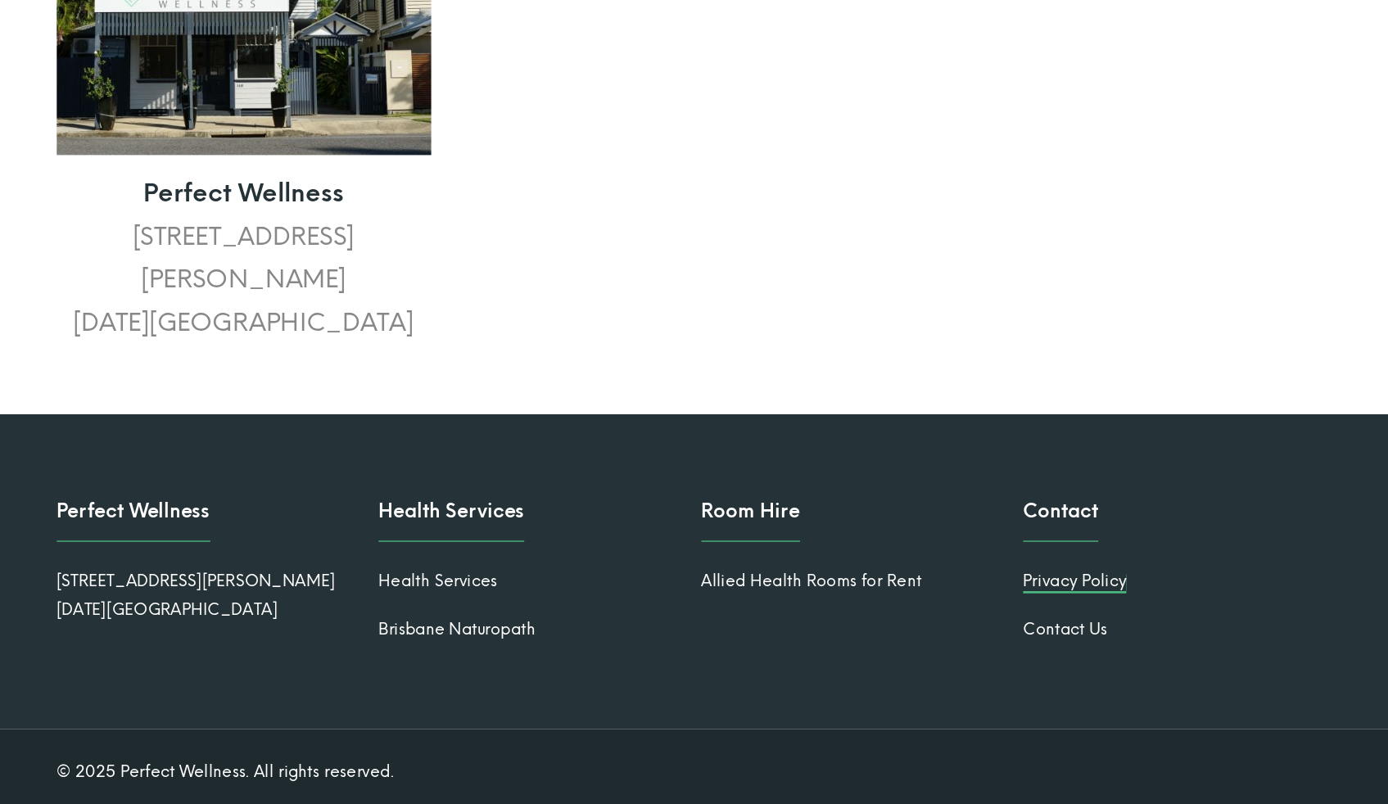
click at [993, 638] on link "Privacy Policy" at bounding box center [979, 642] width 75 height 14
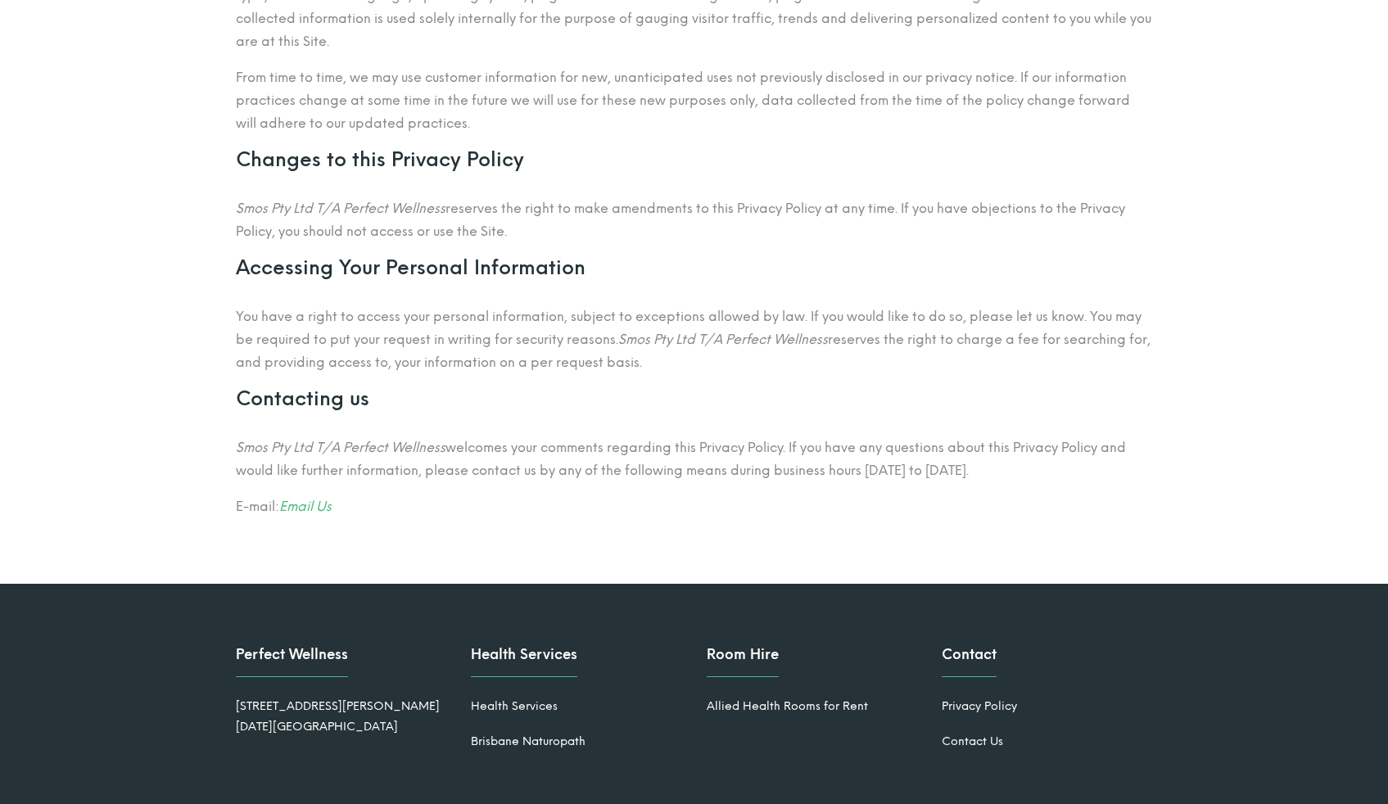
scroll to position [734, 0]
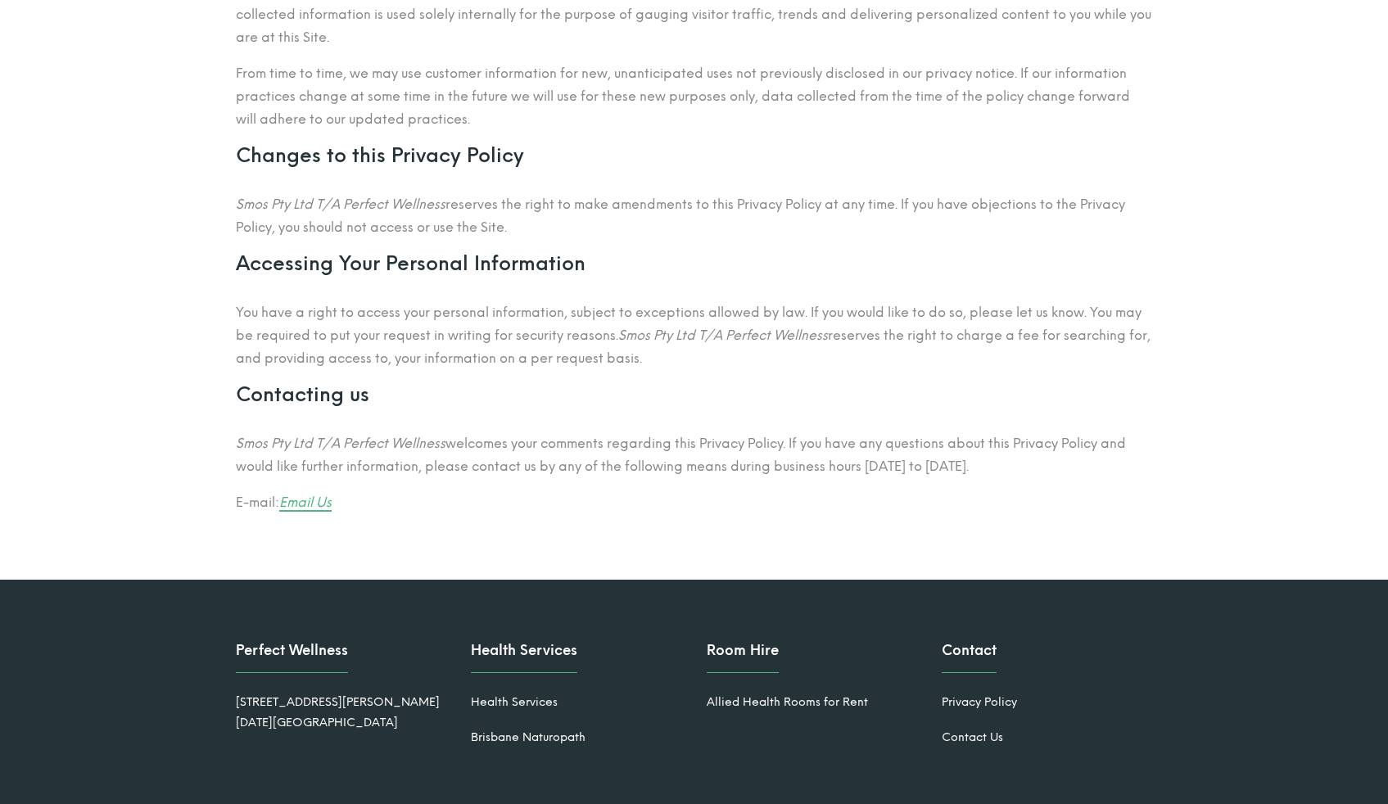
click at [318, 502] on link "Email Us" at bounding box center [305, 503] width 52 height 16
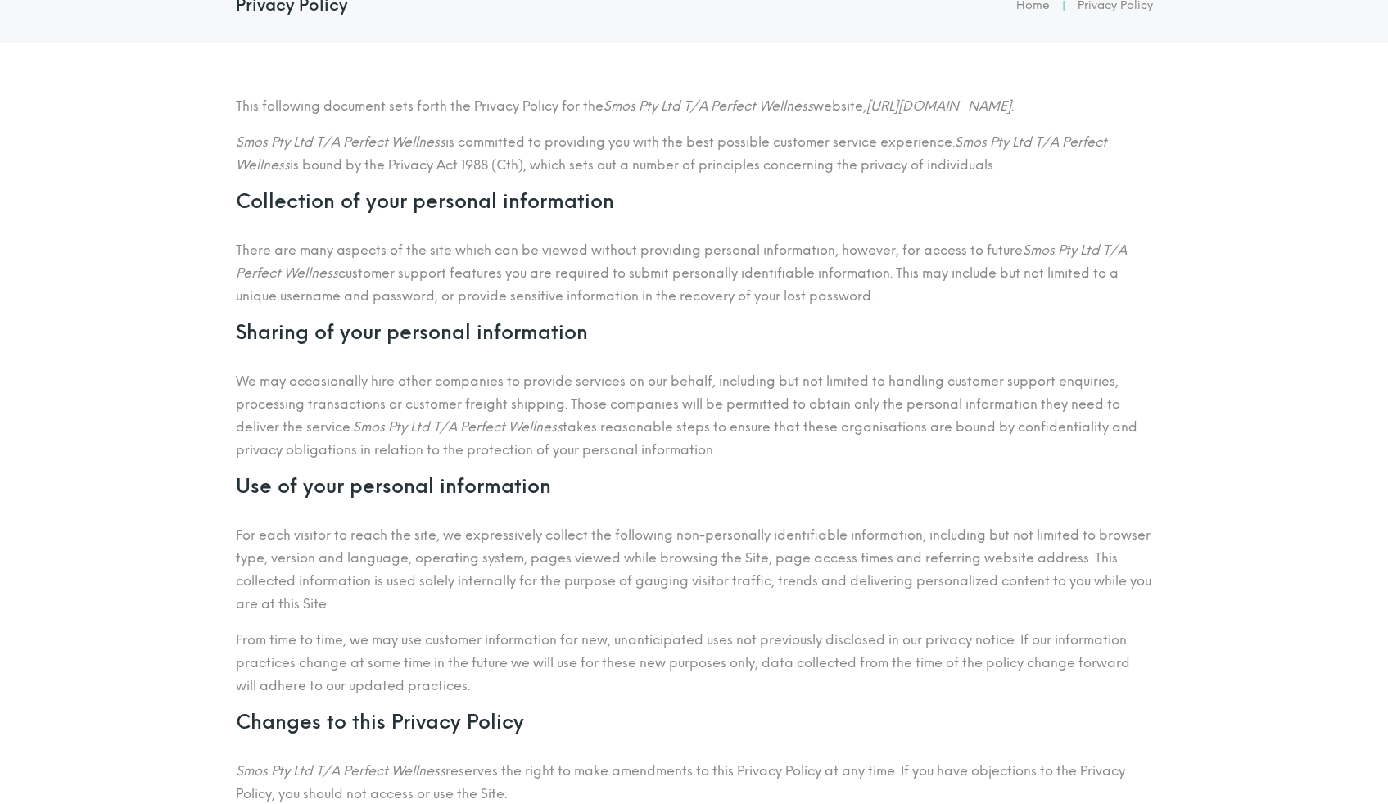
scroll to position [0, 0]
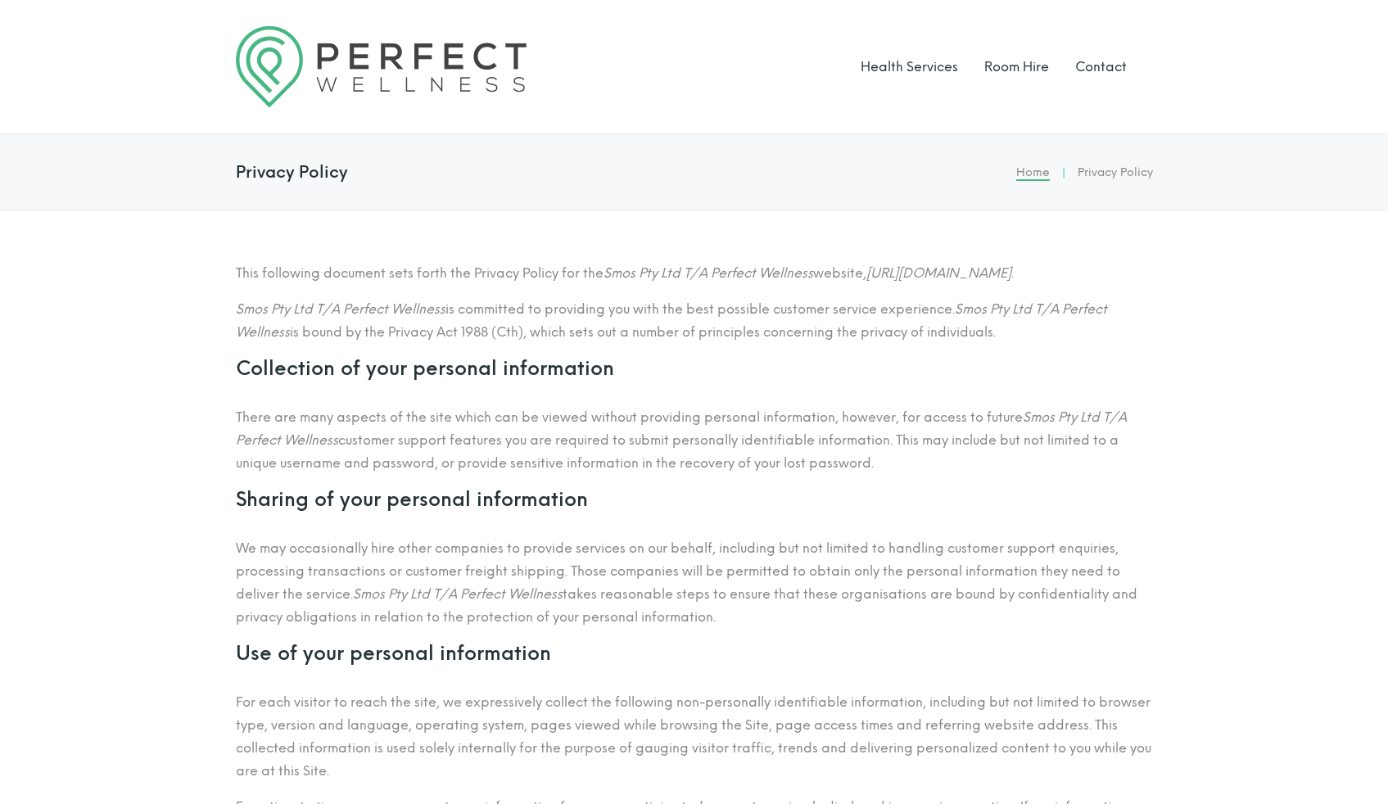
click at [1040, 177] on link "Home" at bounding box center [1033, 172] width 34 height 14
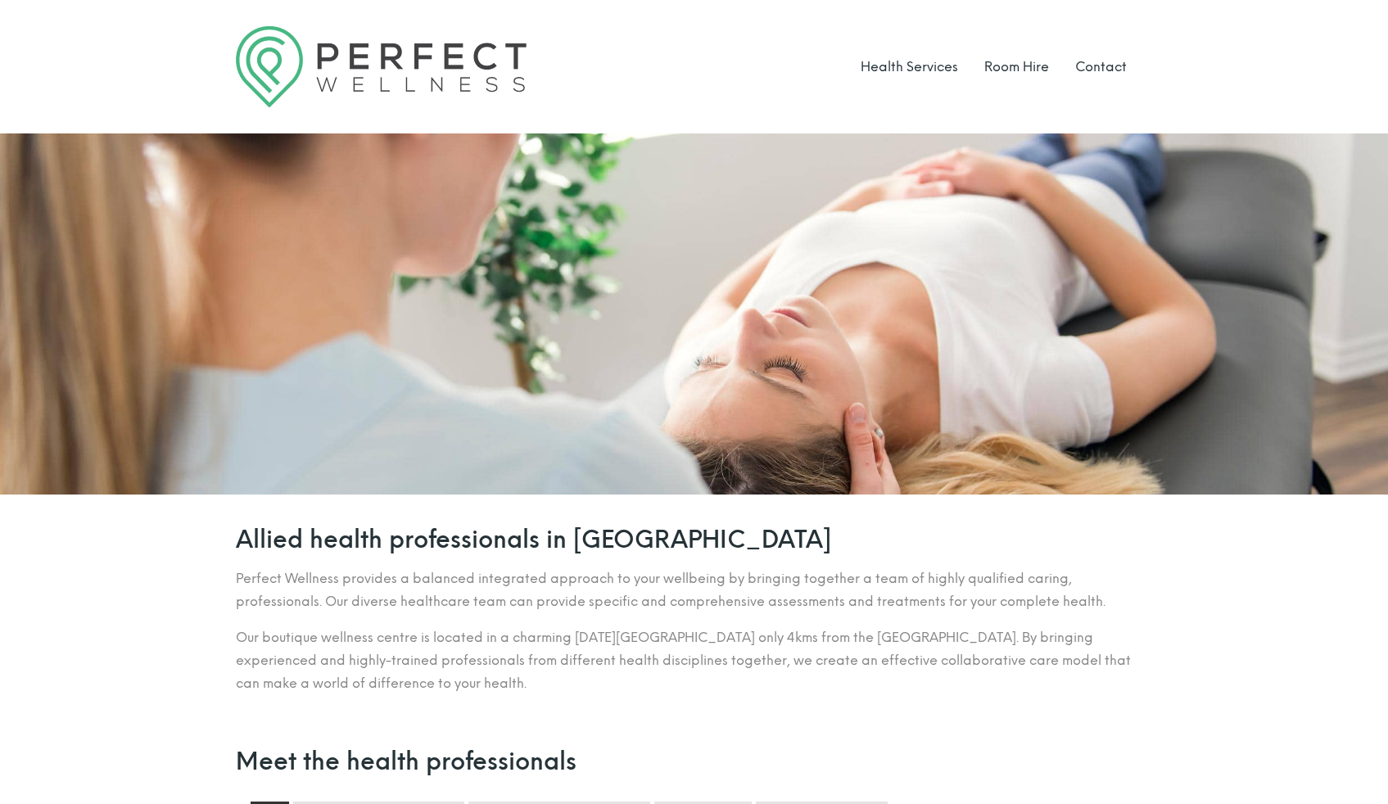
click at [1020, 75] on li "Room Hire" at bounding box center [1016, 66] width 65 height 81
click at [1020, 70] on link "Room Hire" at bounding box center [1016, 67] width 65 height 16
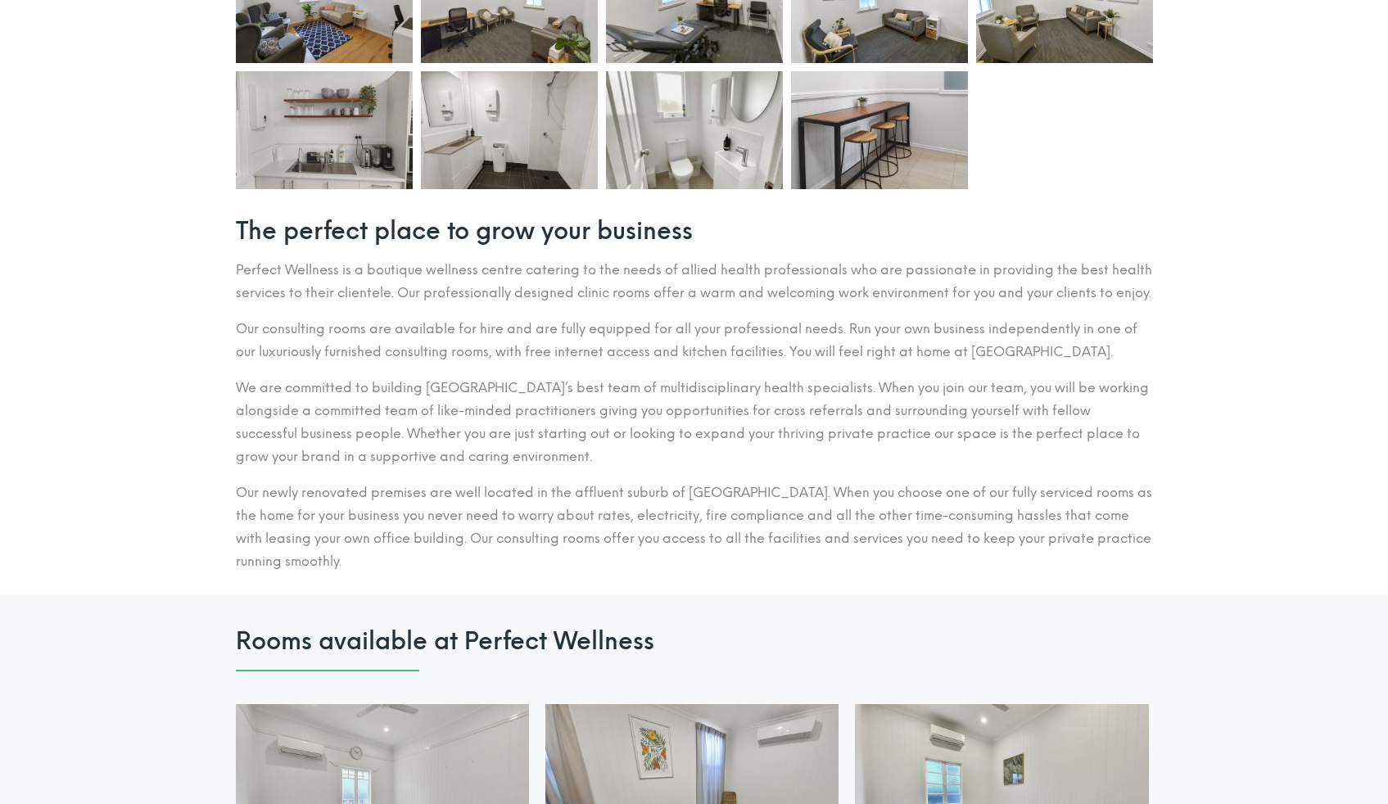
scroll to position [753, 0]
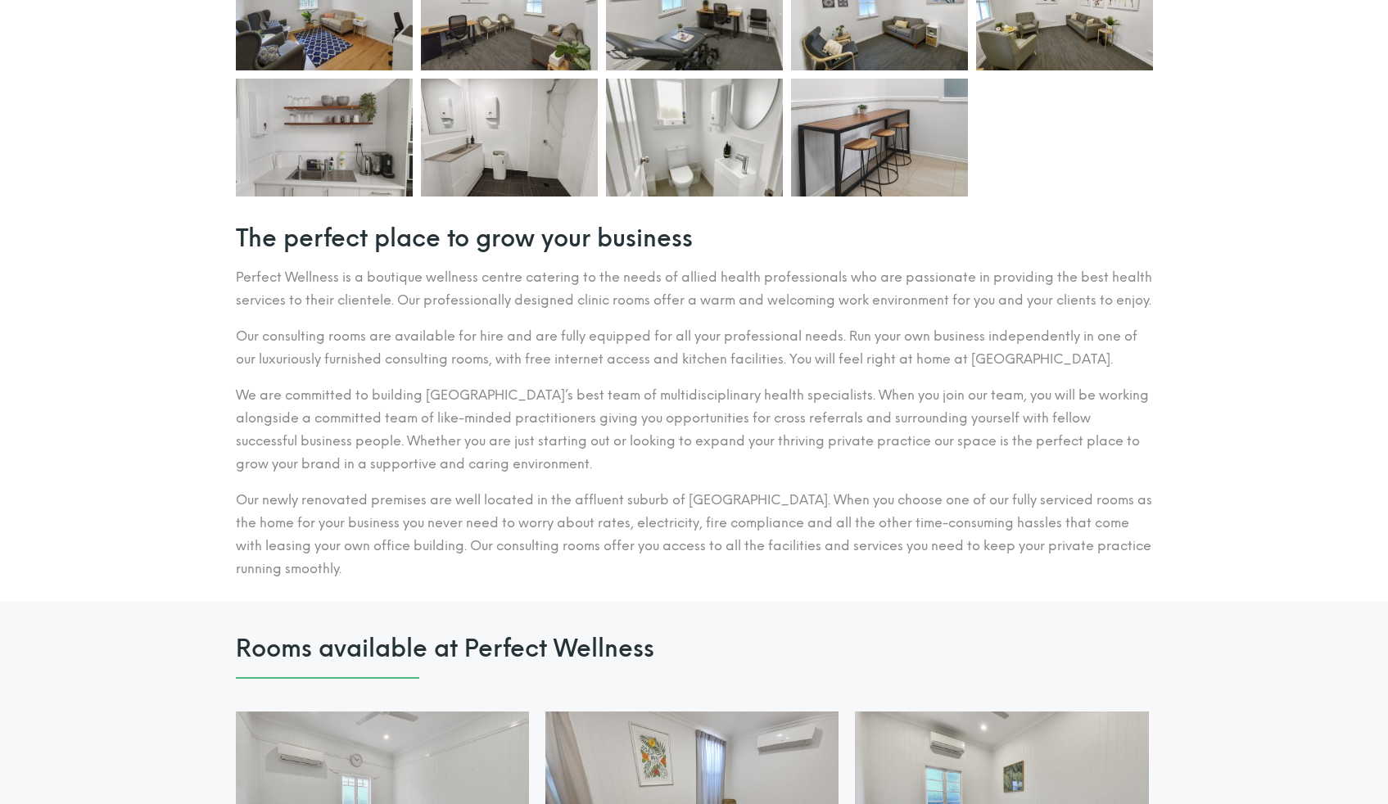
click at [299, 581] on p "Our newly renovated premises are well located in the affluent suburb of [GEOGRA…" at bounding box center [694, 535] width 917 height 92
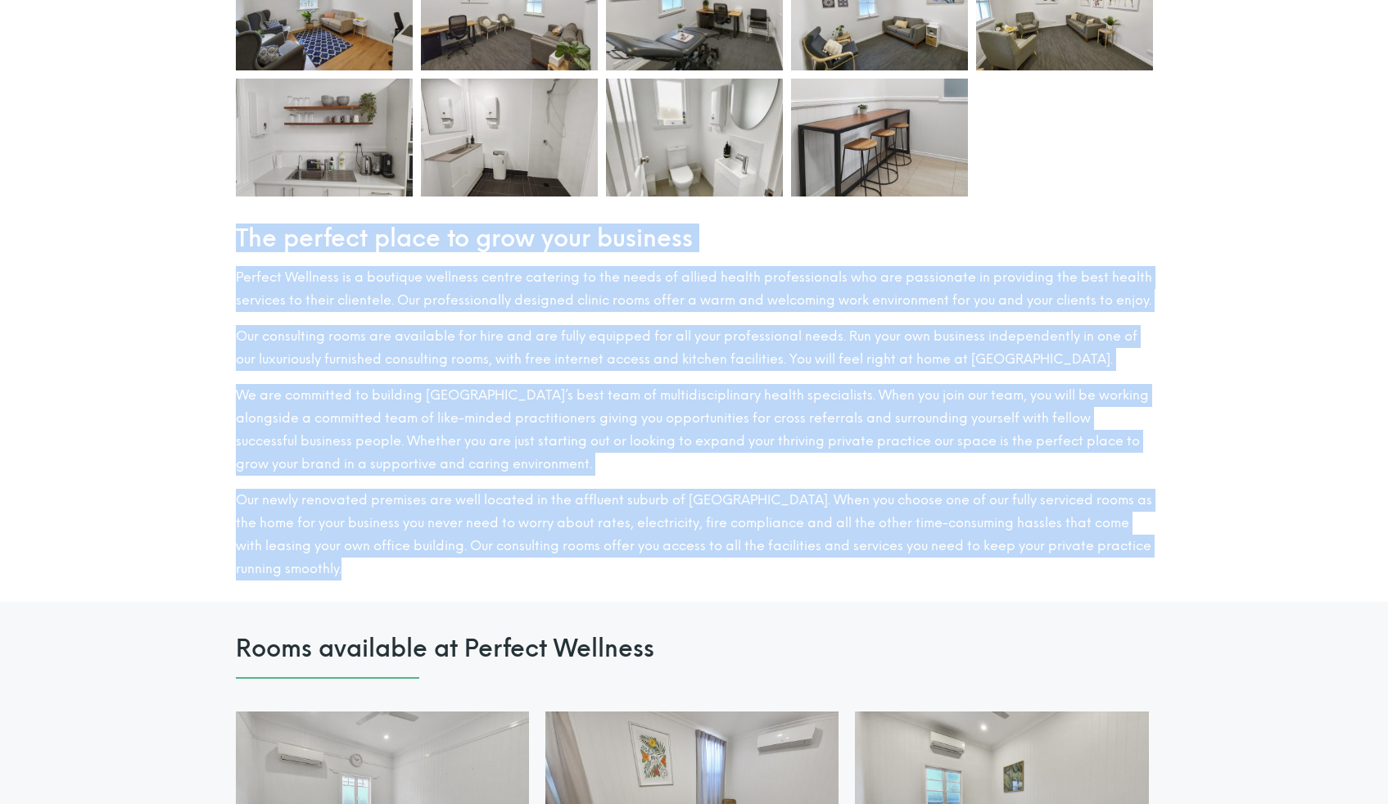
drag, startPoint x: 299, startPoint y: 602, endPoint x: 230, endPoint y: 237, distance: 370.9
click at [229, 237] on div "The perfect place to grow your business Perfect Wellness is a boutique wellness…" at bounding box center [695, 410] width 934 height 384
copy div "Lor ipsumdo sitam co adip elit seddoeiu Tempori Utlabore et d magnaali enimadmi…"
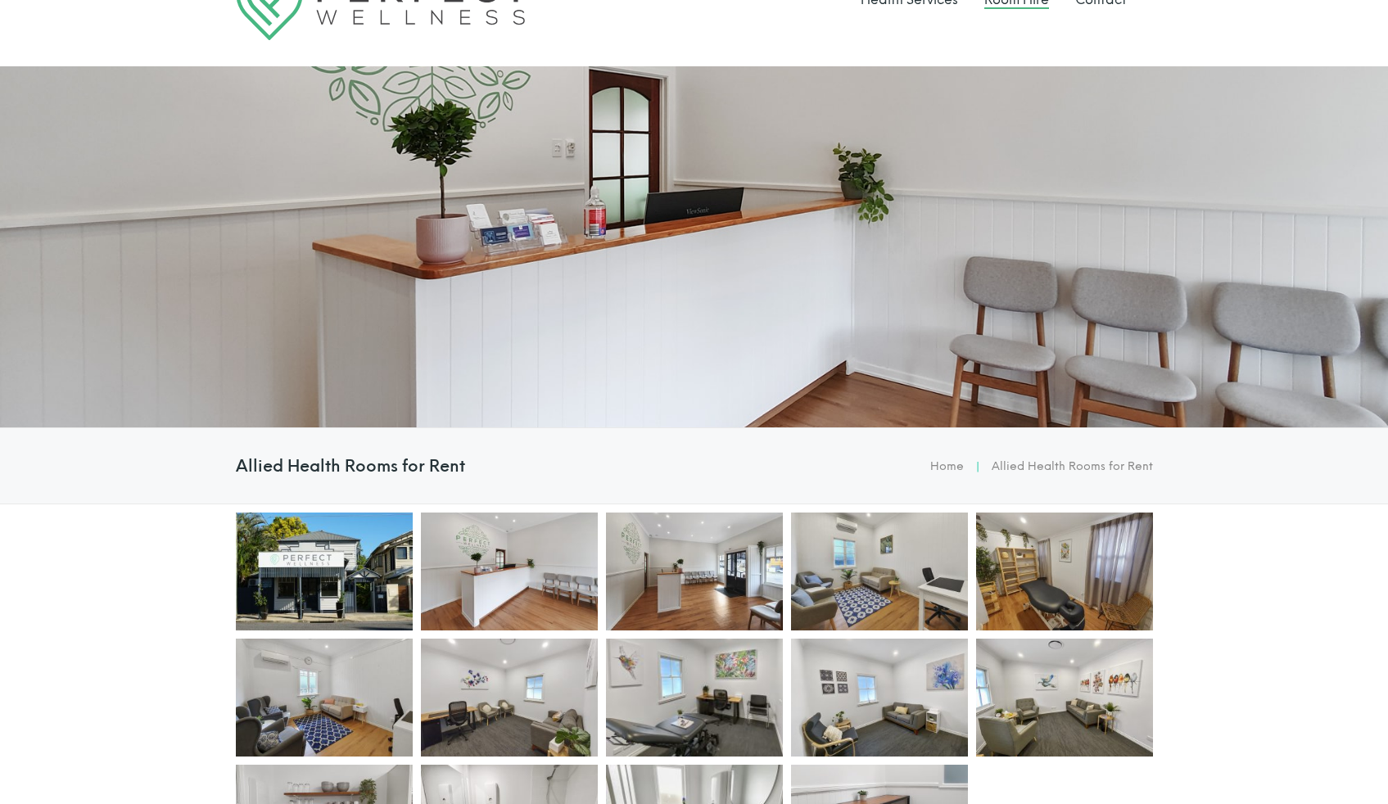
scroll to position [69, 0]
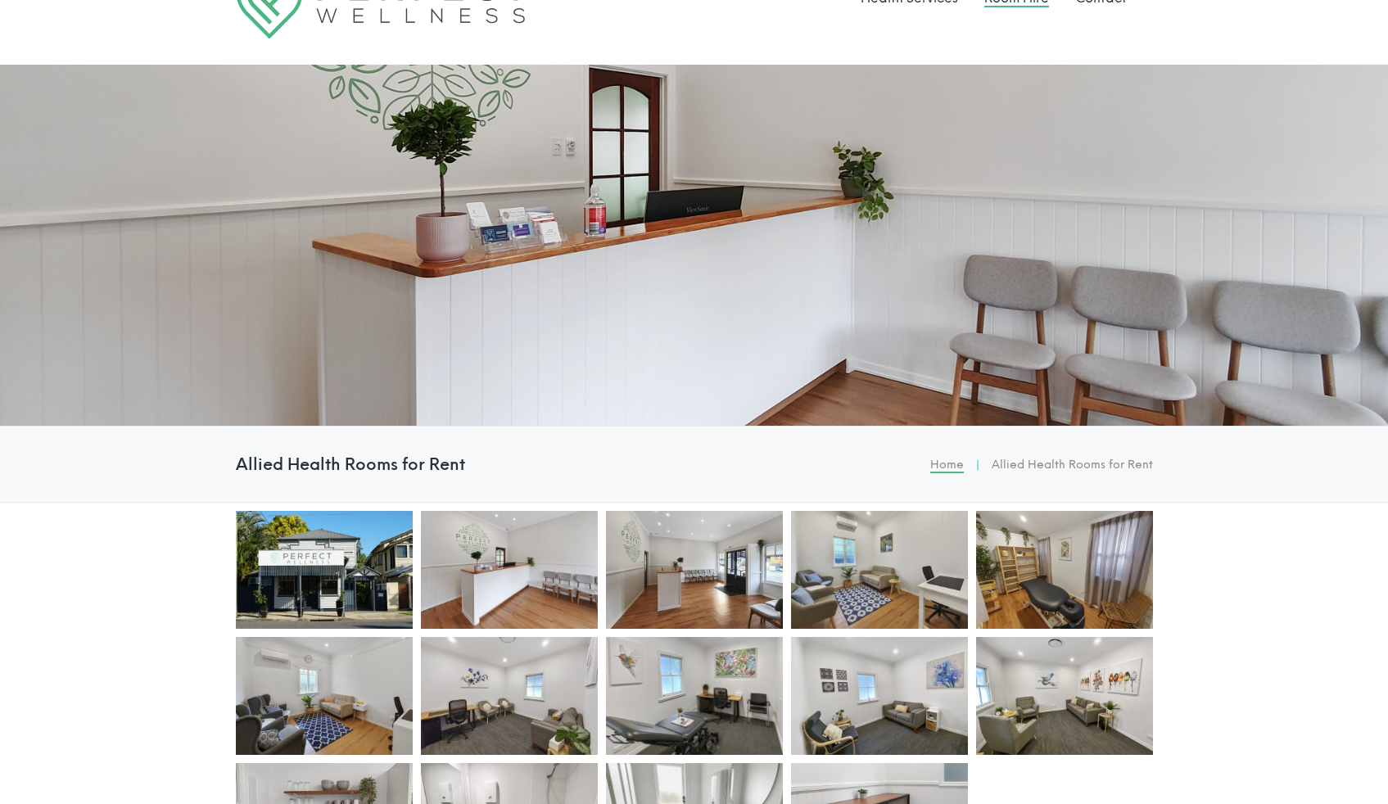
click at [948, 465] on link "Home" at bounding box center [947, 465] width 34 height 14
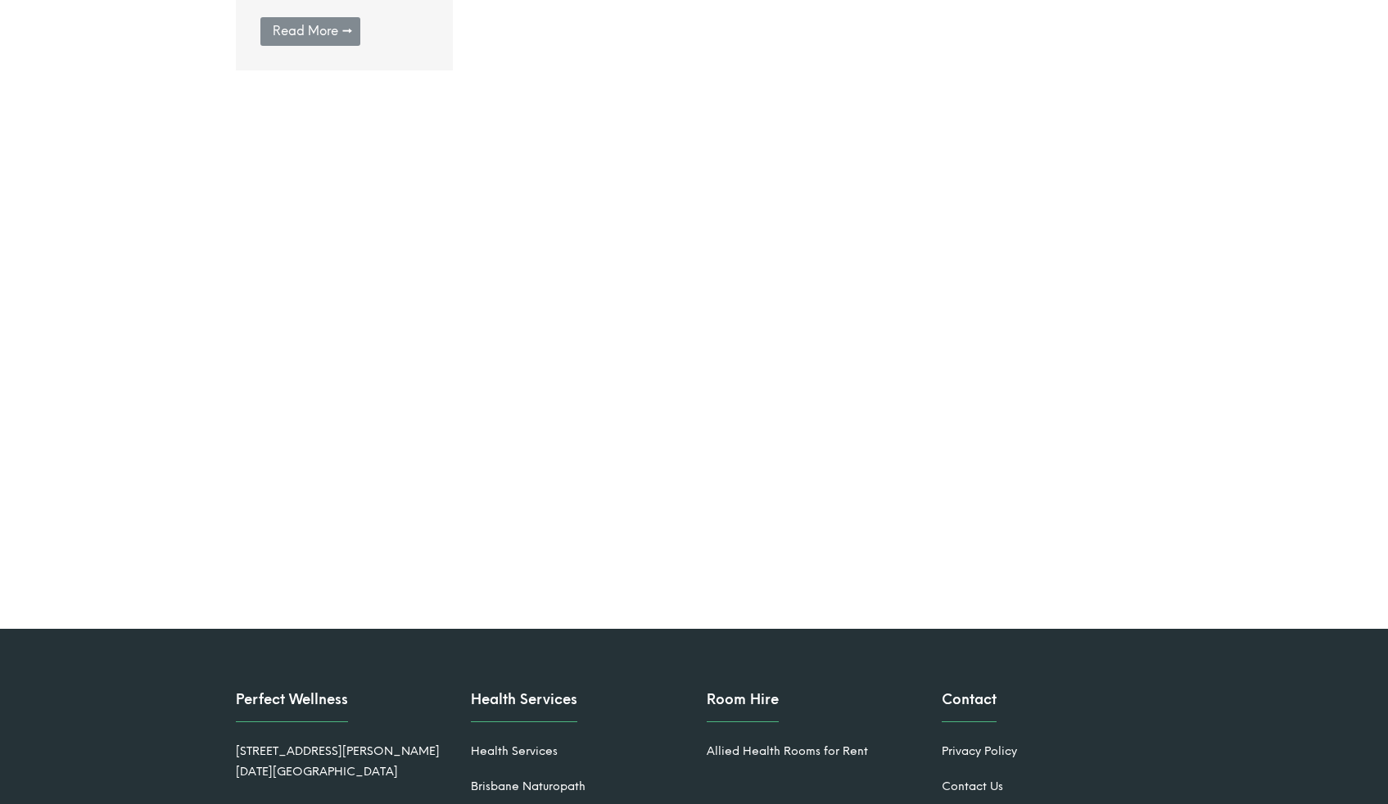
scroll to position [2420, 0]
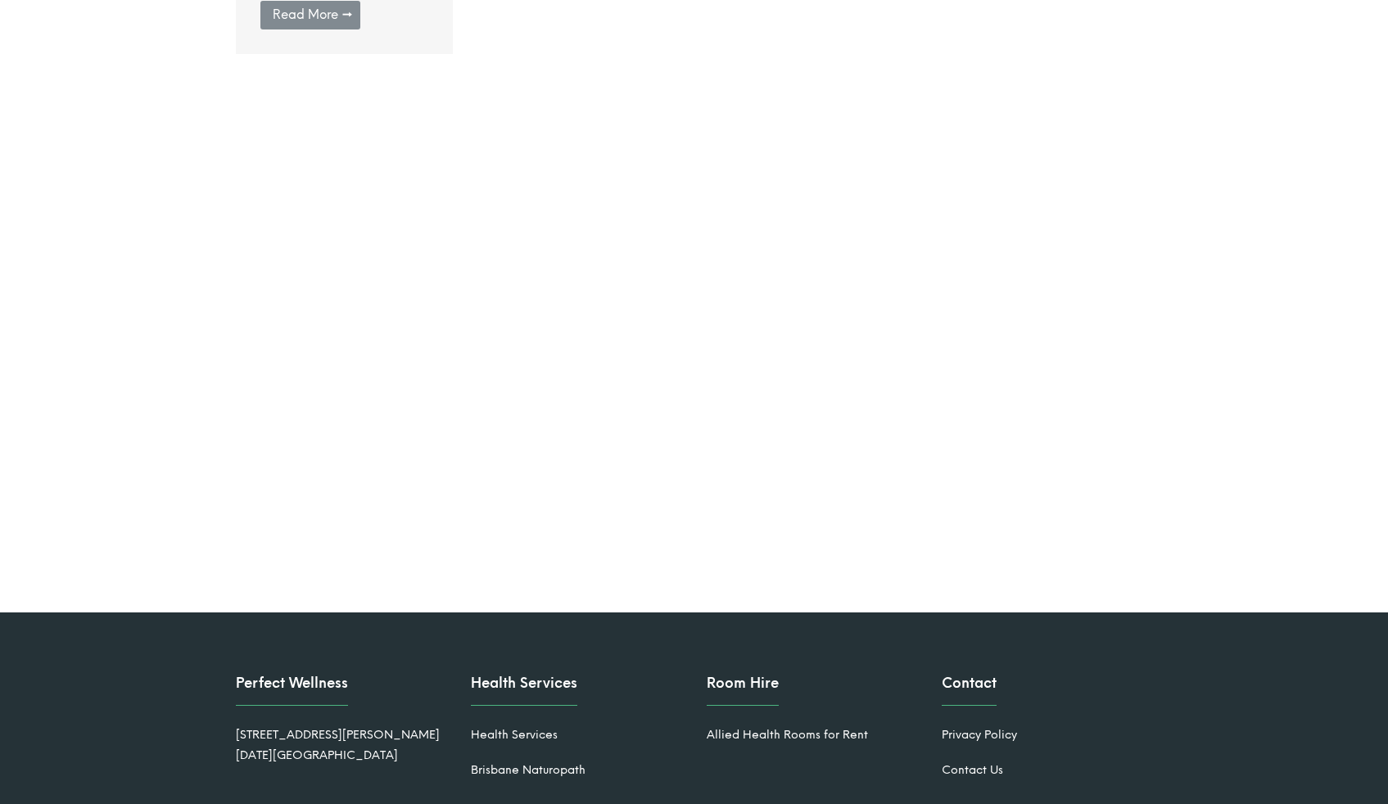
click at [965, 761] on li "Contact Us" at bounding box center [1047, 771] width 211 height 20
click at [964, 763] on link "Contact Us" at bounding box center [972, 770] width 61 height 14
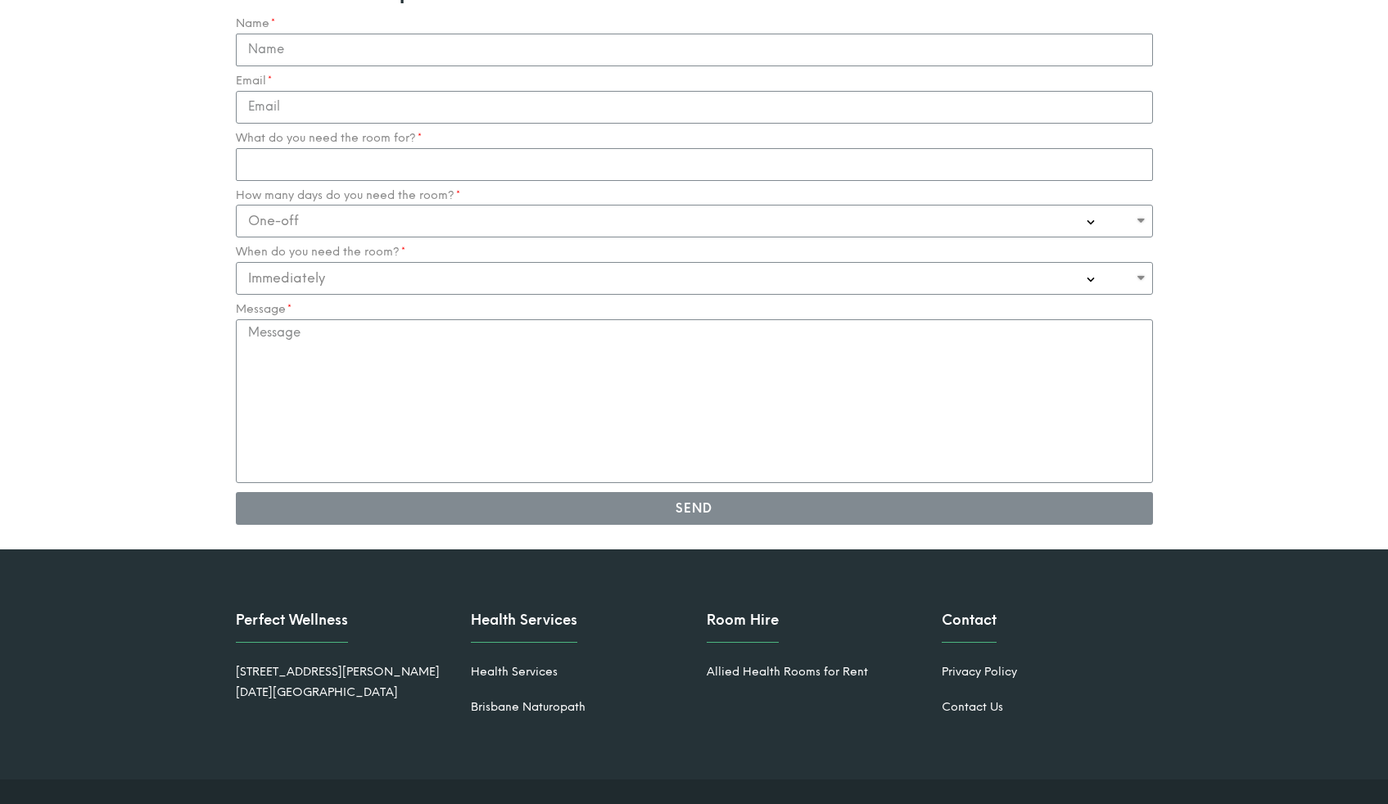
scroll to position [1733, 0]
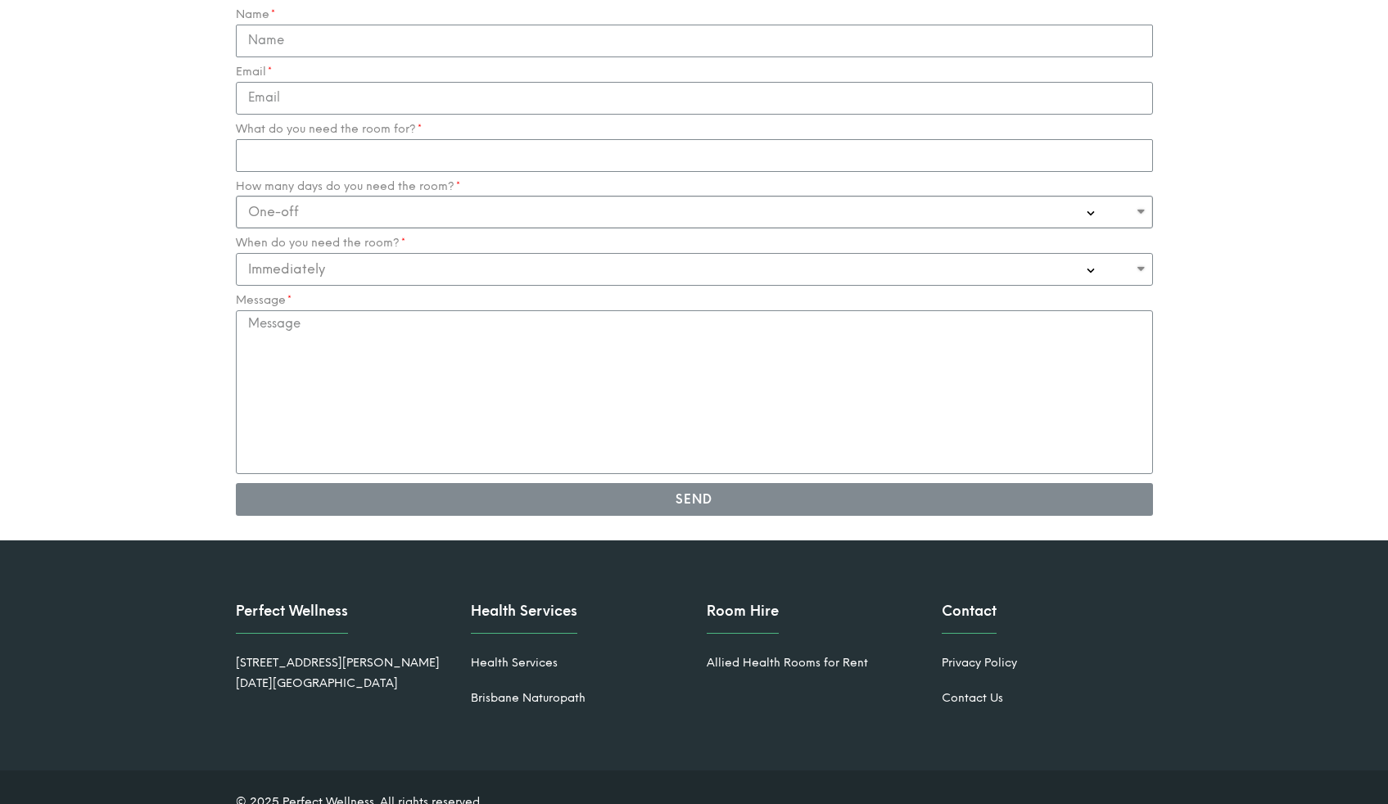
click at [518, 196] on select "One-off Casual on going 1-2 Days a week 3-4 Days a week Full time - monthly" at bounding box center [694, 212] width 917 height 33
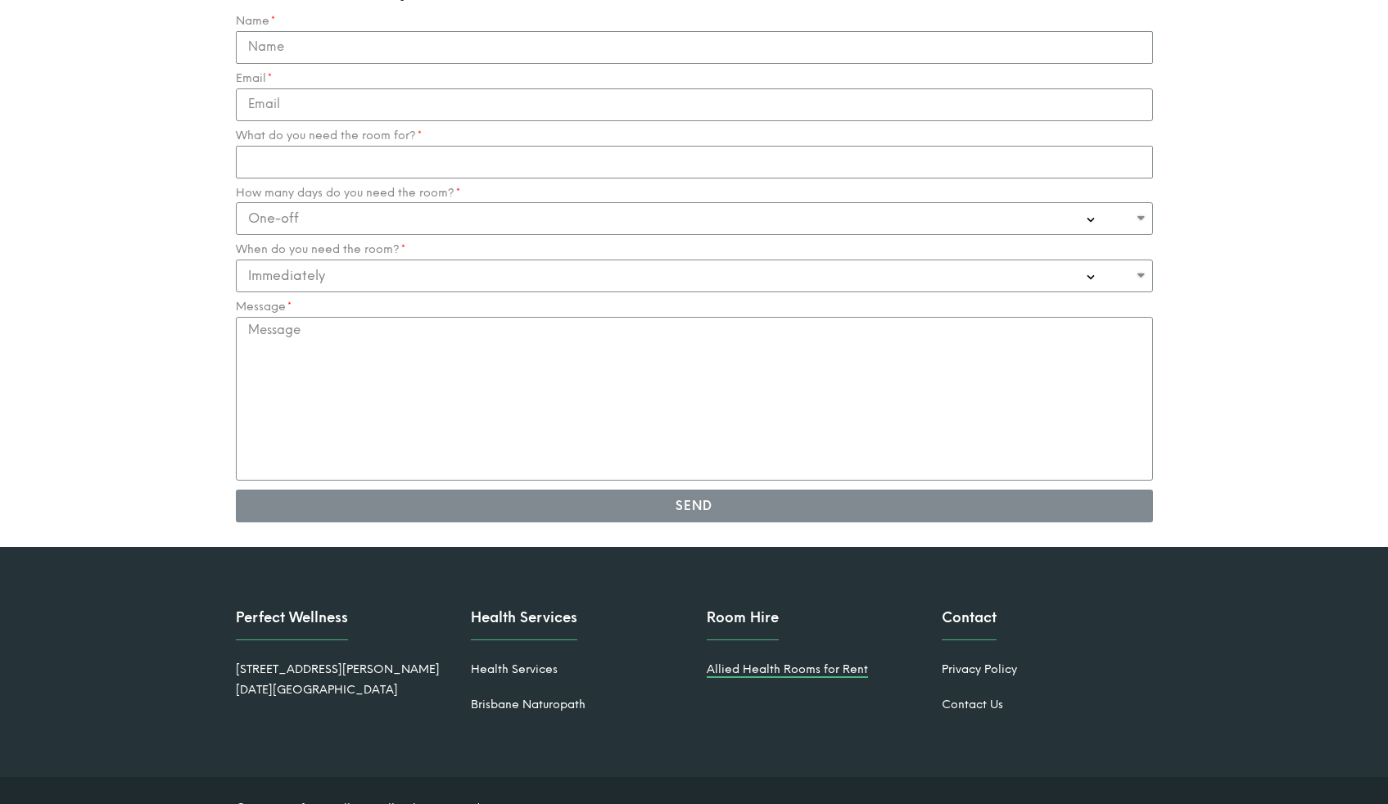
click at [749, 662] on link "Allied Health Rooms for Rent" at bounding box center [787, 669] width 161 height 14
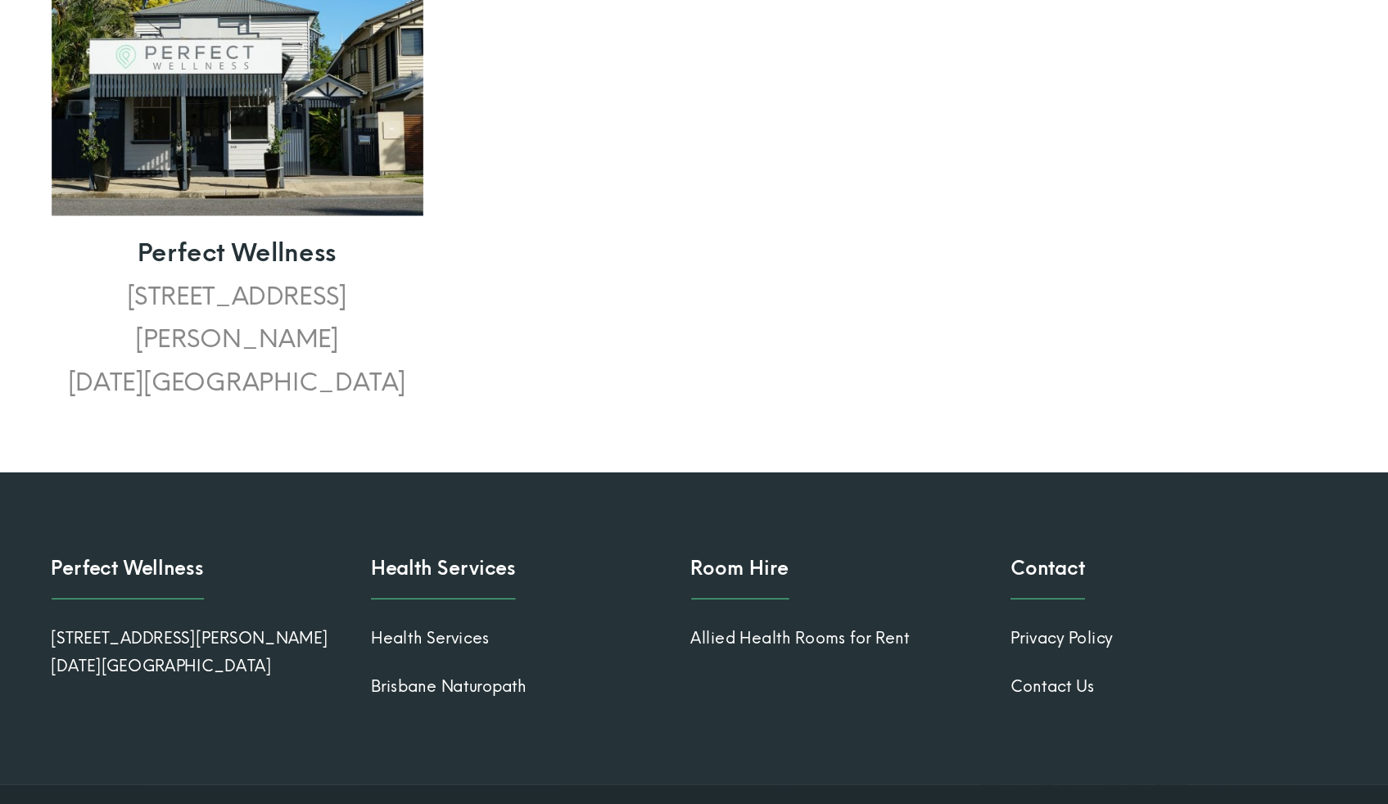
scroll to position [2602, 0]
